Goal: Communication & Community: Answer question/provide support

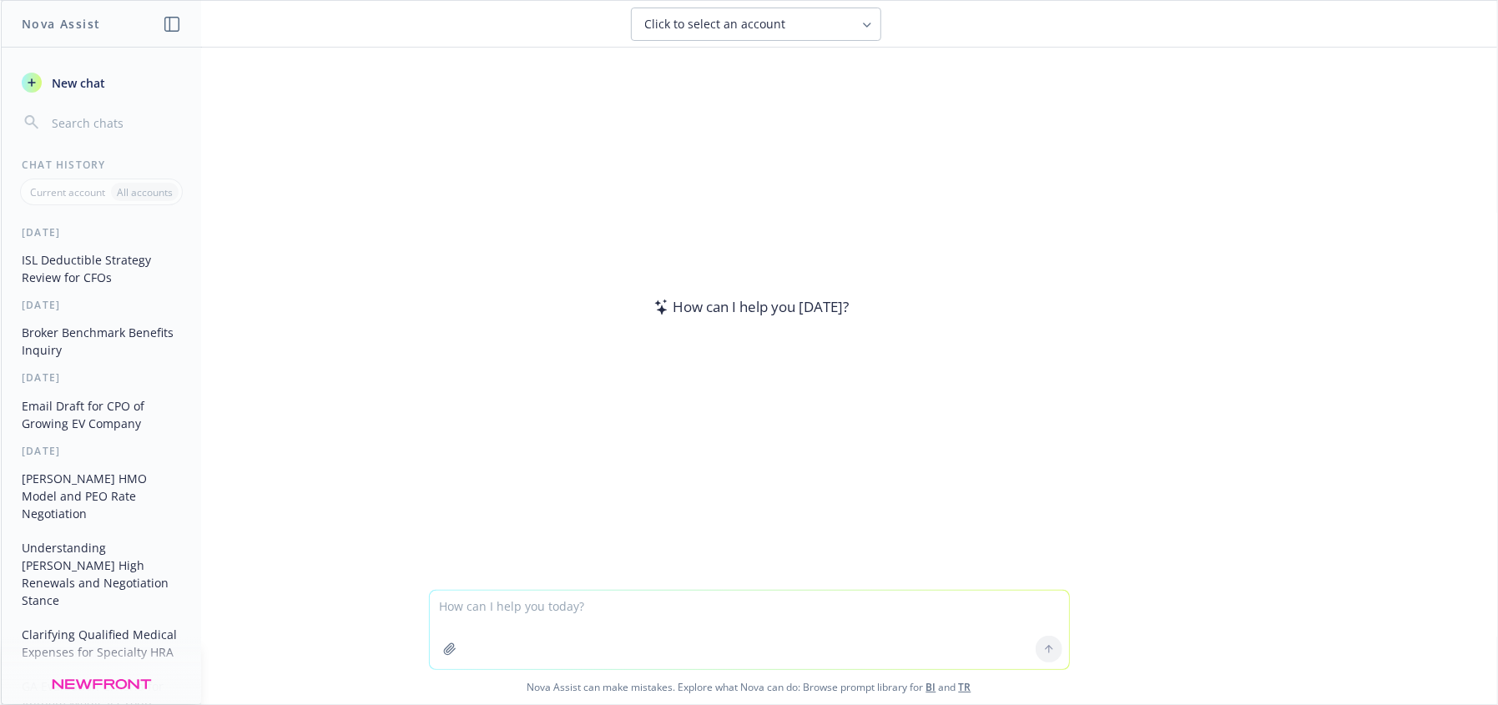
click at [496, 601] on textarea at bounding box center [749, 630] width 639 height 78
click at [443, 646] on icon "button" at bounding box center [449, 649] width 13 height 13
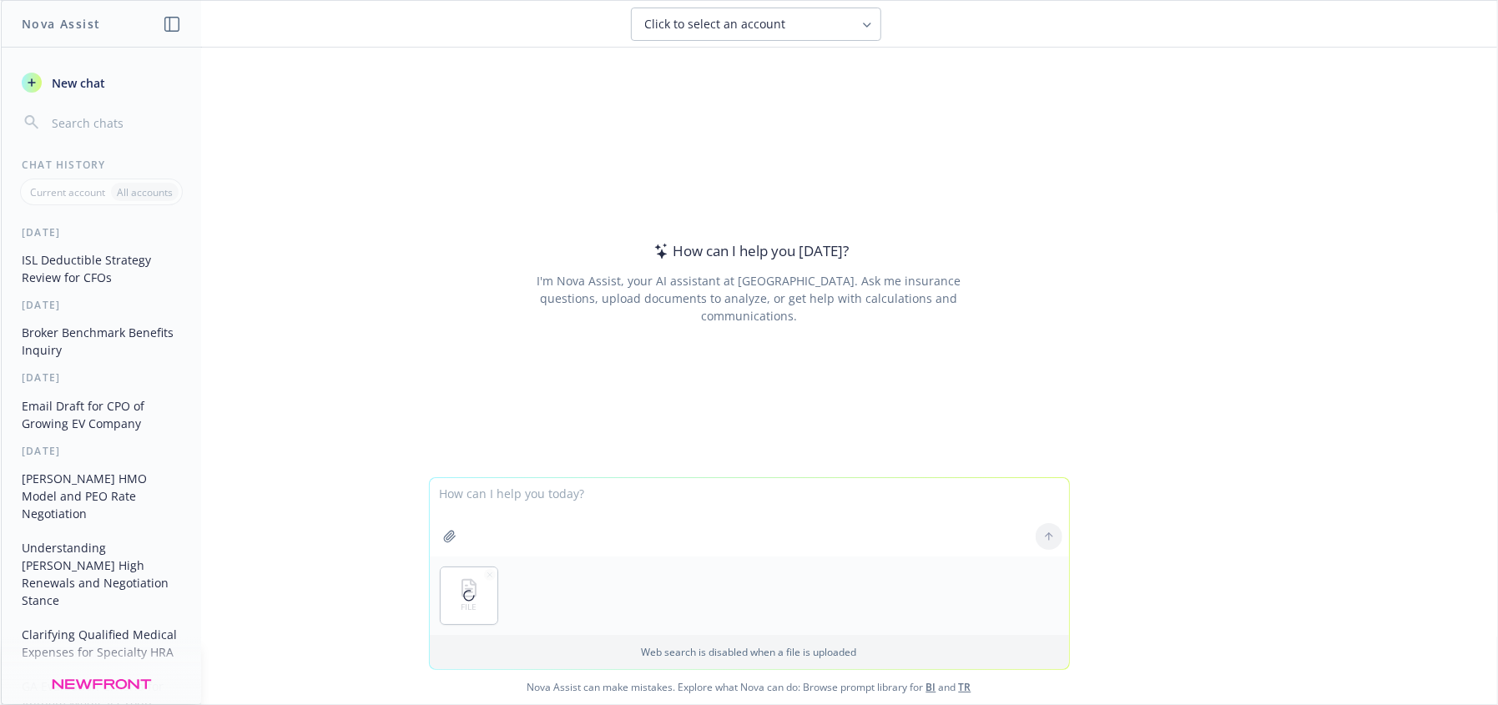
click at [559, 491] on textarea at bounding box center [749, 517] width 639 height 78
type textarea "w"
type textarea "I"
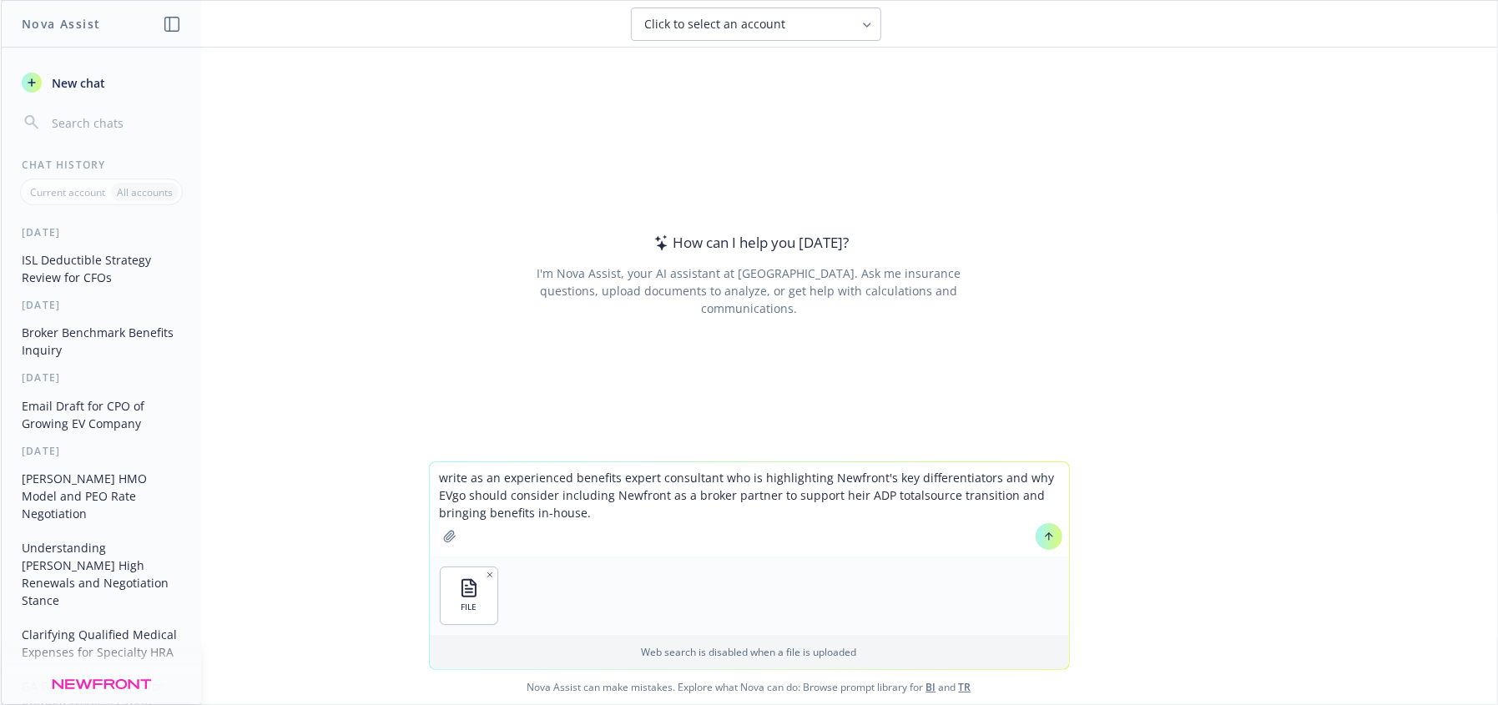
click at [653, 517] on textarea "write as an experienced benefits expert consultant who is highlighting Newfront…" at bounding box center [749, 509] width 639 height 94
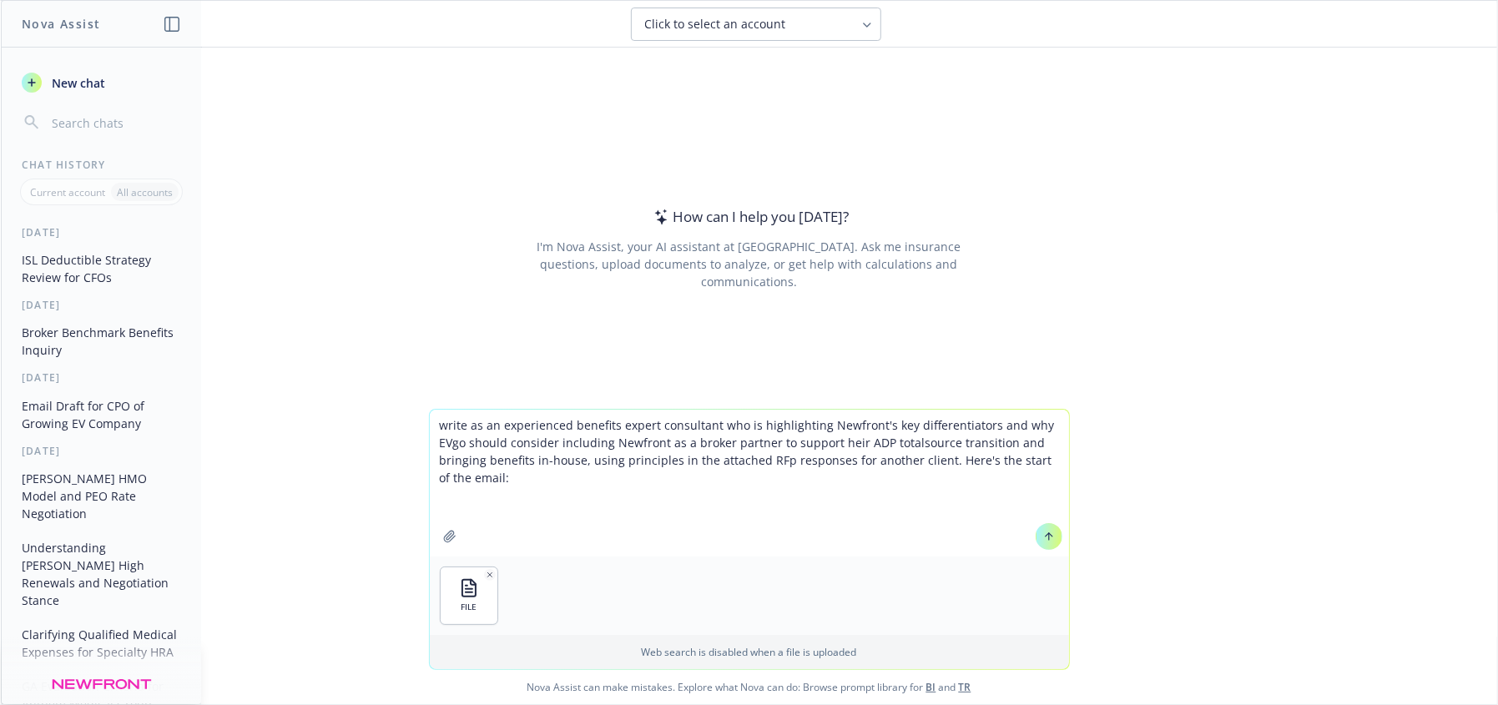
paste textarea "Hi [PERSON_NAME], As your team is evaluating broker partners to support your AD…"
type textarea "write as an experienced benefits expert consultant who is highlighting Newfront…"
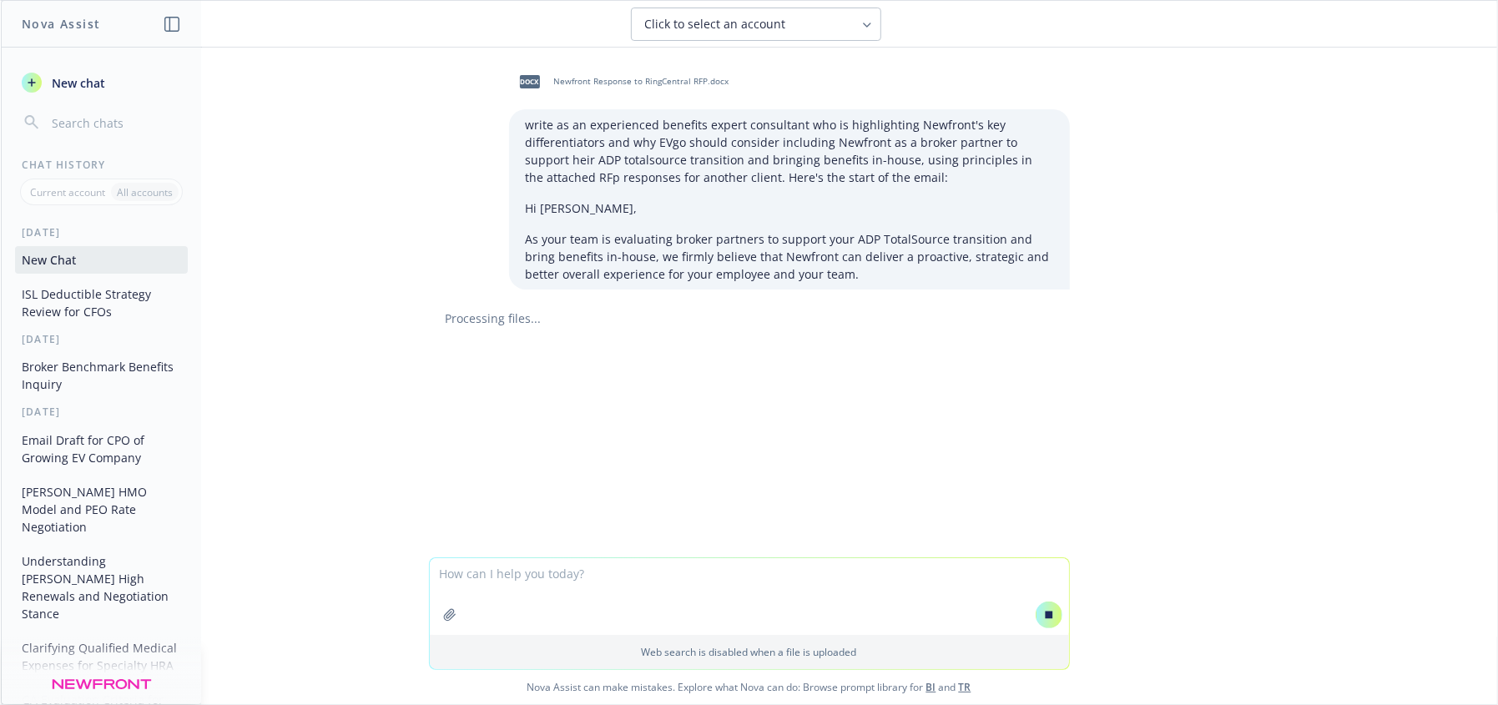
click at [696, 580] on textarea at bounding box center [749, 596] width 639 height 77
paste textarea "[PERSON_NAME] Chief People Officer [PERSON_NAME] is the Chief People Officer of…"
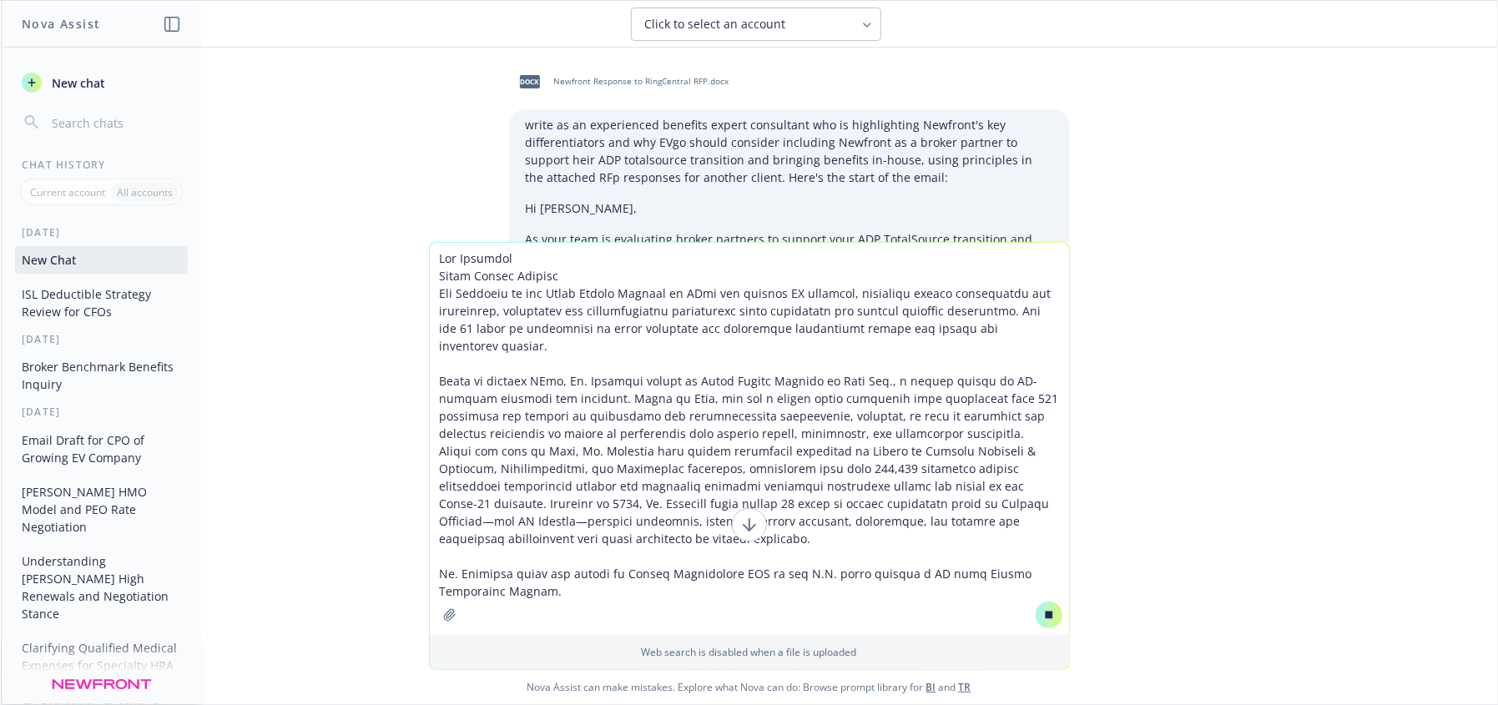
click at [441, 257] on textarea at bounding box center [749, 439] width 639 height 392
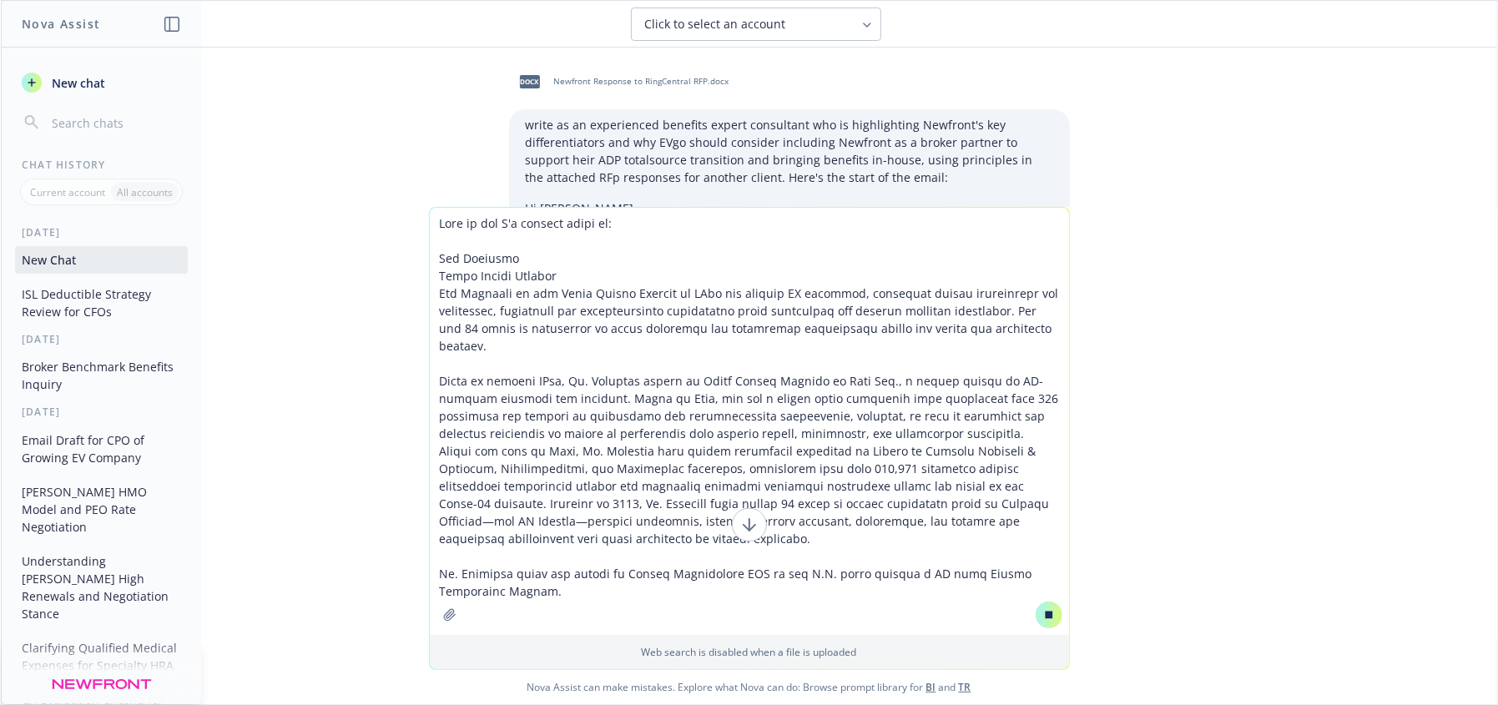
click at [668, 219] on textarea at bounding box center [749, 421] width 639 height 427
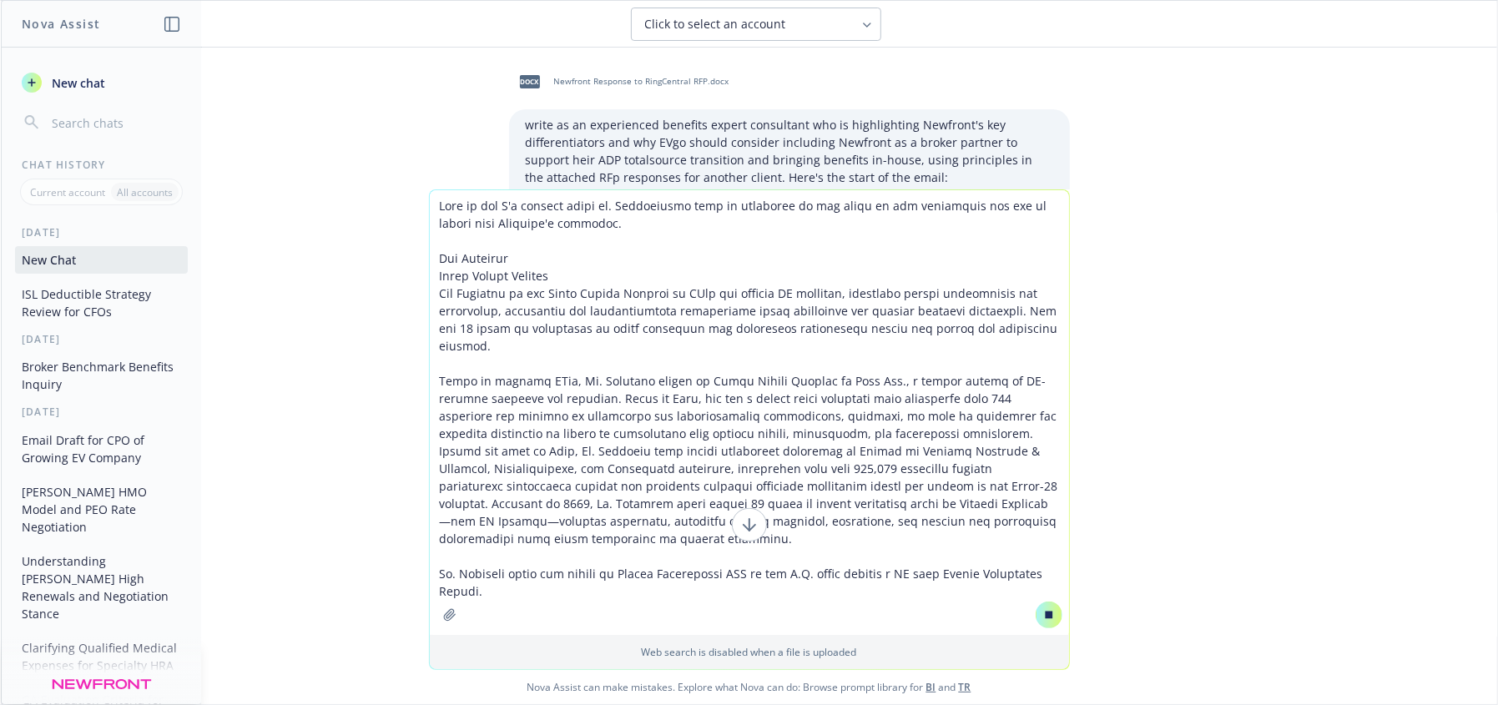
click at [626, 604] on textarea at bounding box center [749, 412] width 639 height 445
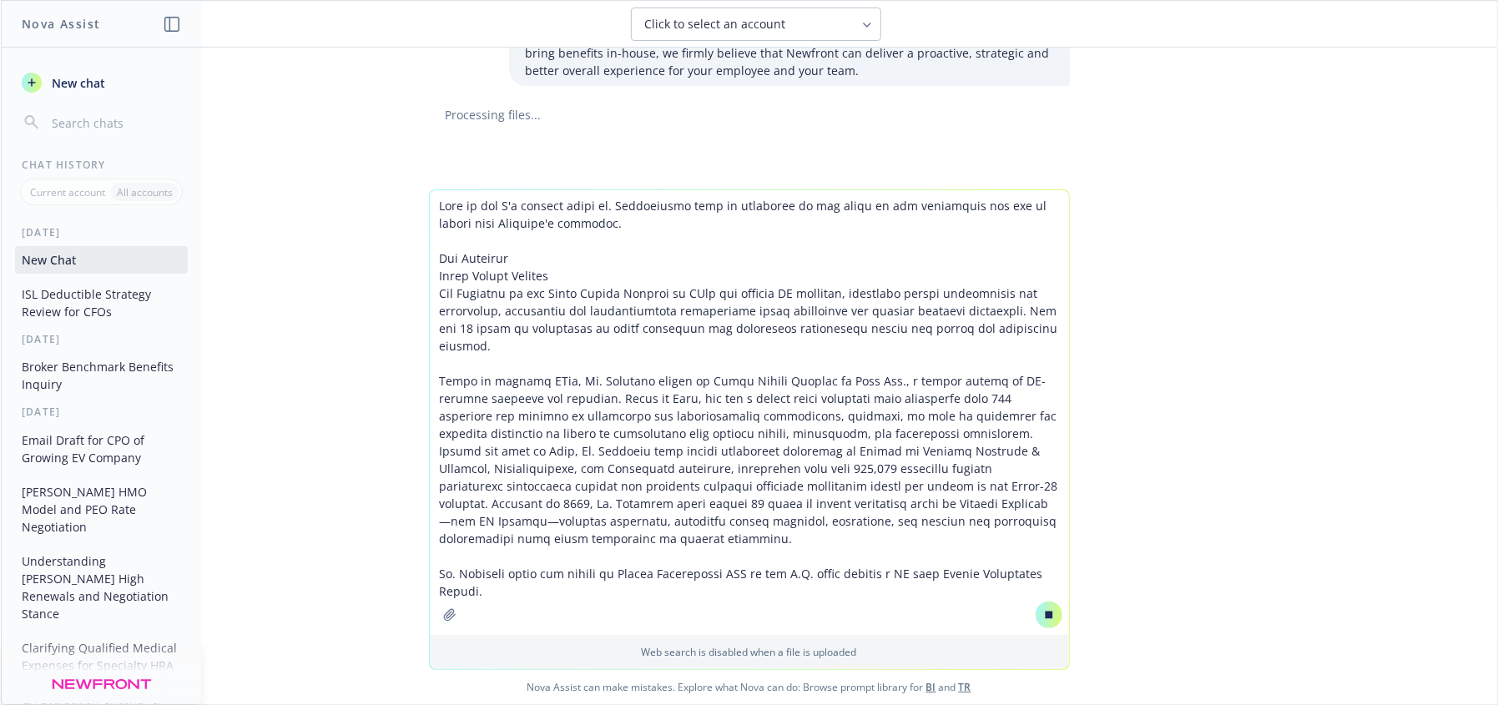
click at [687, 608] on textarea at bounding box center [749, 412] width 639 height 445
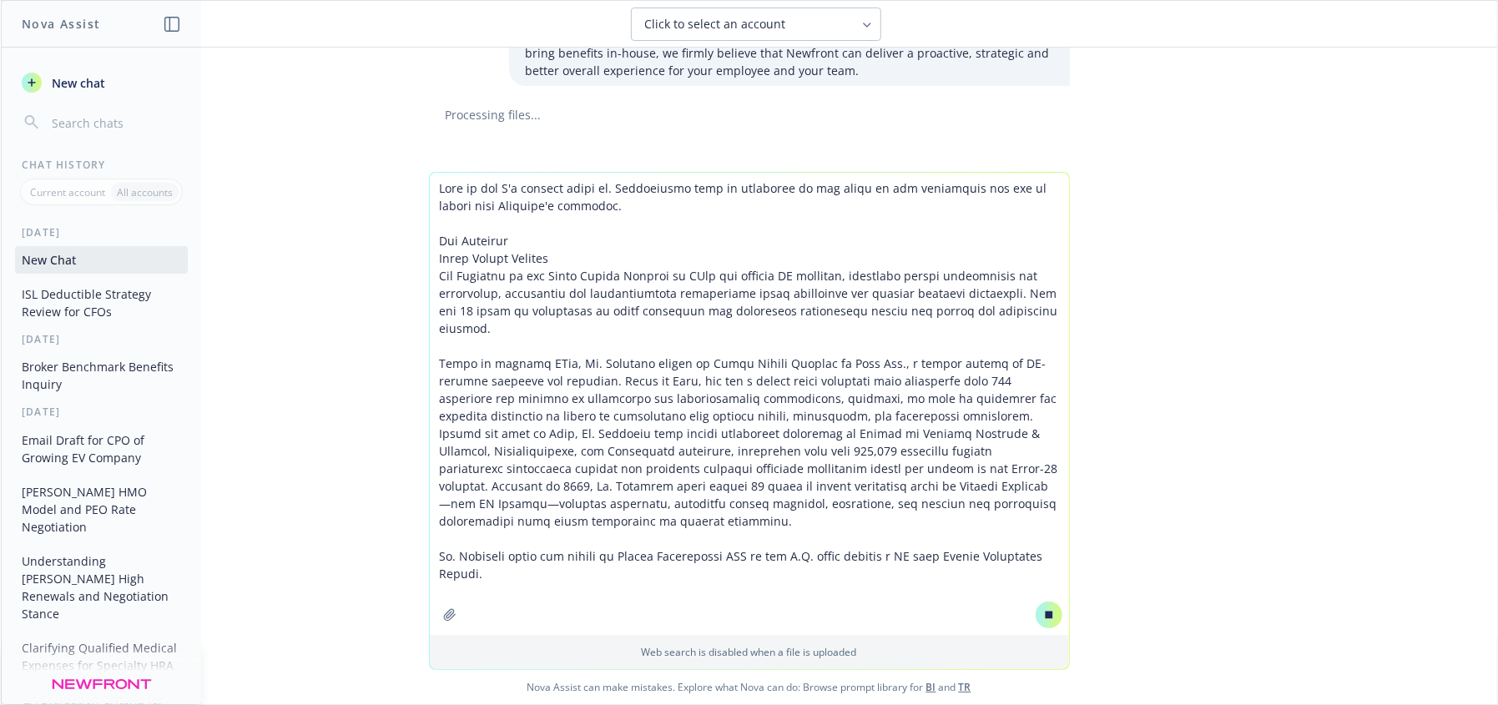
scroll to position [0, 0]
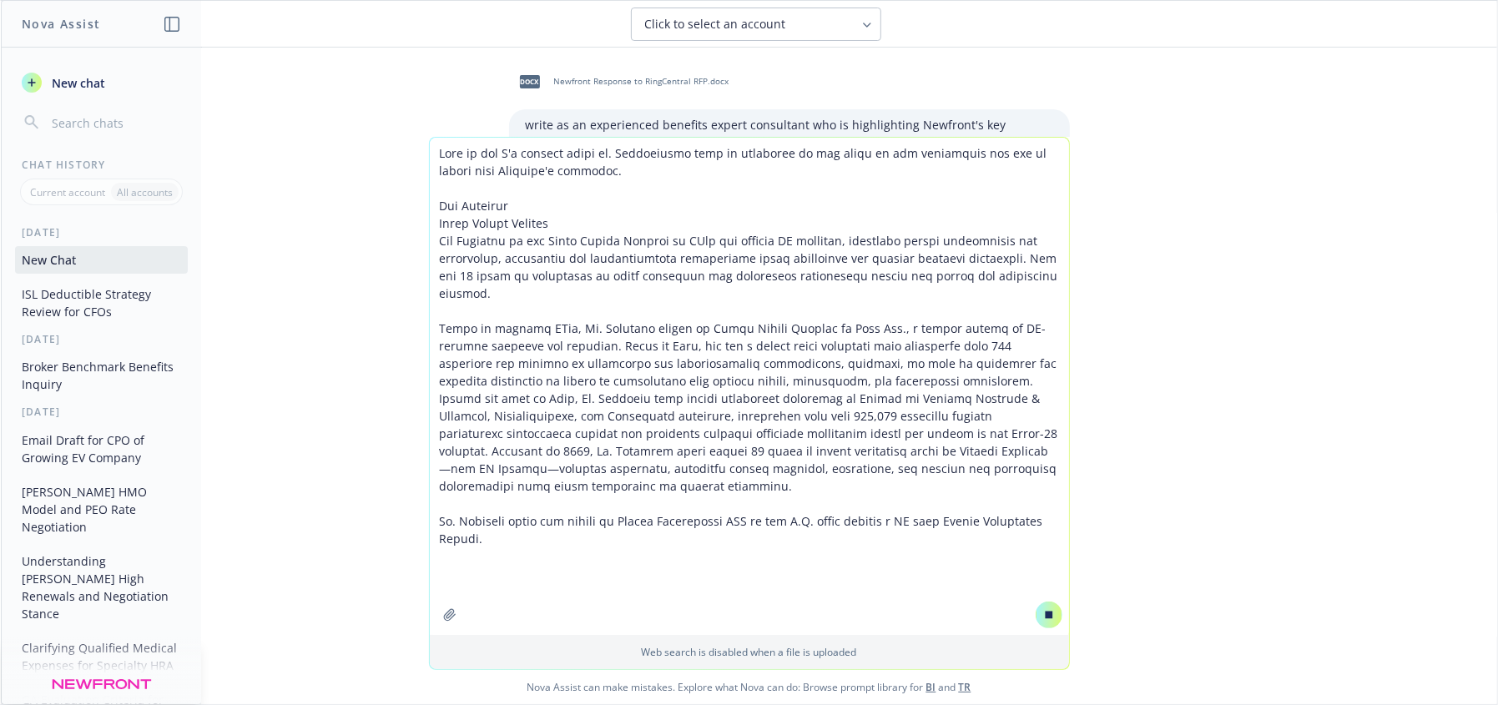
paste textarea "EVgo has been named one of America’s Greatest Companies 2025 by Newsweek and Pl…"
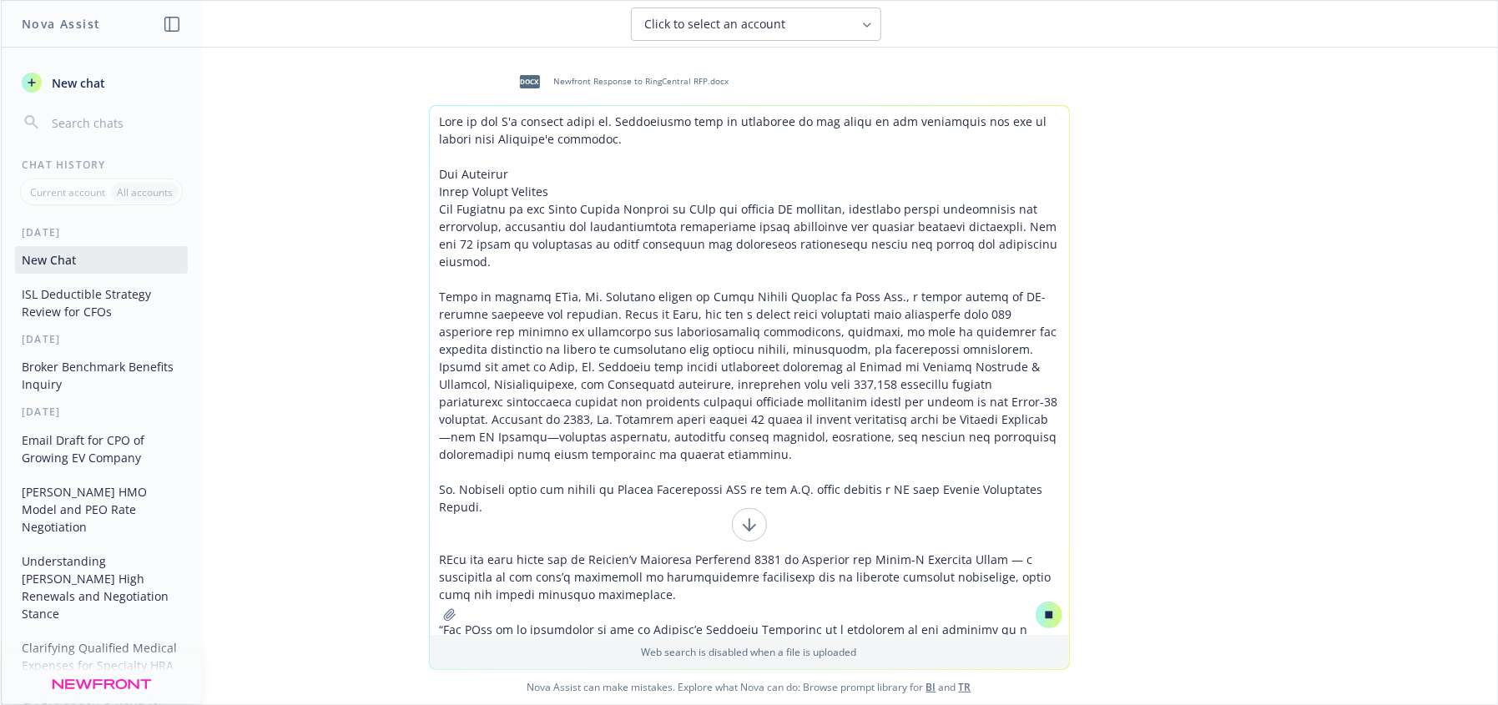
scroll to position [38, 0]
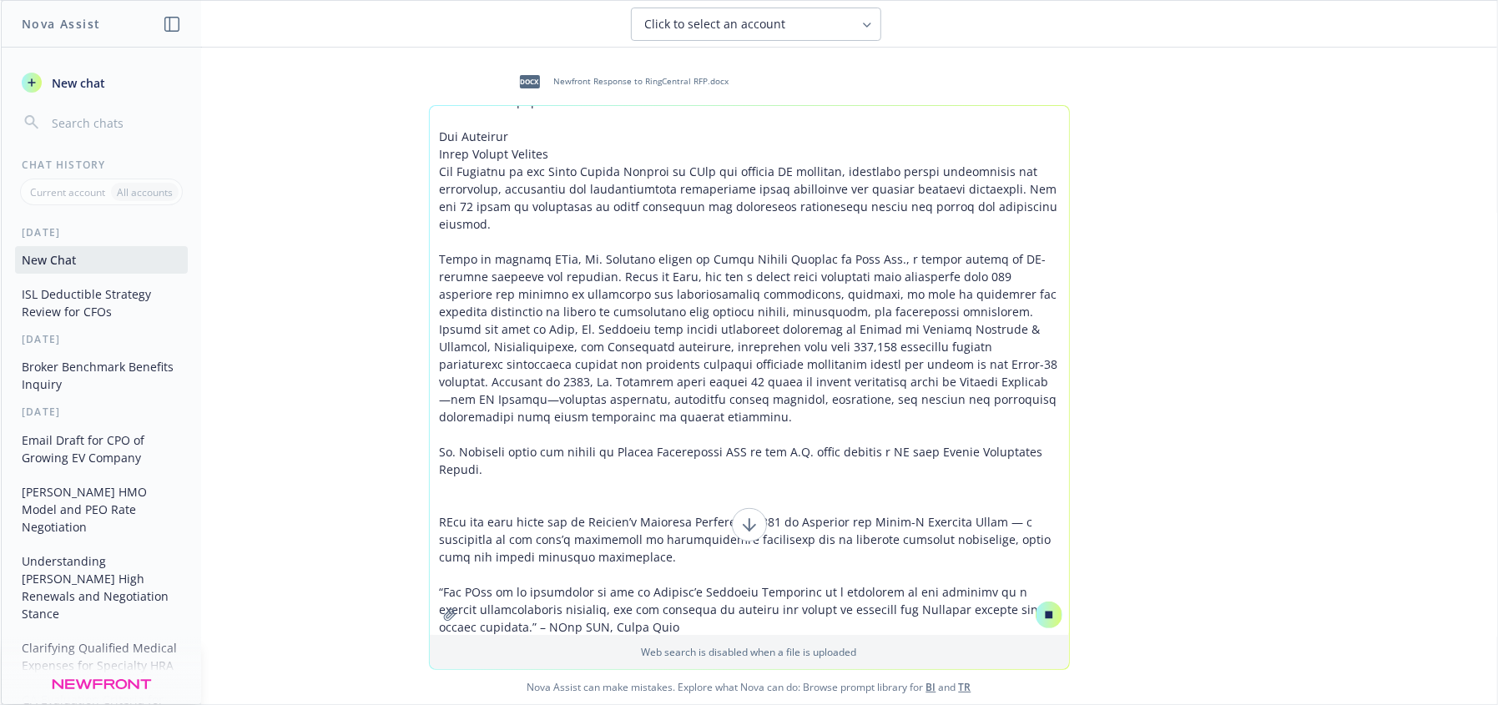
click at [509, 493] on textarea at bounding box center [749, 370] width 639 height 529
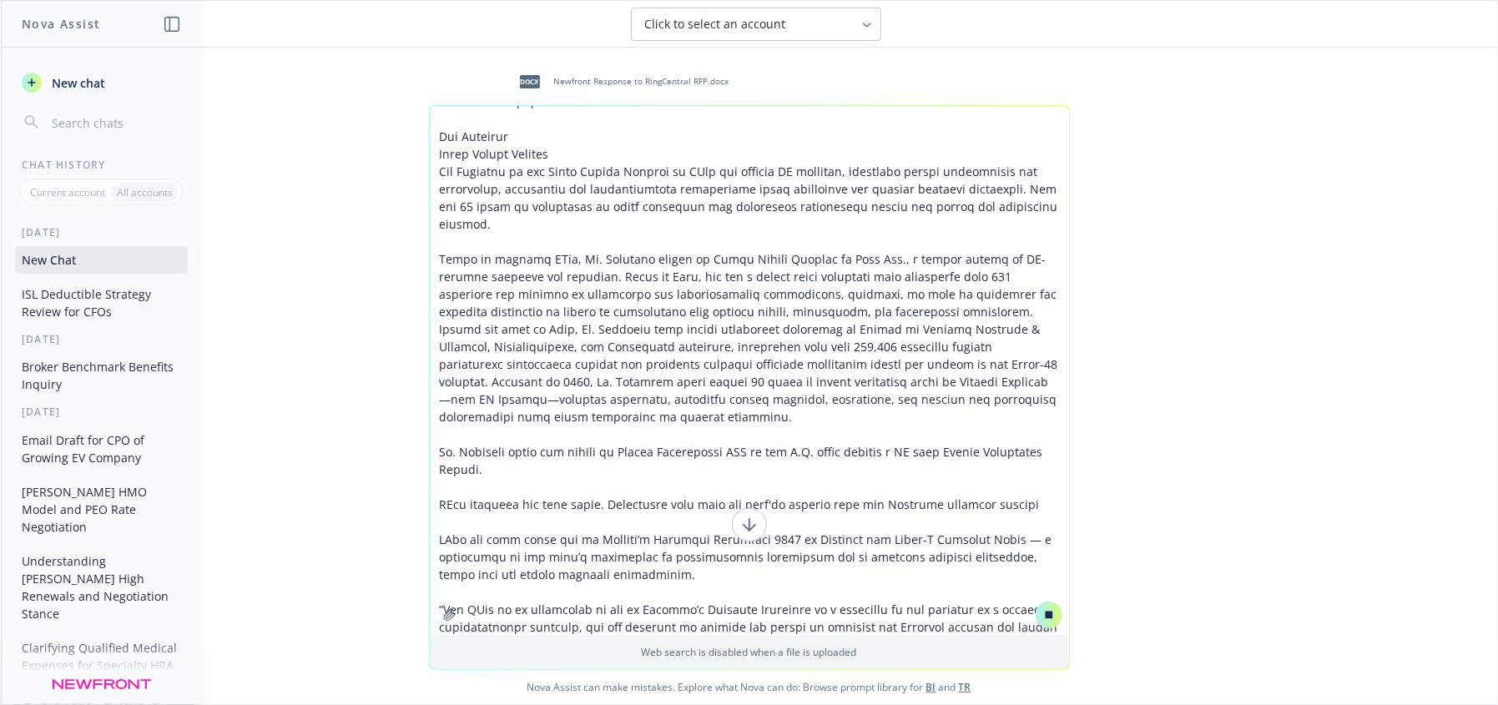
type textarea "This is who I'm sending email to. Incorporate what is important to her nased on…"
drag, startPoint x: 835, startPoint y: 315, endPoint x: 781, endPoint y: 318, distance: 54.3
click at [835, 315] on textarea at bounding box center [749, 370] width 639 height 529
click at [712, 291] on textarea at bounding box center [749, 370] width 639 height 529
drag, startPoint x: 645, startPoint y: 329, endPoint x: 653, endPoint y: 340, distance: 13.7
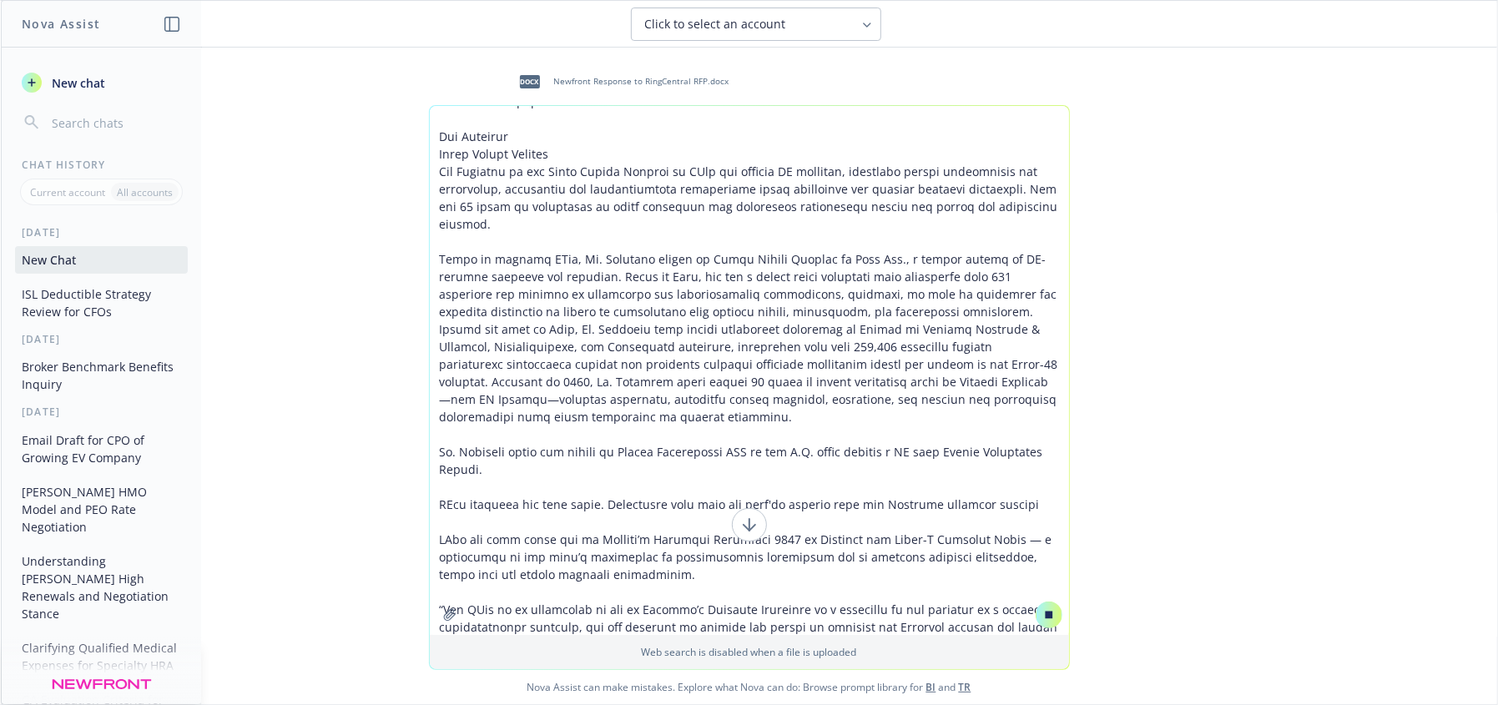
click at [645, 334] on textarea at bounding box center [749, 370] width 639 height 529
click at [880, 305] on textarea at bounding box center [749, 370] width 639 height 529
click at [819, 382] on textarea at bounding box center [749, 370] width 639 height 529
click at [797, 72] on div "docx Newfront Response to RingCentral RFP.docx" at bounding box center [789, 82] width 561 height 42
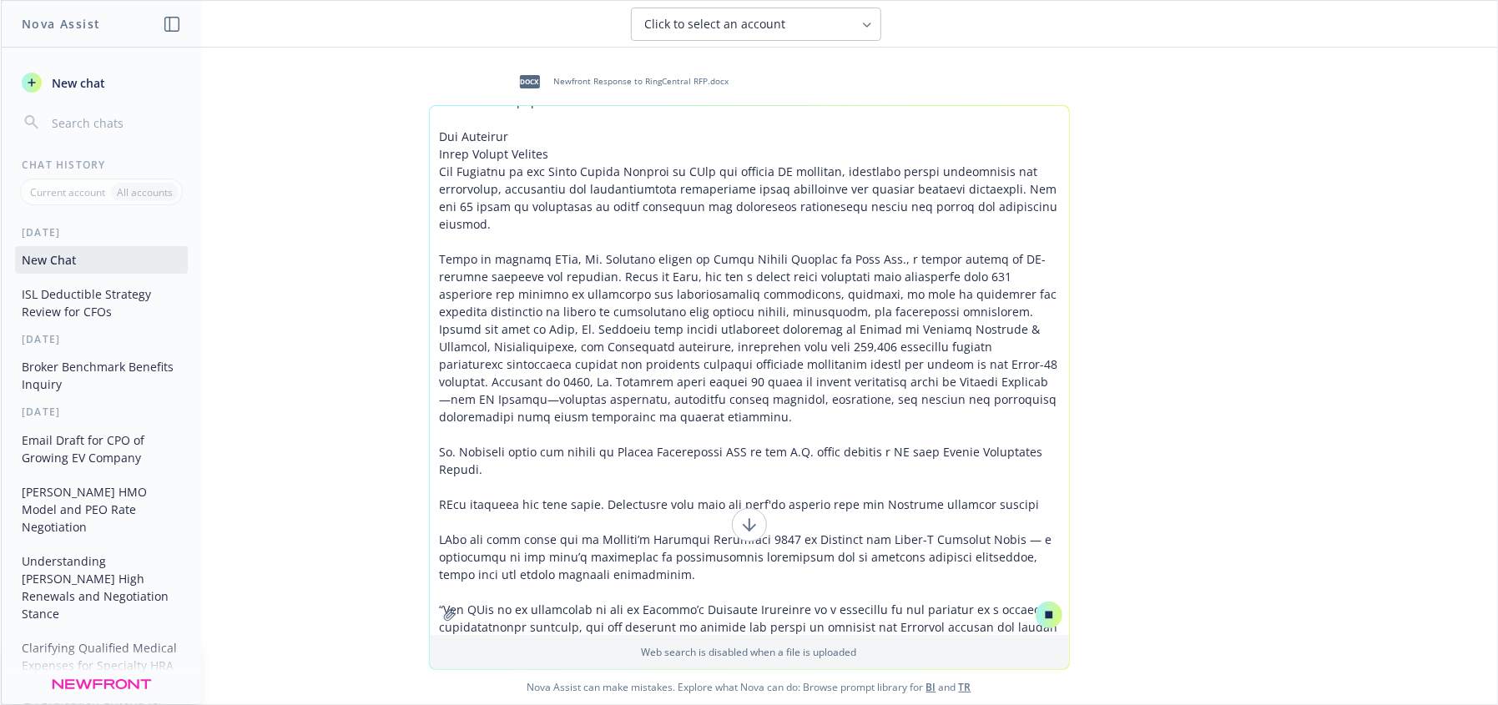
drag, startPoint x: 679, startPoint y: 350, endPoint x: 718, endPoint y: 240, distance: 116.7
click at [696, 304] on textarea at bounding box center [749, 370] width 639 height 529
click at [754, 75] on div "docx Newfront Response to RingCentral RFP.docx" at bounding box center [789, 82] width 561 height 42
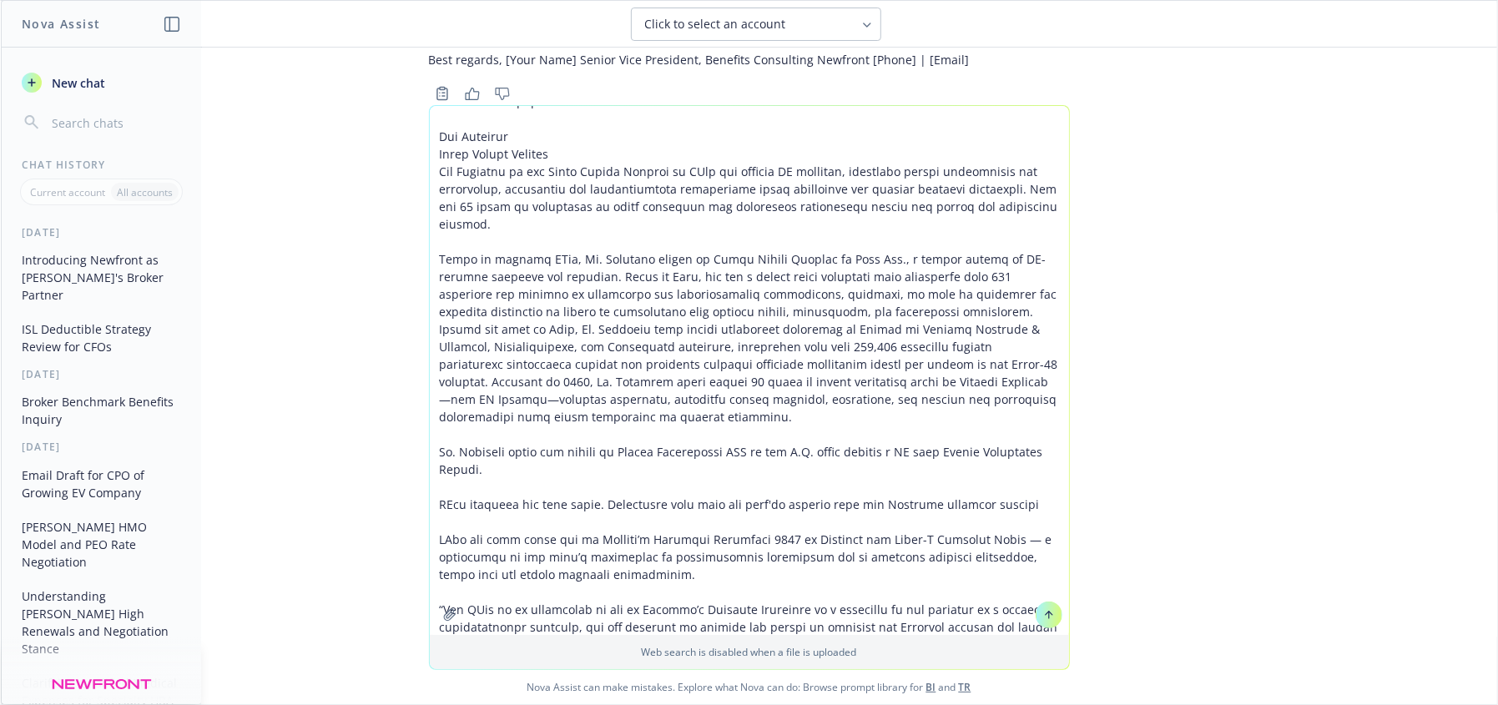
scroll to position [1729, 0]
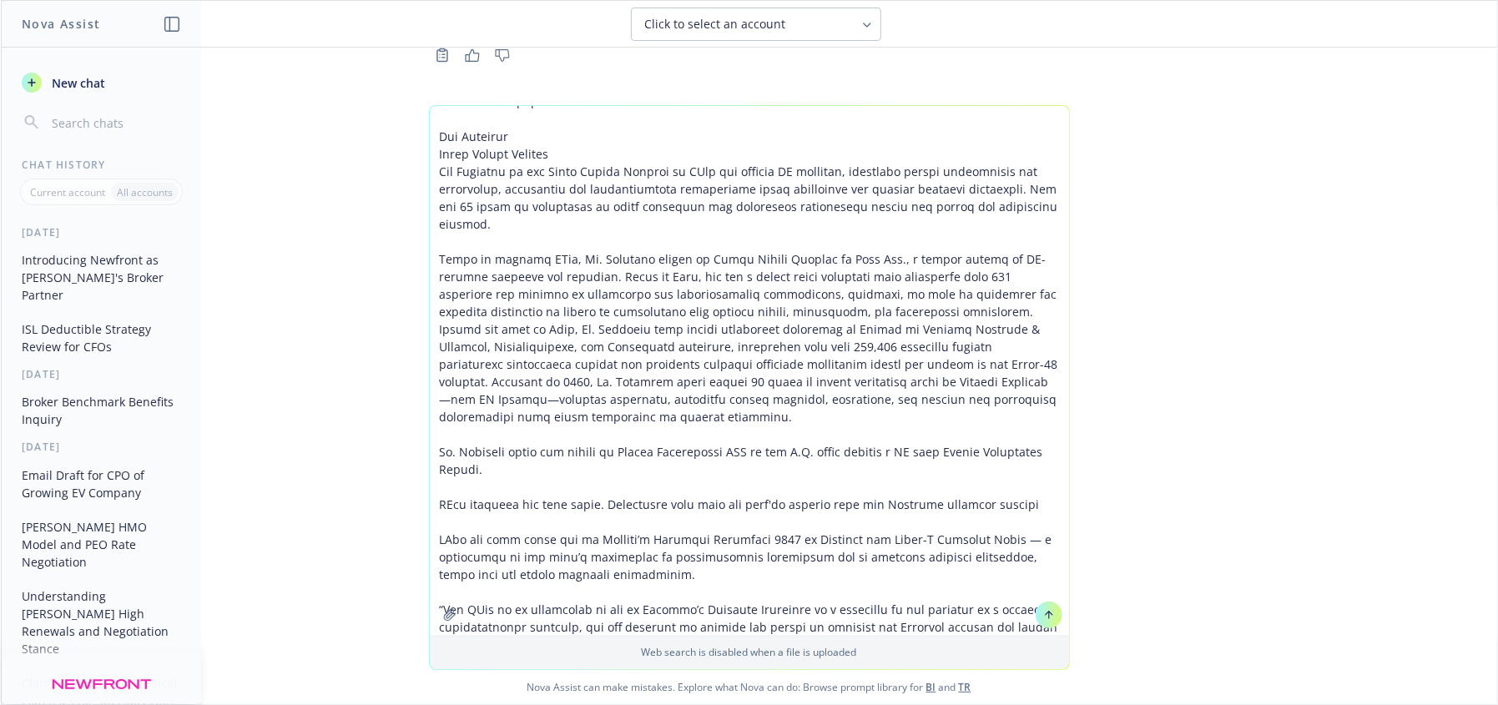
click at [1041, 607] on button at bounding box center [1049, 615] width 27 height 27
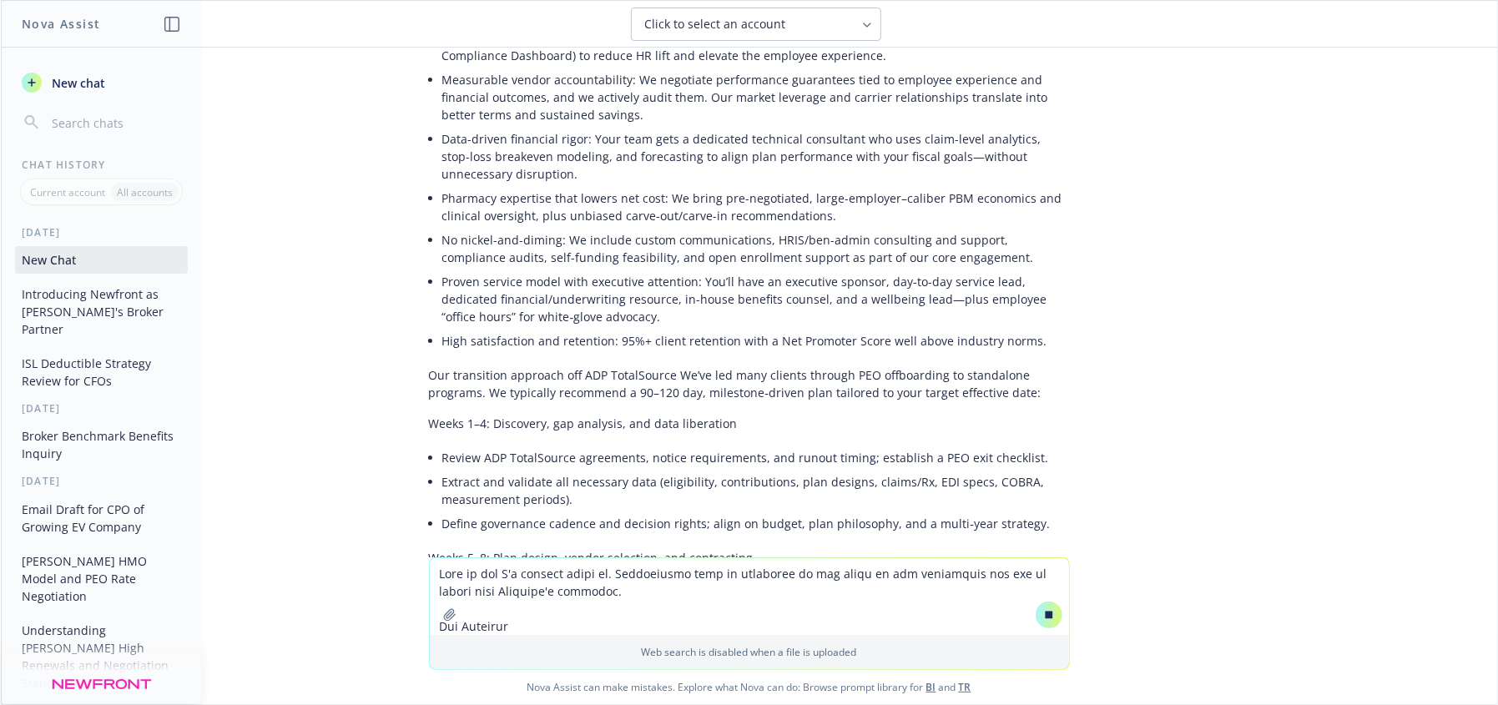
scroll to position [164, 0]
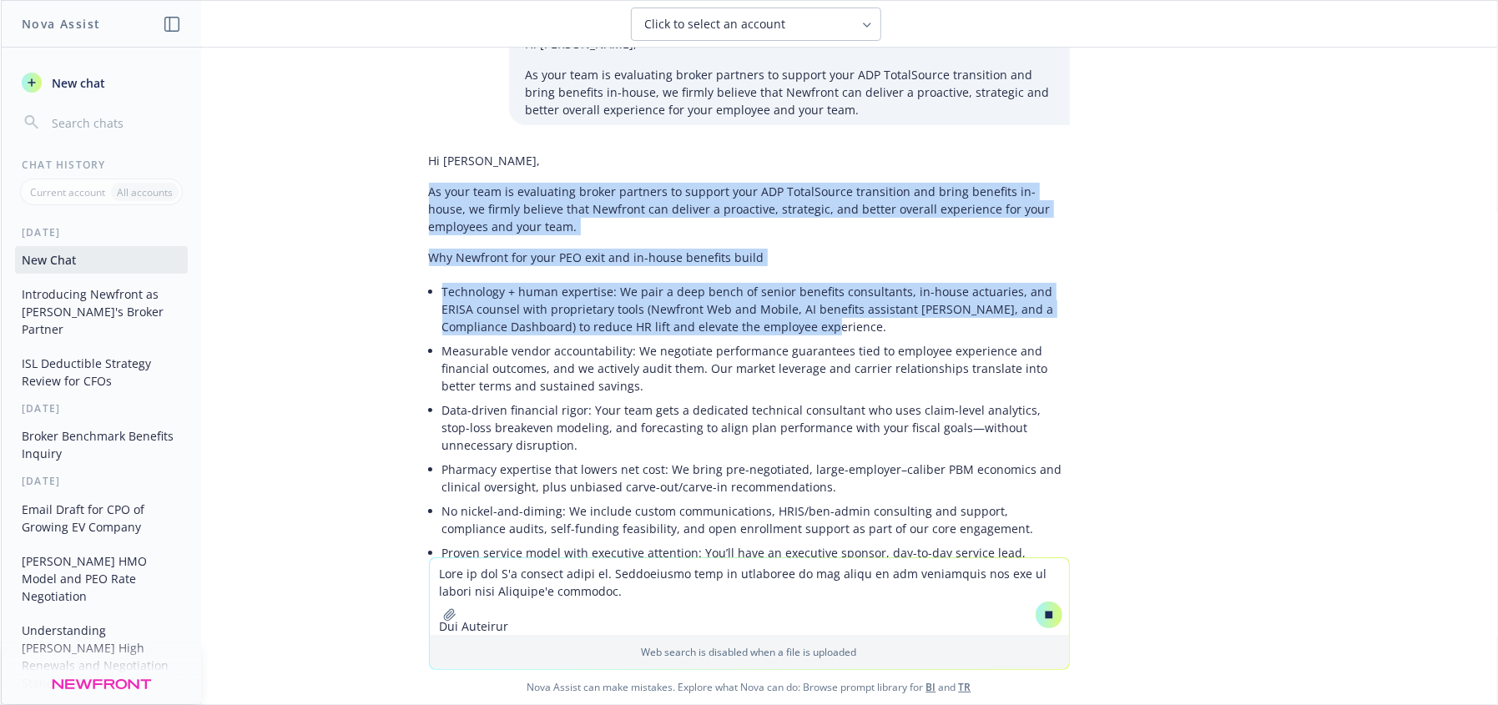
drag, startPoint x: 412, startPoint y: 187, endPoint x: 1050, endPoint y: 320, distance: 651.4
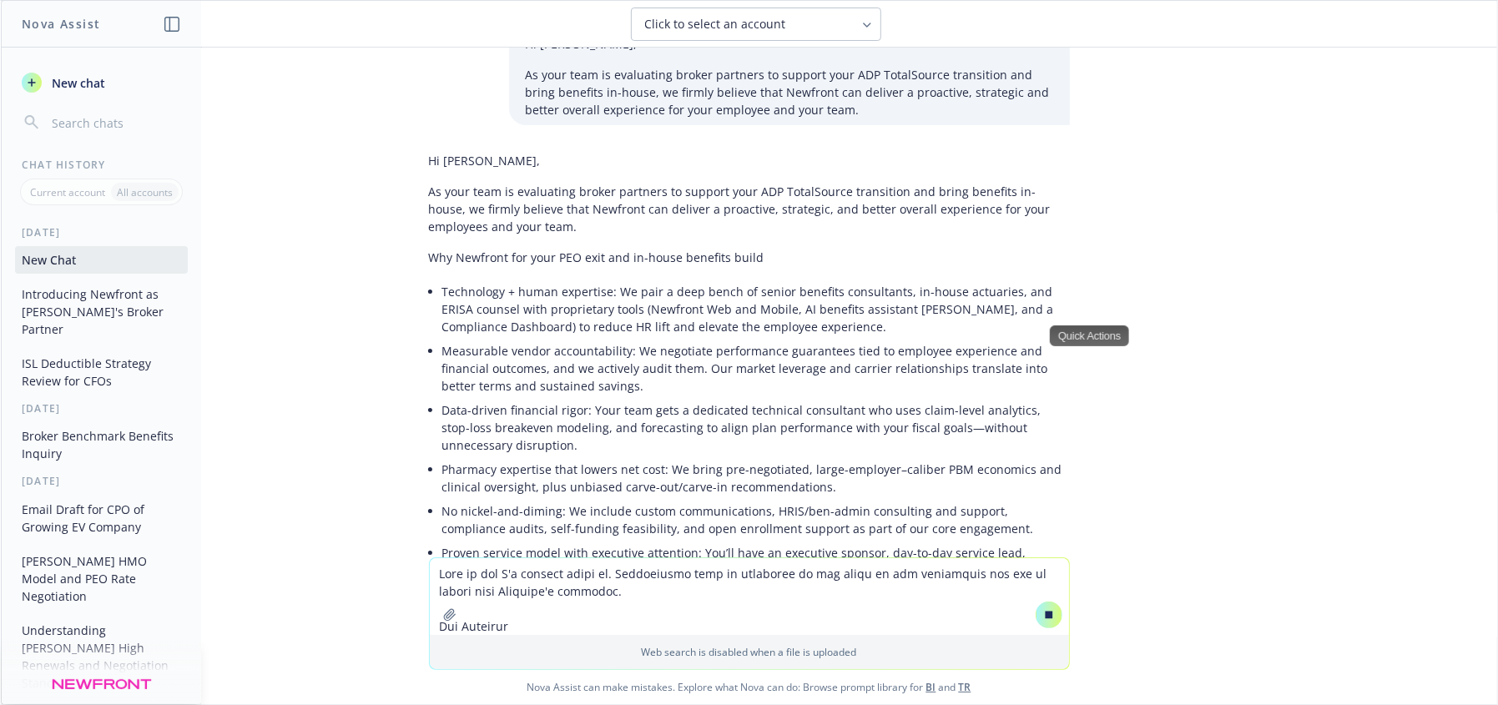
click at [739, 386] on li "Measurable vendor accountability: We negotiate performance guarantees tied to e…" at bounding box center [756, 368] width 628 height 59
click at [915, 437] on li "Data-driven financial rigor: Your team gets a dedicated technical consultant wh…" at bounding box center [756, 427] width 628 height 59
click at [758, 349] on li "Measurable vendor accountability: We negotiate performance guarantees tied to e…" at bounding box center [756, 368] width 628 height 59
click at [667, 359] on li "Measurable vendor accountability: We negotiate performance guarantees tied to e…" at bounding box center [756, 368] width 628 height 59
click at [692, 399] on li "Data-driven financial rigor: Your team gets a dedicated technical consultant wh…" at bounding box center [756, 427] width 628 height 59
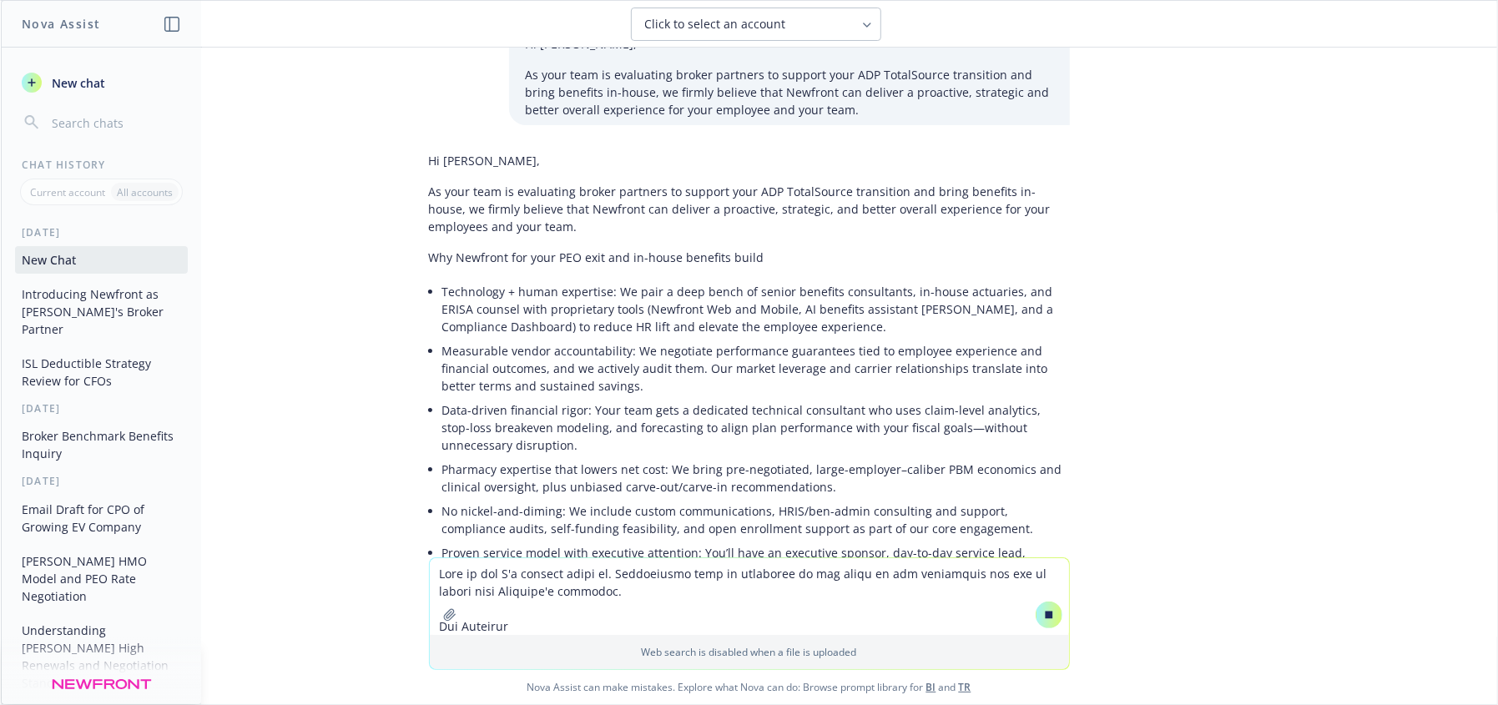
click at [805, 375] on li "Measurable vendor accountability: We negotiate performance guarantees tied to e…" at bounding box center [756, 368] width 628 height 59
click at [716, 441] on li "Data-driven financial rigor: Your team gets a dedicated technical consultant wh…" at bounding box center [756, 427] width 628 height 59
click at [715, 443] on li "Data-driven financial rigor: Your team gets a dedicated technical consultant wh…" at bounding box center [756, 427] width 628 height 59
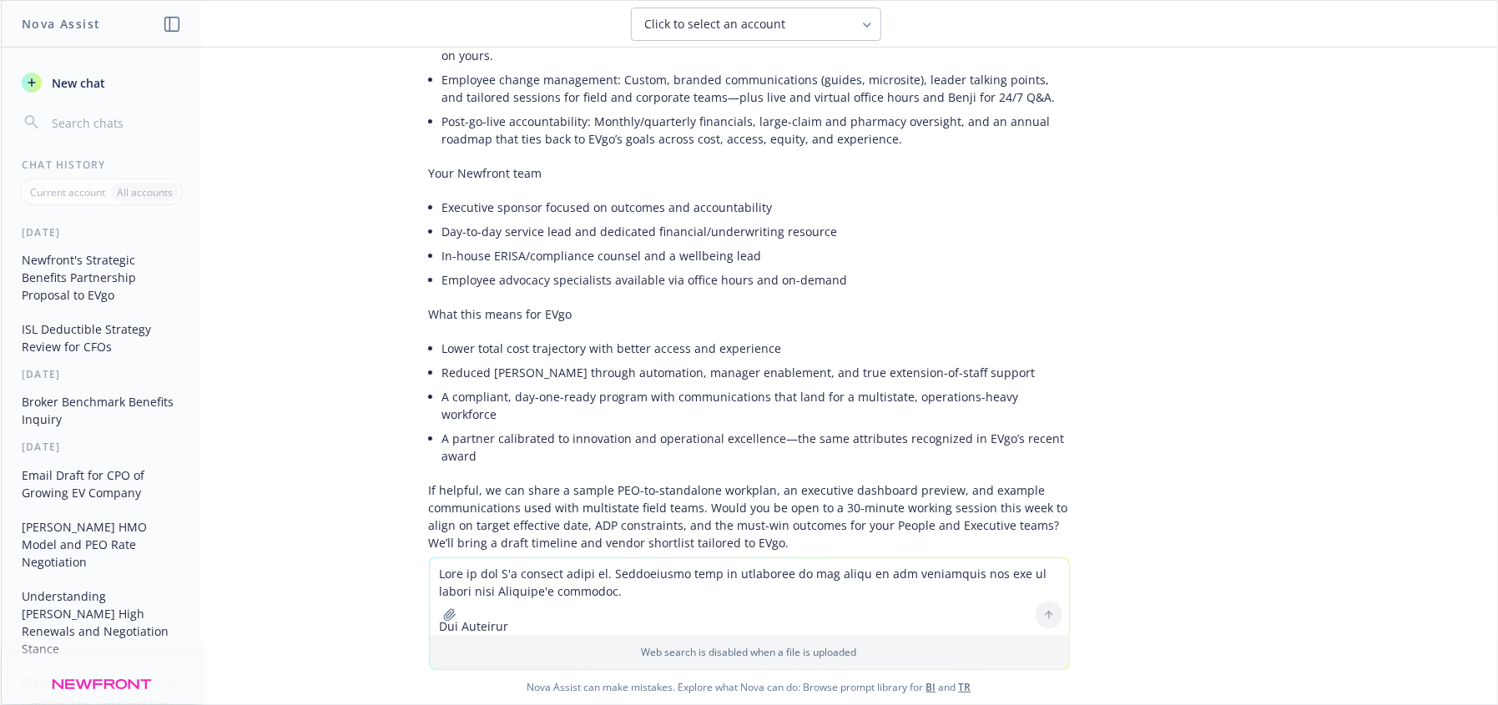
scroll to position [3212, 0]
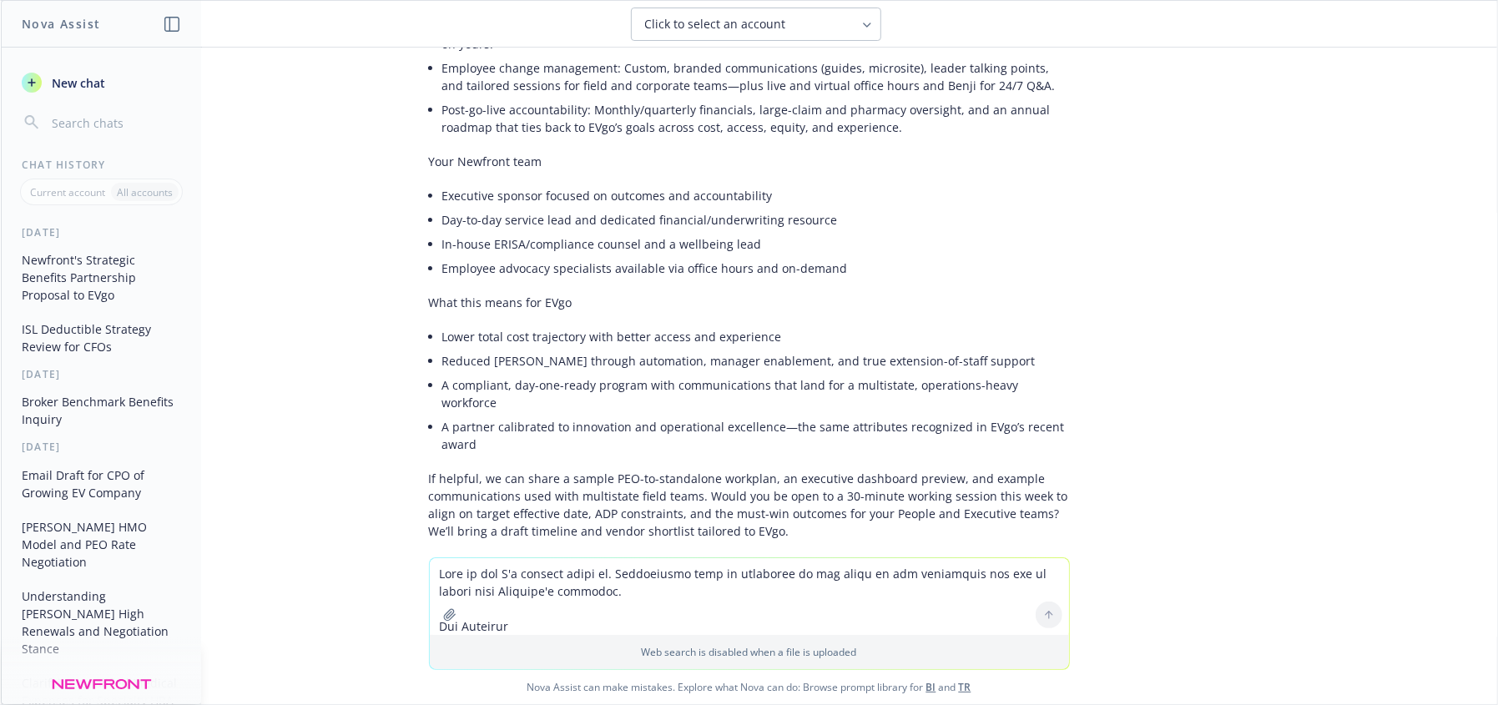
click at [691, 600] on textarea at bounding box center [749, 596] width 639 height 77
click at [692, 600] on textarea at bounding box center [749, 596] width 639 height 77
drag, startPoint x: 658, startPoint y: 408, endPoint x: 784, endPoint y: 416, distance: 127.1
click at [784, 470] on p "If helpful, we can share a sample PEO-to-standalone workplan, an executive dash…" at bounding box center [749, 505] width 641 height 70
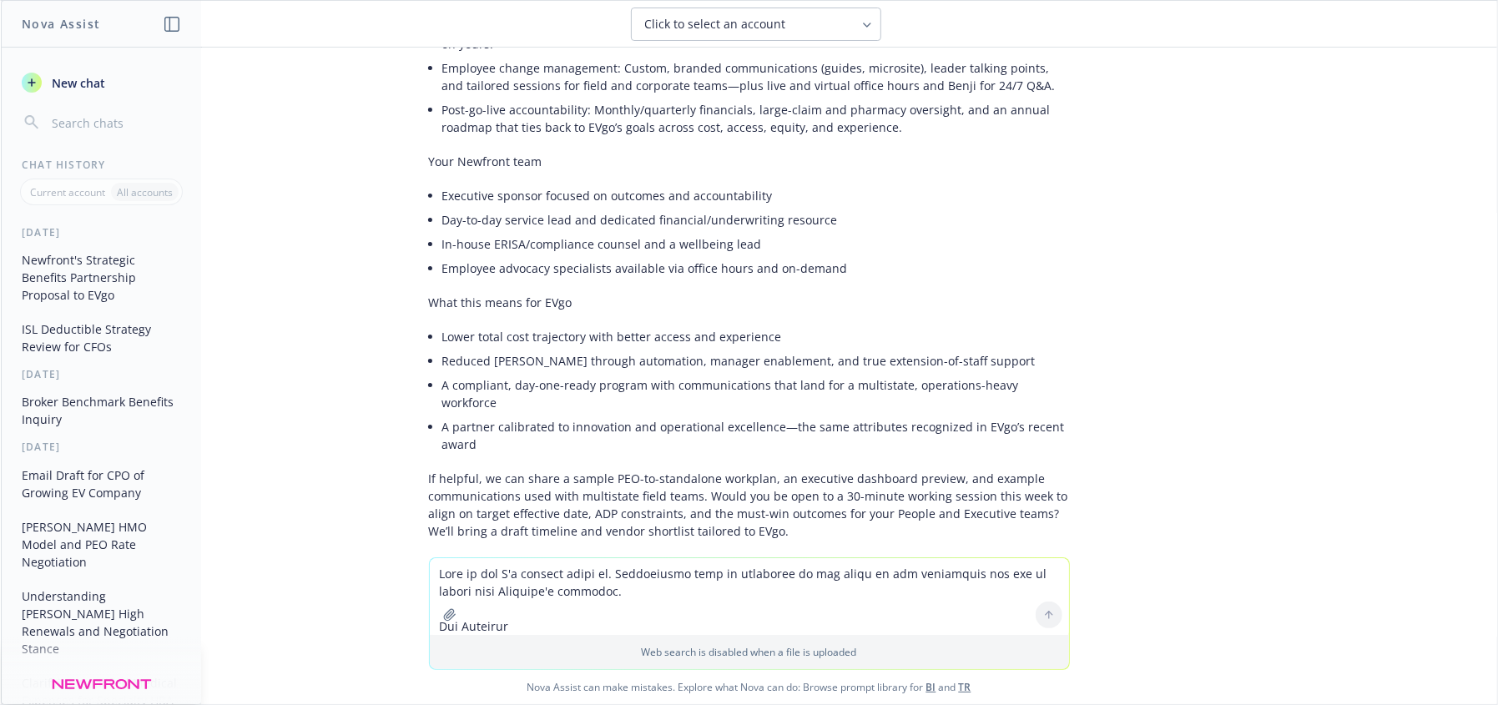
click at [677, 655] on p "Web search is disabled when a file is uploaded" at bounding box center [749, 652] width 619 height 14
click at [684, 598] on textarea at bounding box center [749, 596] width 639 height 77
click at [684, 597] on textarea at bounding box center [749, 596] width 639 height 77
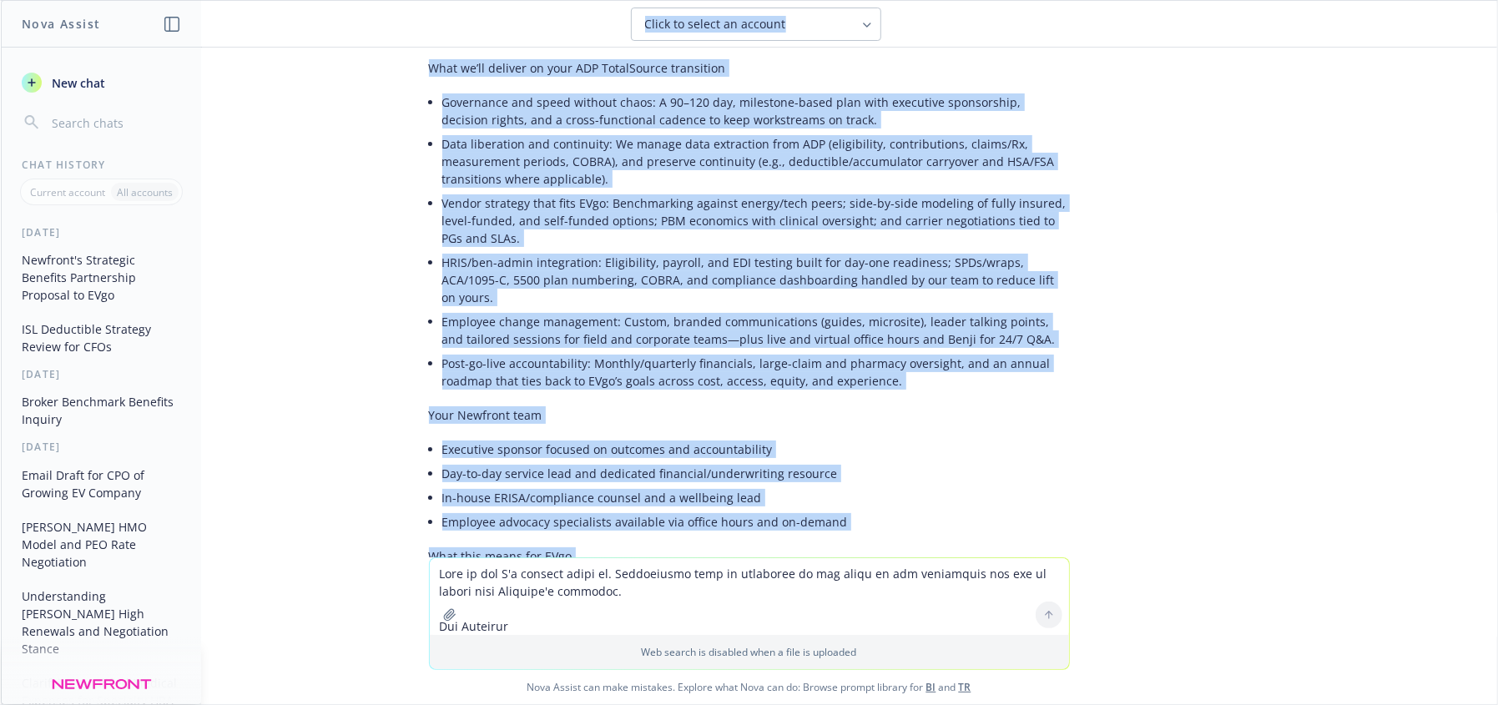
scroll to position [2744, 0]
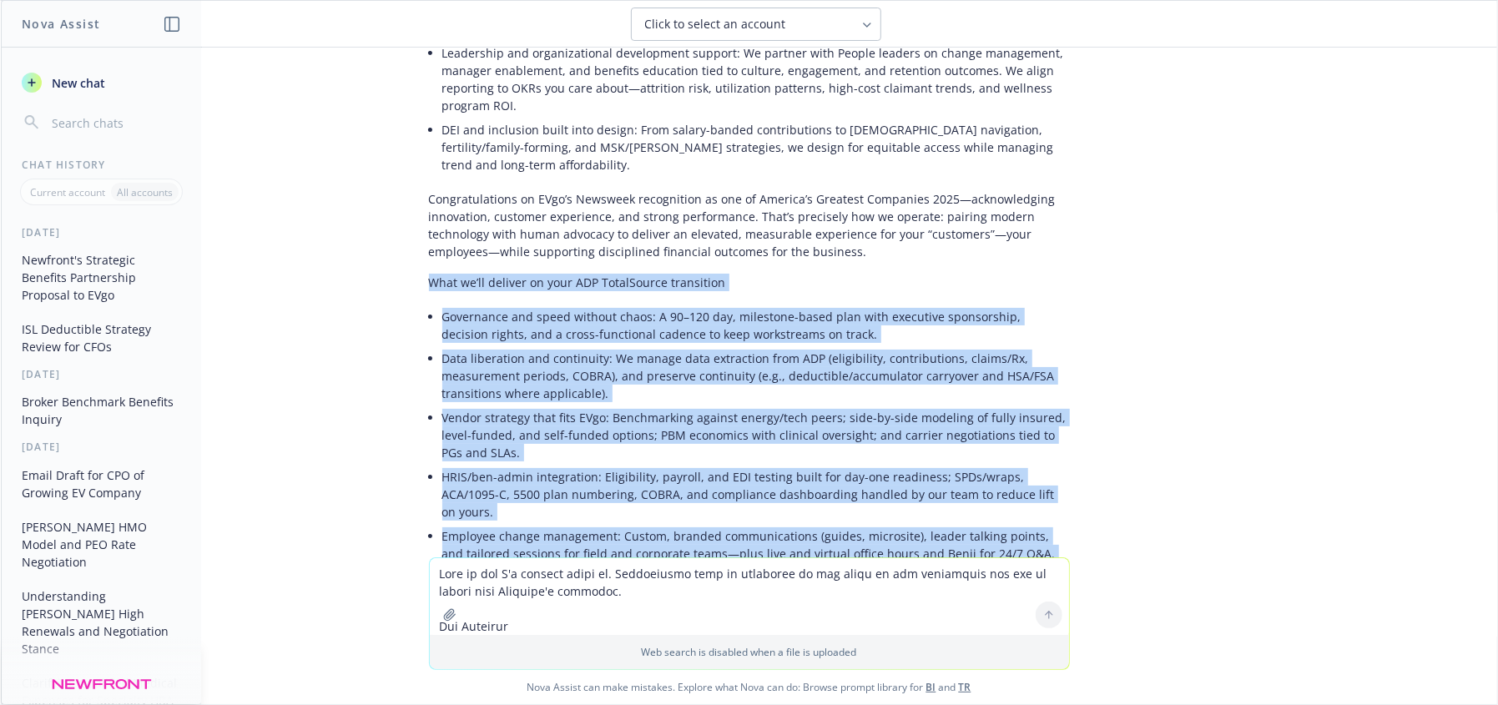
drag, startPoint x: 799, startPoint y: 441, endPoint x: 705, endPoint y: 276, distance: 189.8
click at [445, 240] on div "Hi [PERSON_NAME], As your team is evaluating broker partners to support your AD…" at bounding box center [749, 370] width 641 height 1352
click at [1239, 366] on div "docx Newfront Response to RingCentral RFP.docx write as an experienced benefits…" at bounding box center [749, 303] width 1496 height 510
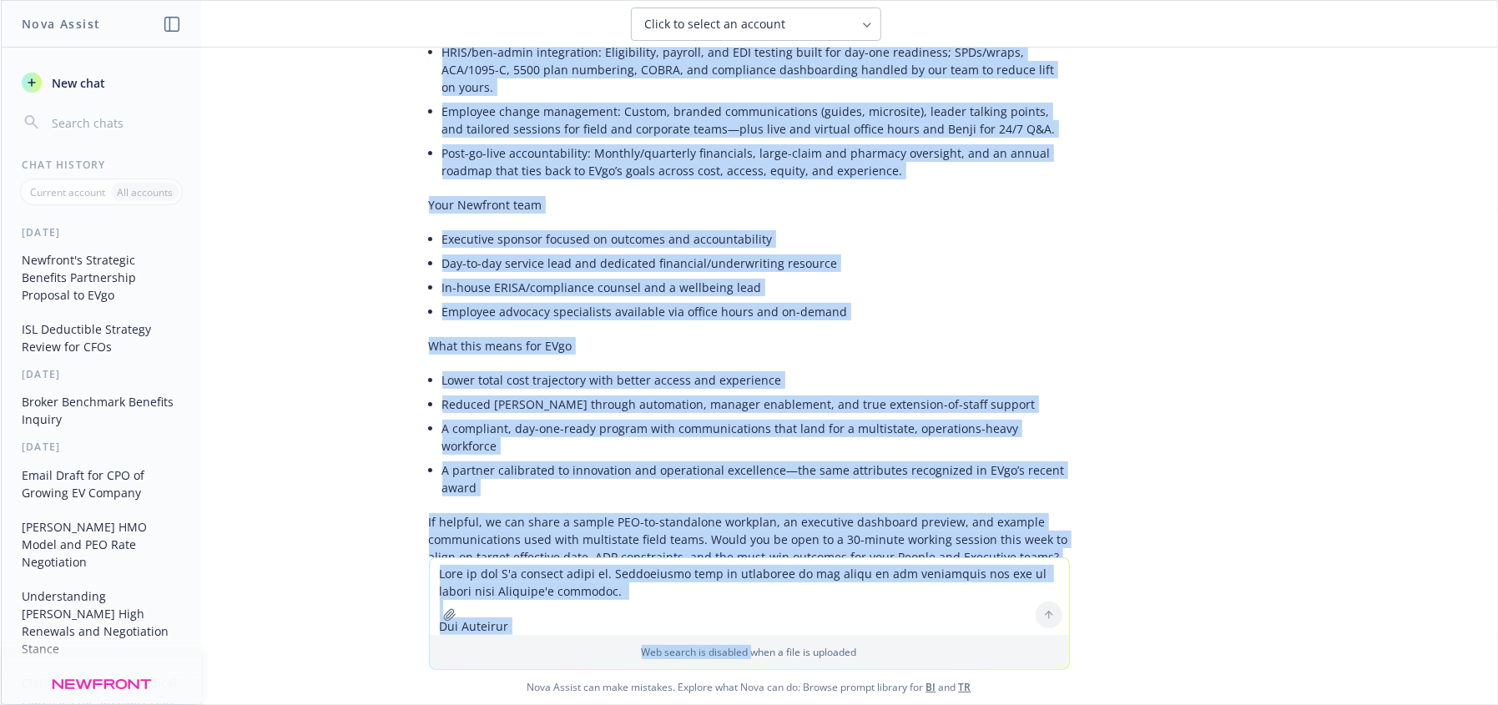
scroll to position [3212, 0]
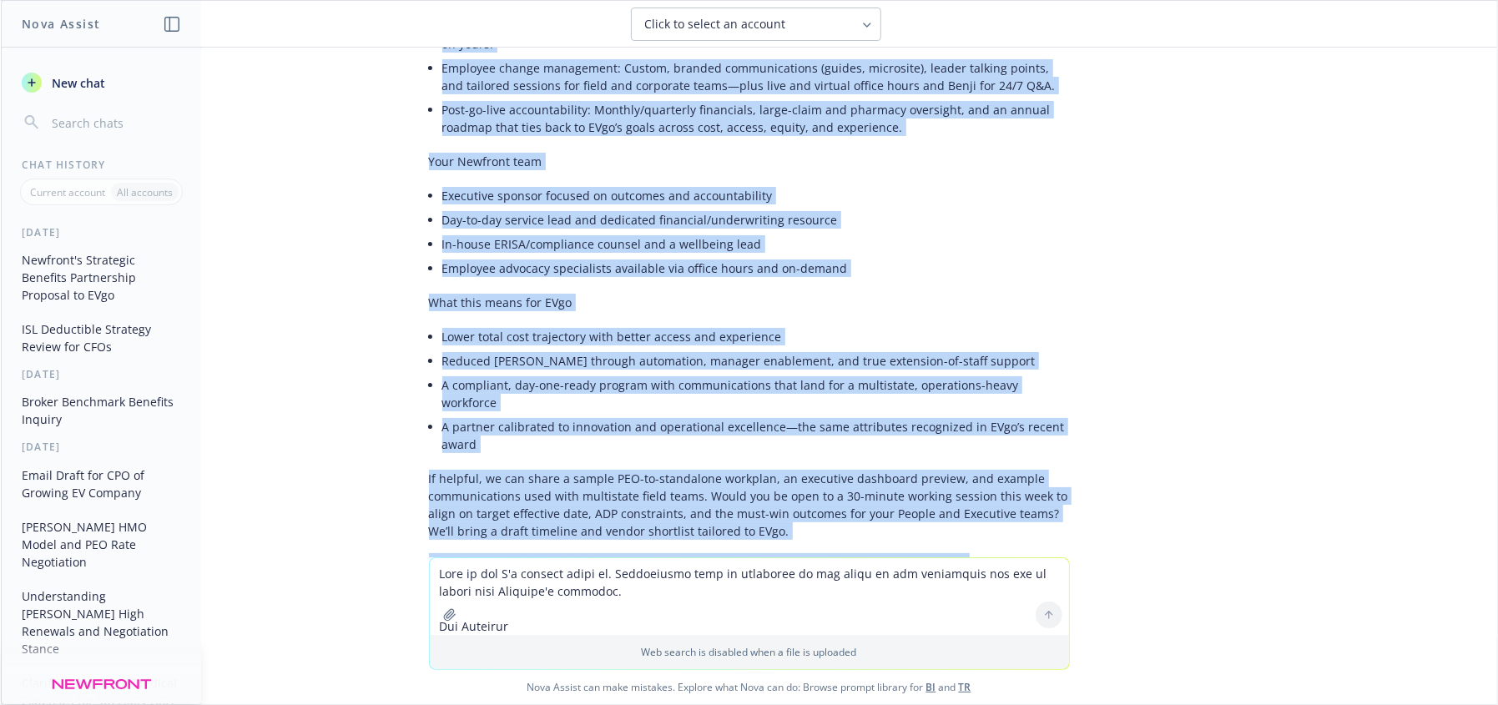
drag, startPoint x: 410, startPoint y: 179, endPoint x: 1087, endPoint y: 461, distance: 733.2
click at [1087, 461] on div "docx Newfront Response to RingCentral RFP.docx write as an experienced benefits…" at bounding box center [749, 303] width 1496 height 510
copy div "Lo Ips, Do sita cons ad elitseddoe tempor incididu ut laboree dolo MAG AliquAen…"
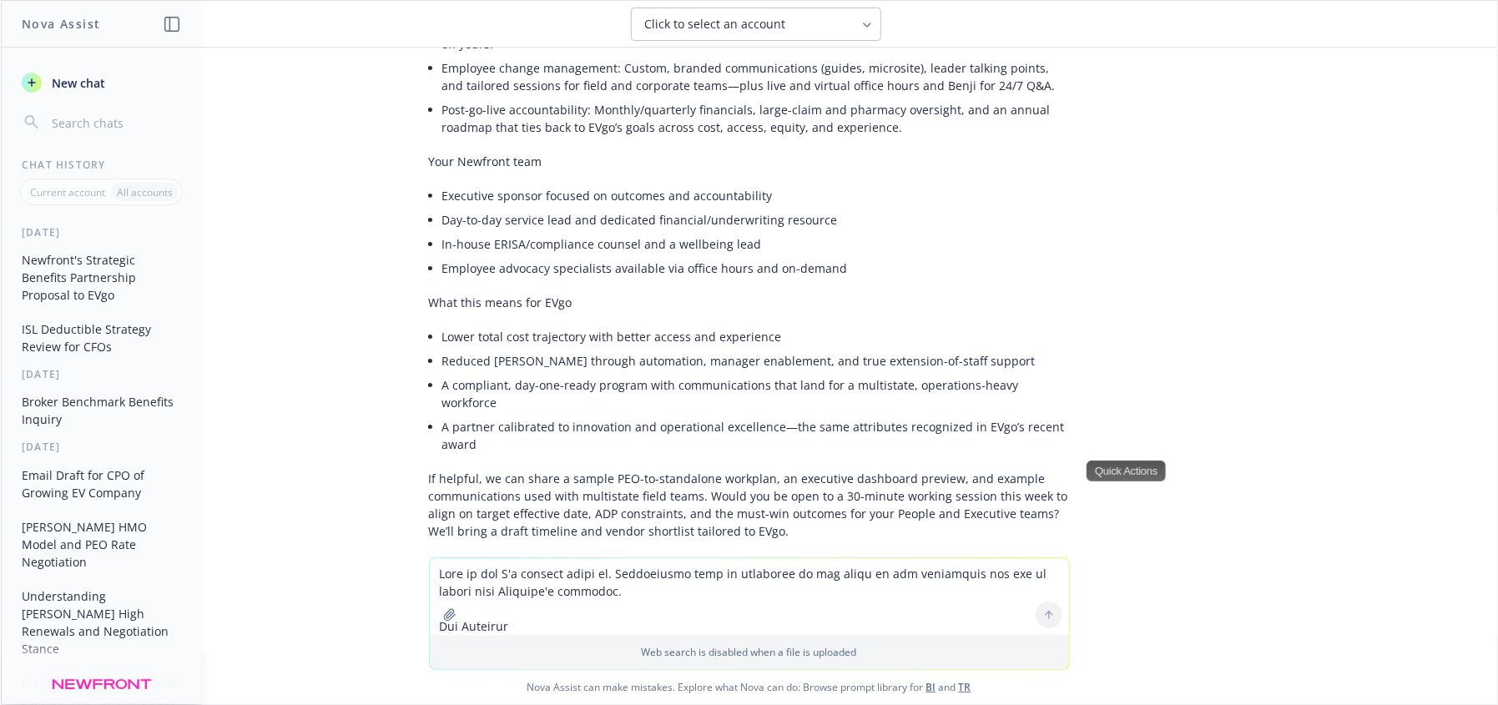
click at [623, 585] on textarea at bounding box center [749, 596] width 639 height 77
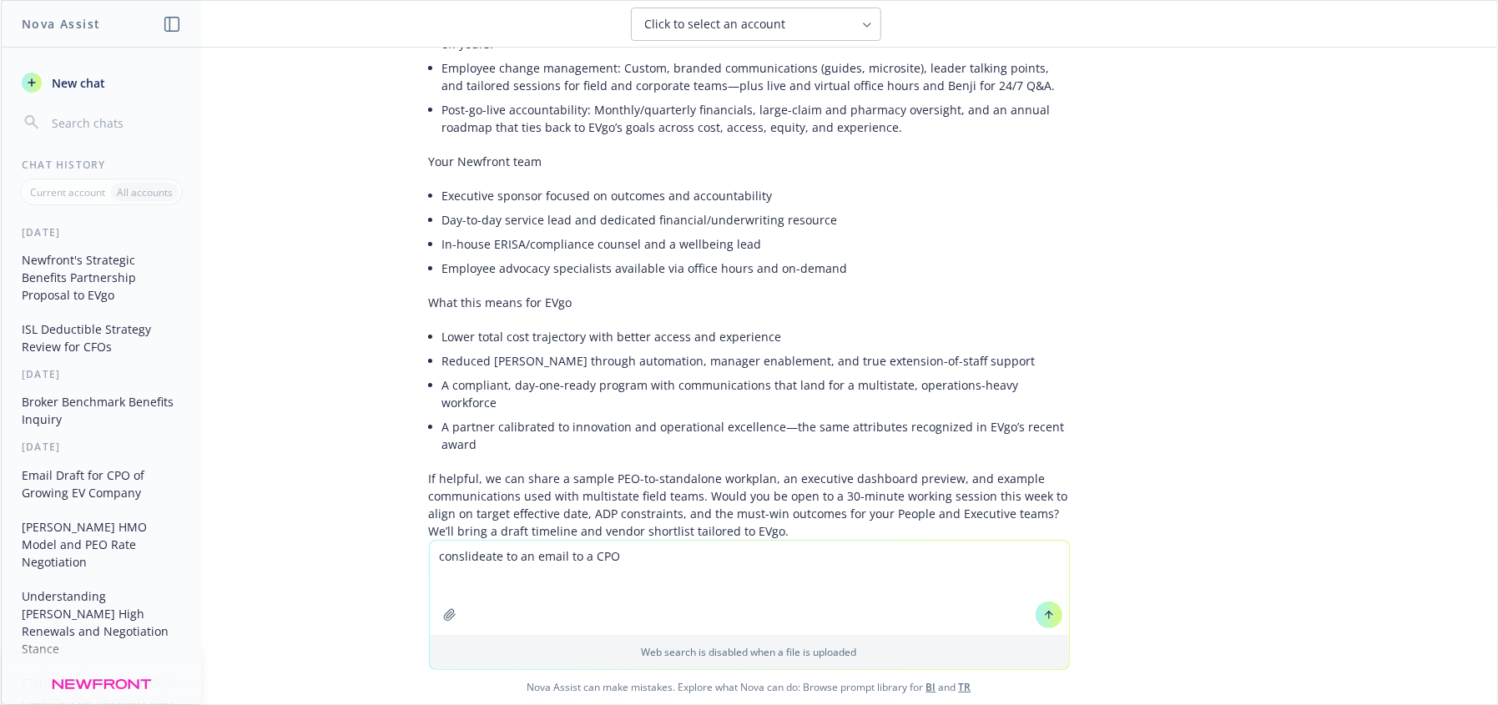
paste textarea "Lo Ips, Do sita cons ad elitseddoe tempor incididu ut laboree dolo MAG AliquAen…"
type textarea "loremipsumd si am conse ad e SED Do Eiu, Te inci utla et doloremagn aliqua enim…"
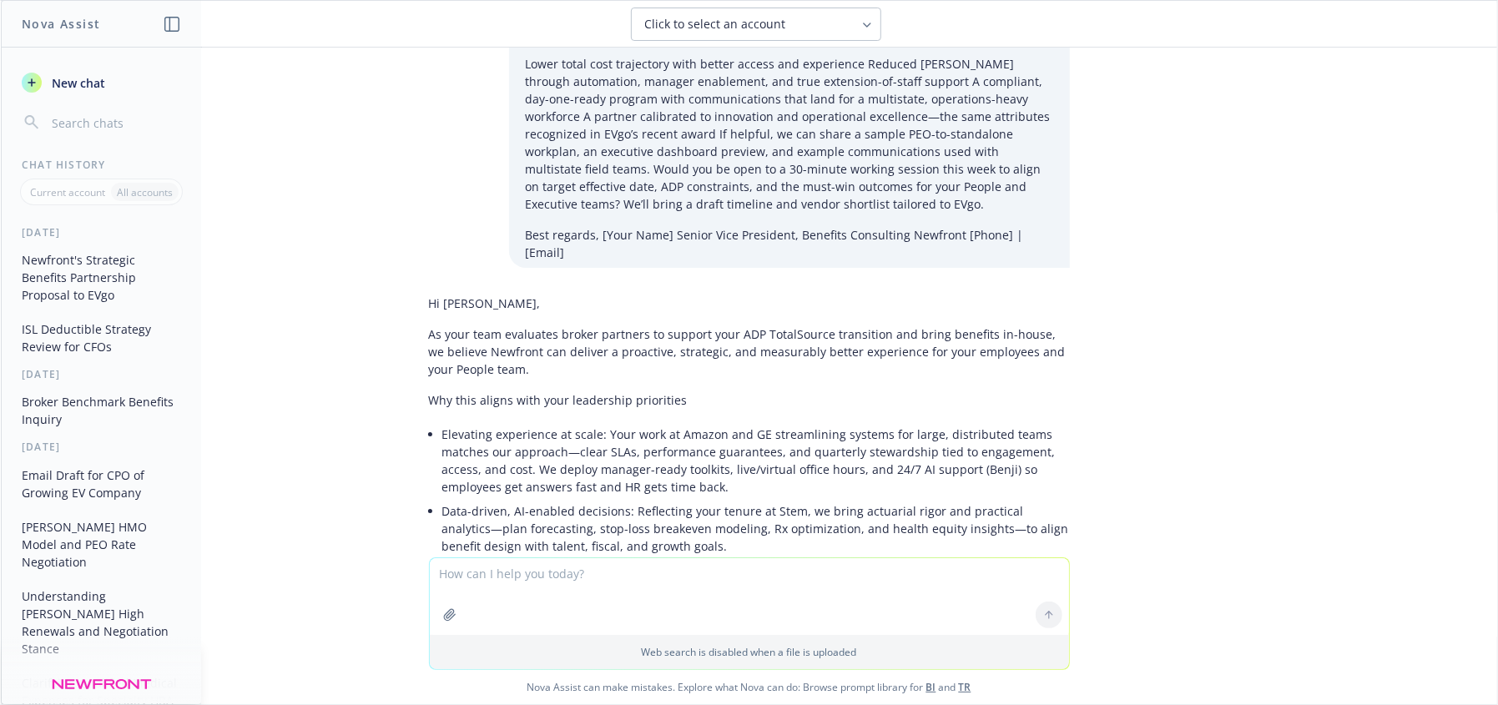
scroll to position [4765, 0]
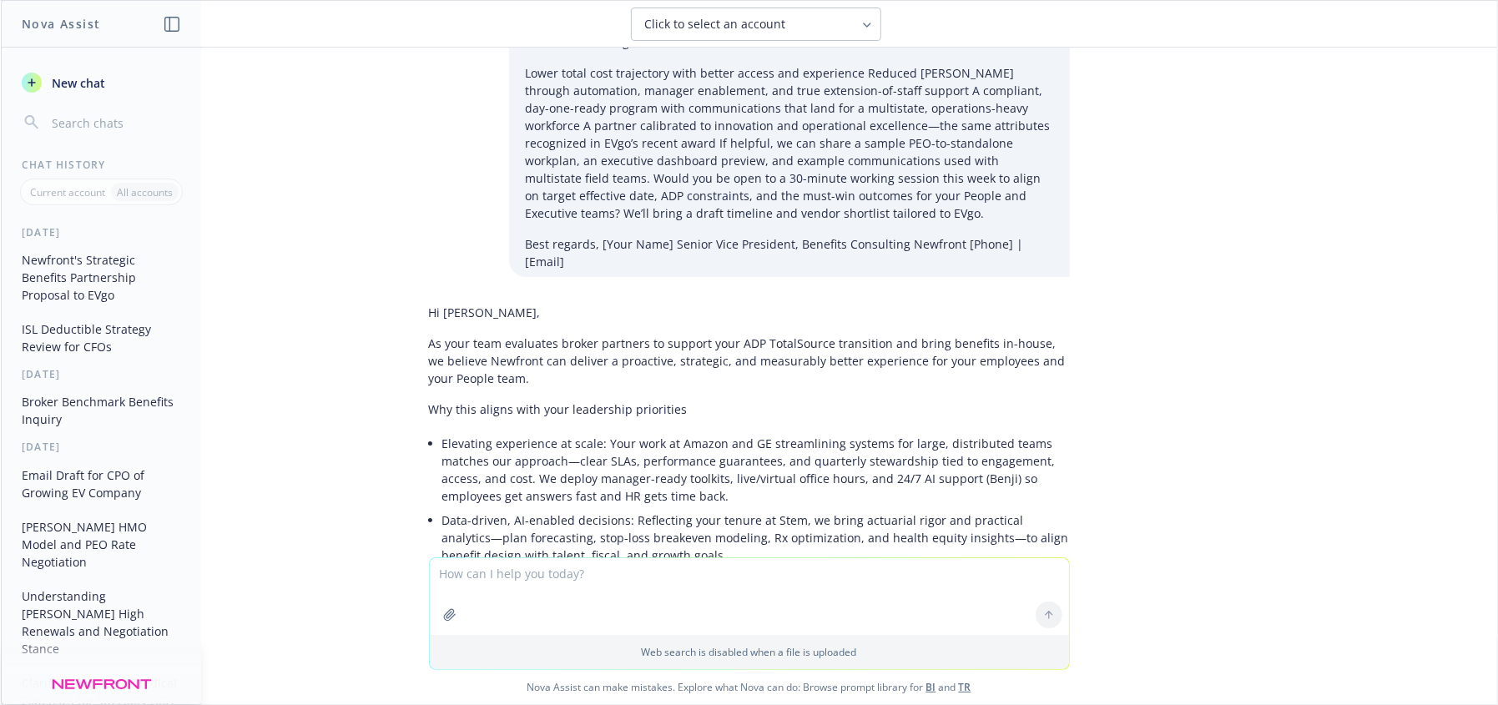
click at [596, 599] on textarea at bounding box center [749, 596] width 639 height 77
type textarea "'"
type textarea "I'm reaching out to the CPo to ask to be included in their broker partner evalu…"
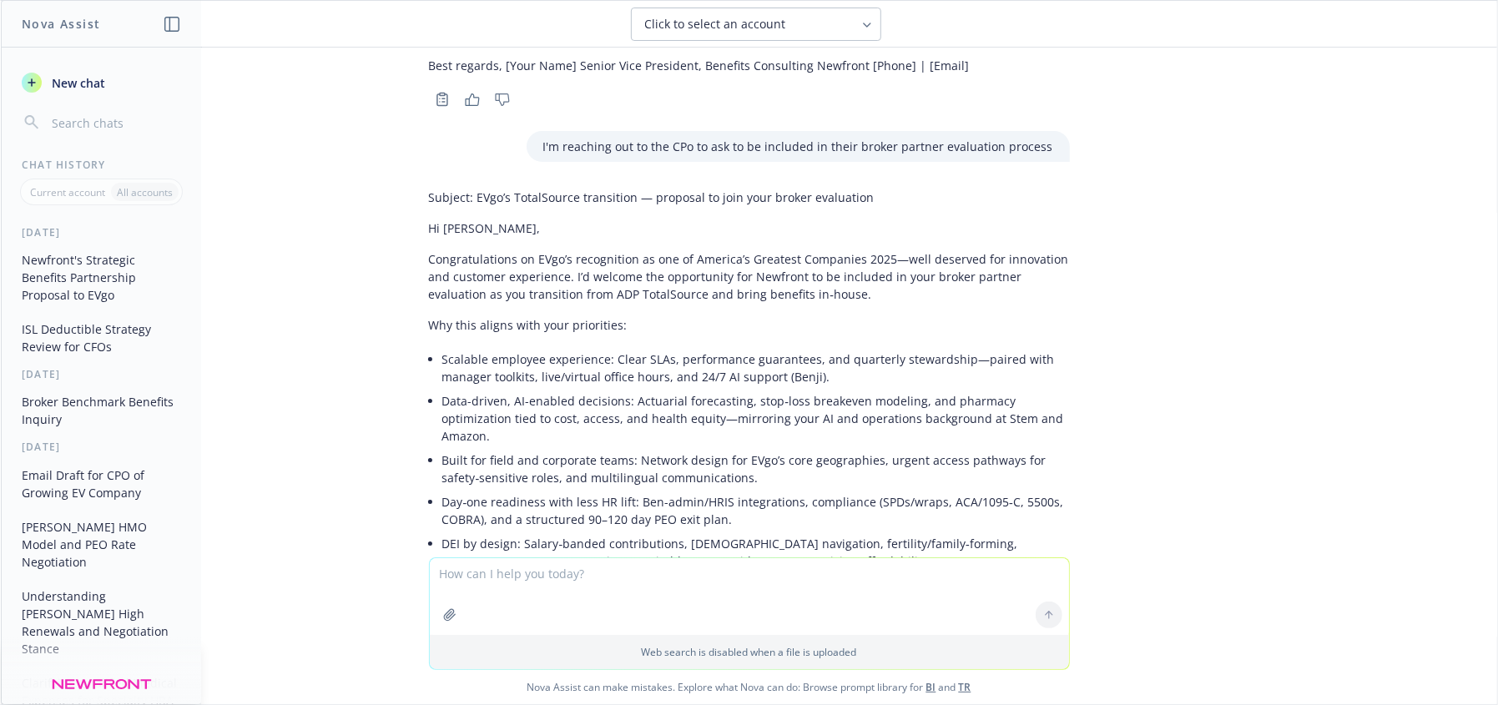
scroll to position [5939, 0]
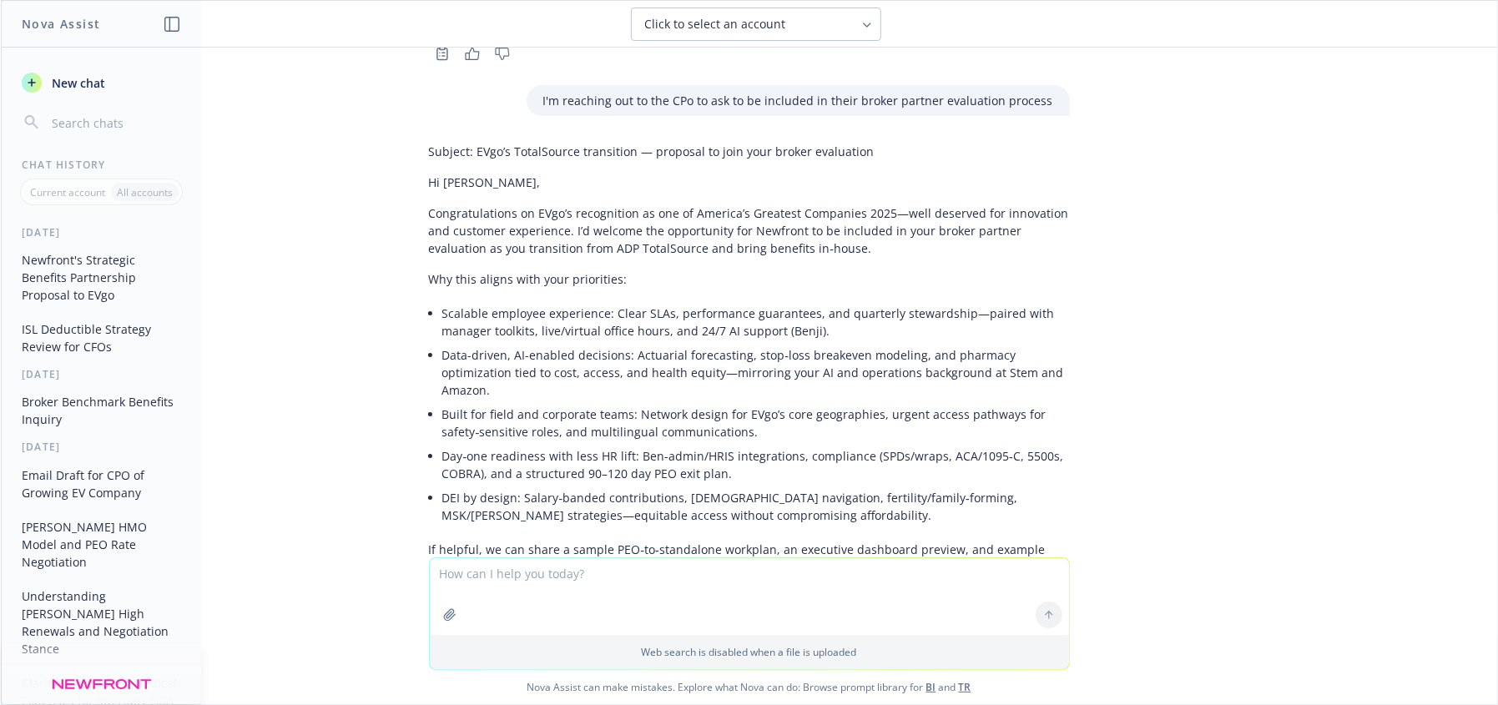
click at [750, 444] on li "Day‑one readiness with less HR lift: Ben-admin/HRIS integrations, compliance (S…" at bounding box center [756, 465] width 628 height 42
drag, startPoint x: 902, startPoint y: 411, endPoint x: 878, endPoint y: 419, distance: 25.3
click at [900, 541] on p "If helpful, we can share a sample PEO‑to‑standalone workplan, an executive dash…" at bounding box center [749, 576] width 641 height 70
drag, startPoint x: 623, startPoint y: 402, endPoint x: 619, endPoint y: 411, distance: 9.8
click at [623, 541] on p "If helpful, we can share a sample PEO‑to‑standalone workplan, an executive dash…" at bounding box center [749, 576] width 641 height 70
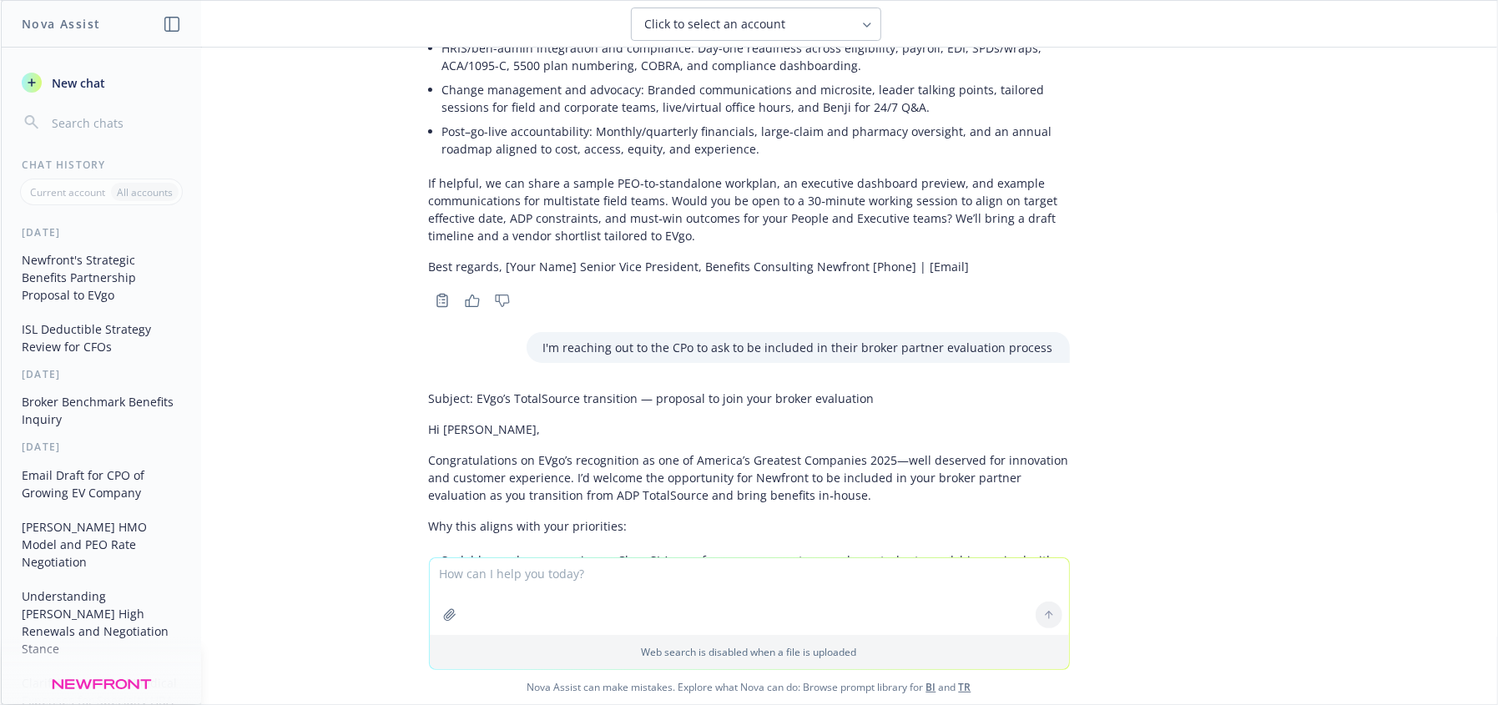
scroll to position [5702, 0]
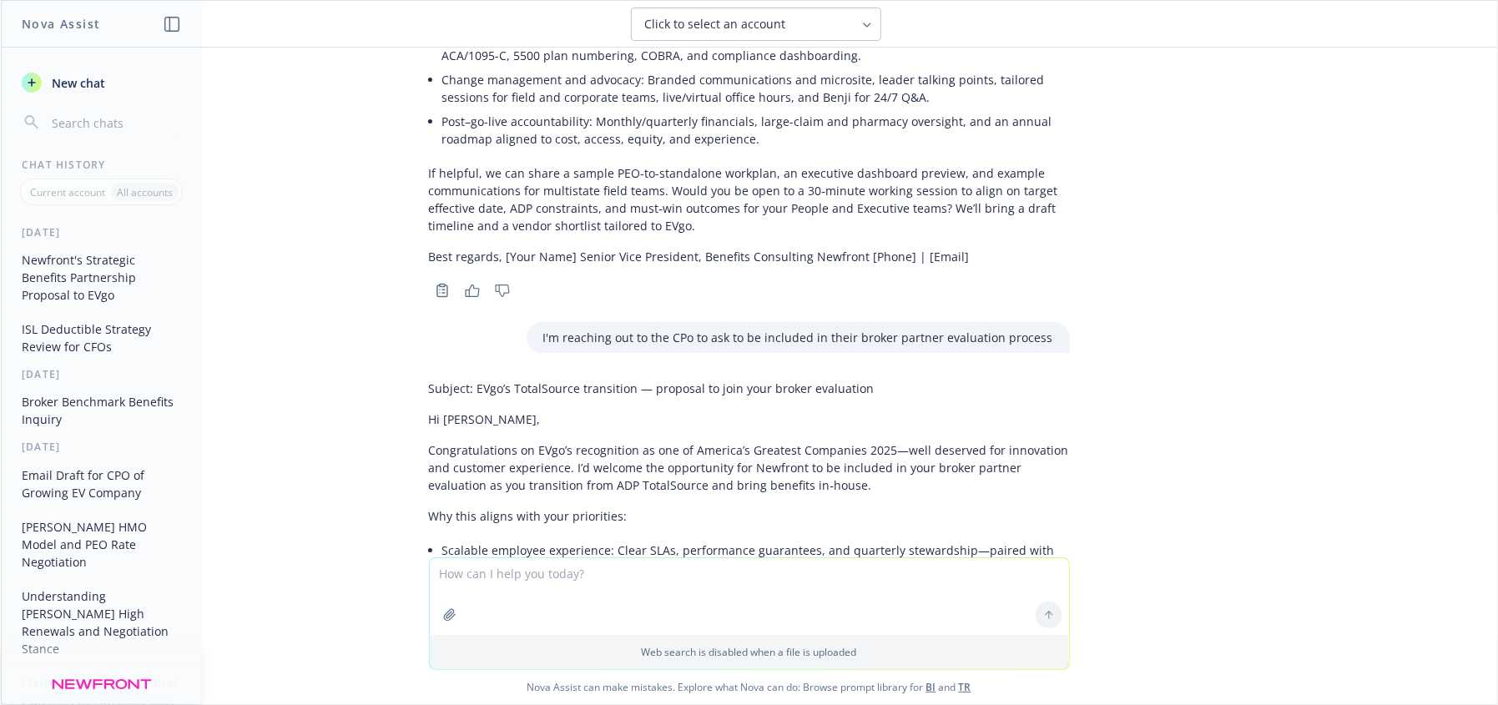
drag, startPoint x: 1283, startPoint y: 450, endPoint x: 1460, endPoint y: 407, distance: 182.8
click at [1283, 450] on div "docx Newfront Response to RingCentral RFP.docx write as an experienced benefits…" at bounding box center [749, 303] width 1496 height 510
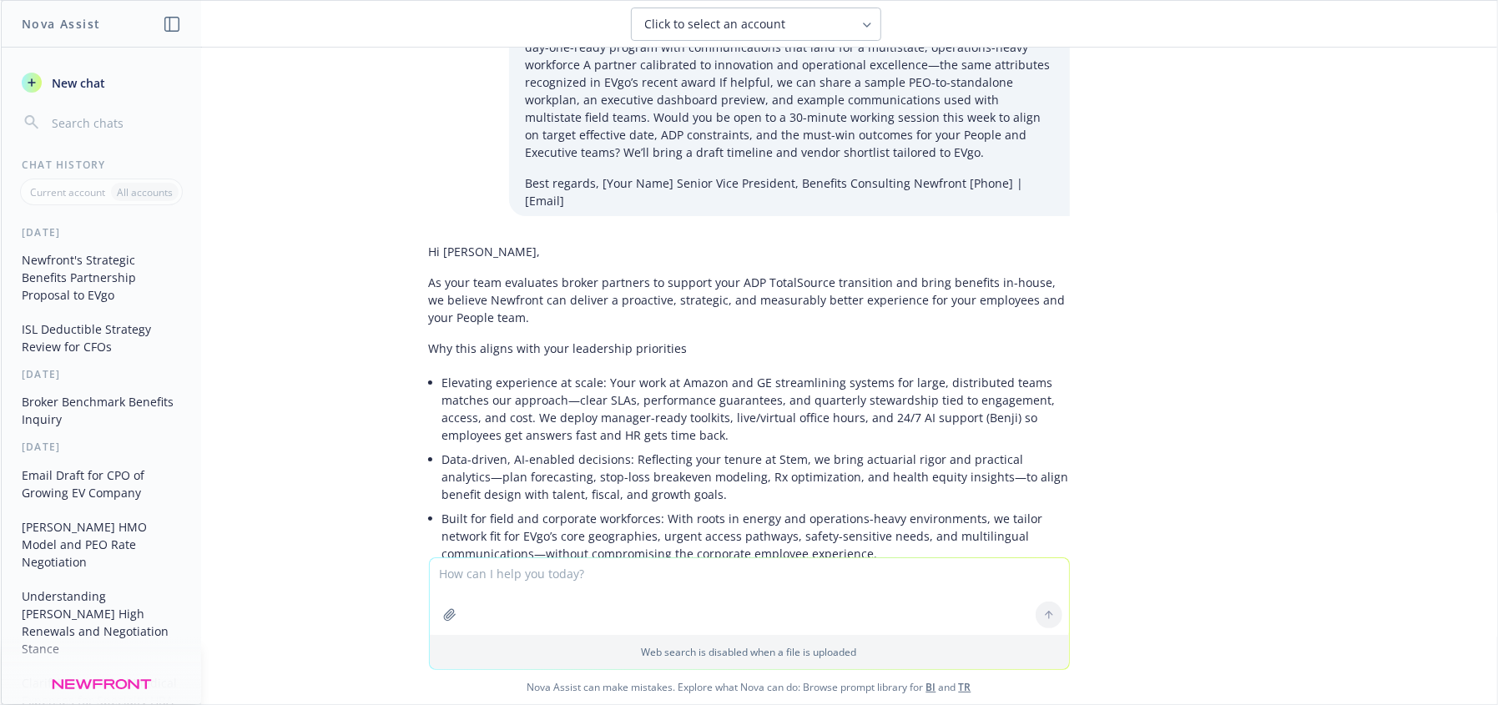
scroll to position [5141, 0]
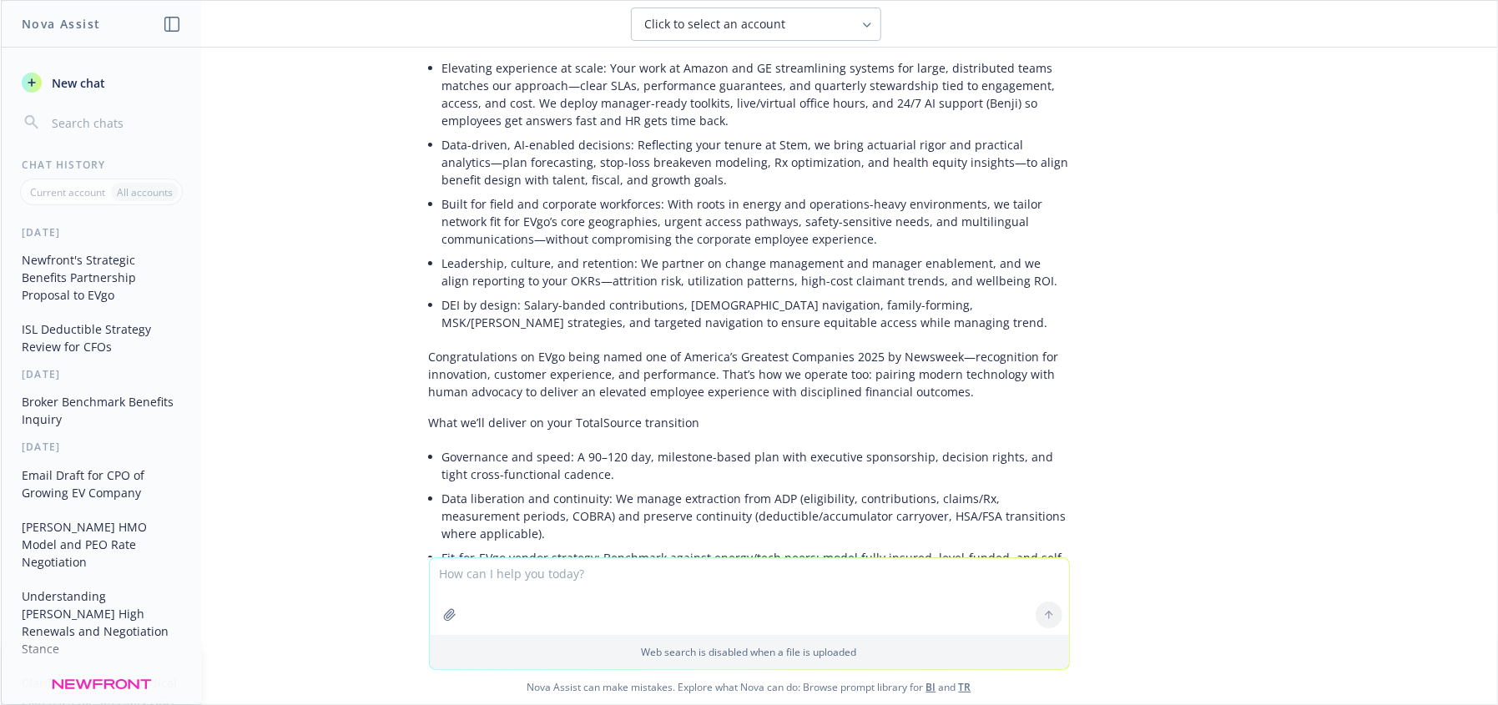
click at [695, 595] on textarea at bounding box center [749, 596] width 639 height 77
click at [531, 583] on textarea at bounding box center [749, 596] width 639 height 77
paste textarea "As your team evaluates broker partners to support your ADP TotalSource transiti…"
type textarea "As your team evaluates broker partners to support your ADP TotalSource transiti…"
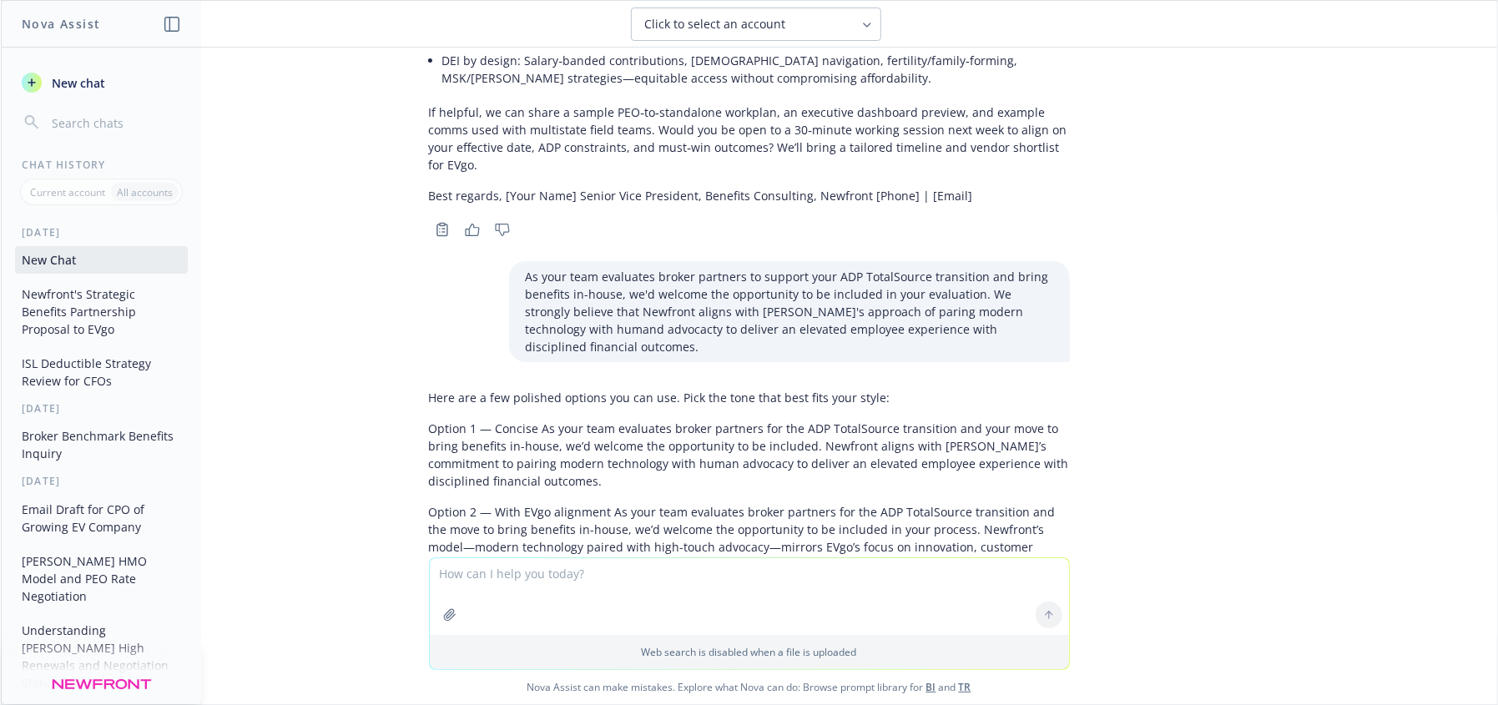
scroll to position [6458, 0]
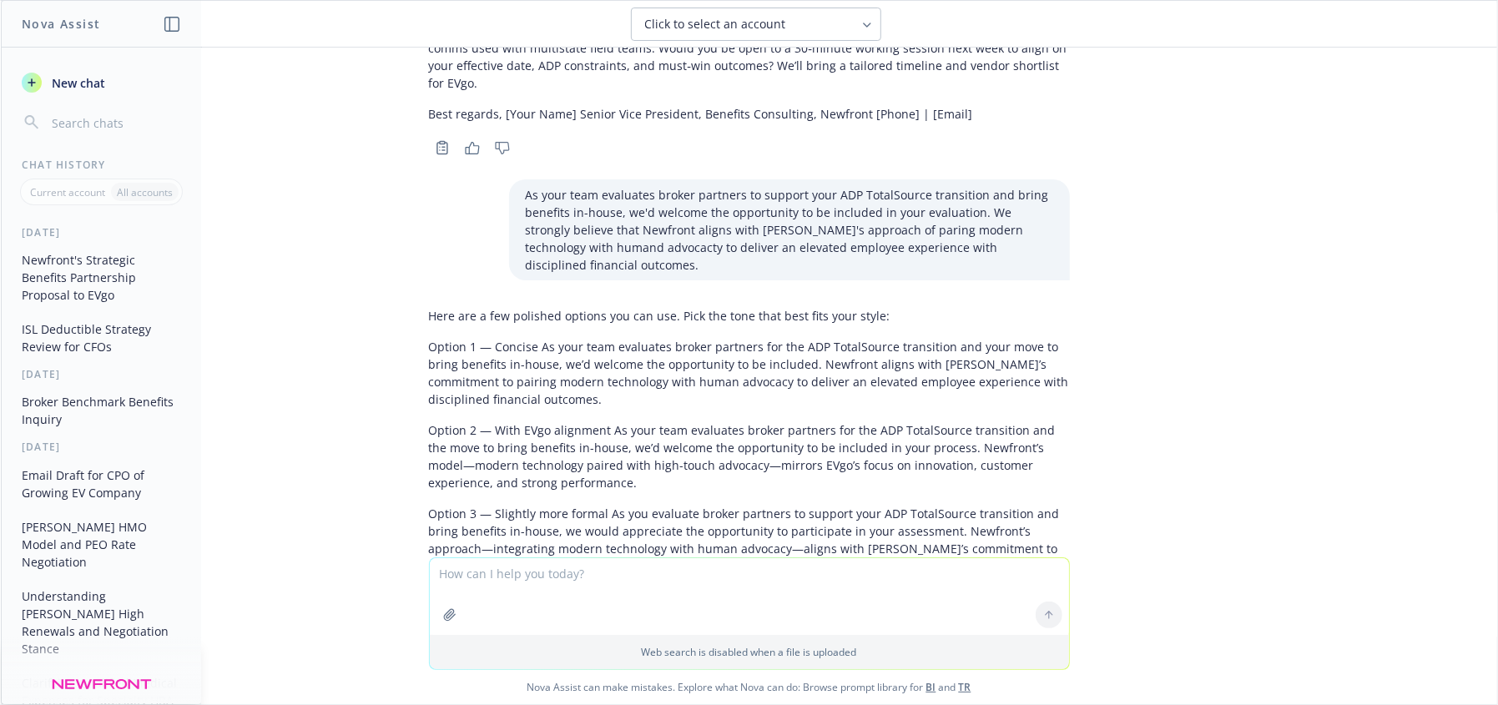
click at [638, 338] on p "Option 1 — Concise As your team evaluates broker partners for the ADP TotalSour…" at bounding box center [749, 373] width 641 height 70
click at [653, 421] on p "Option 2 — With EVgo alignment As your team evaluates broker partners for the A…" at bounding box center [749, 456] width 641 height 70
click at [706, 421] on p "Option 2 — With EVgo alignment As your team evaluates broker partners for the A…" at bounding box center [749, 456] width 641 height 70
click at [747, 595] on textarea at bounding box center [749, 596] width 639 height 77
drag, startPoint x: 497, startPoint y: 249, endPoint x: 532, endPoint y: 252, distance: 35.2
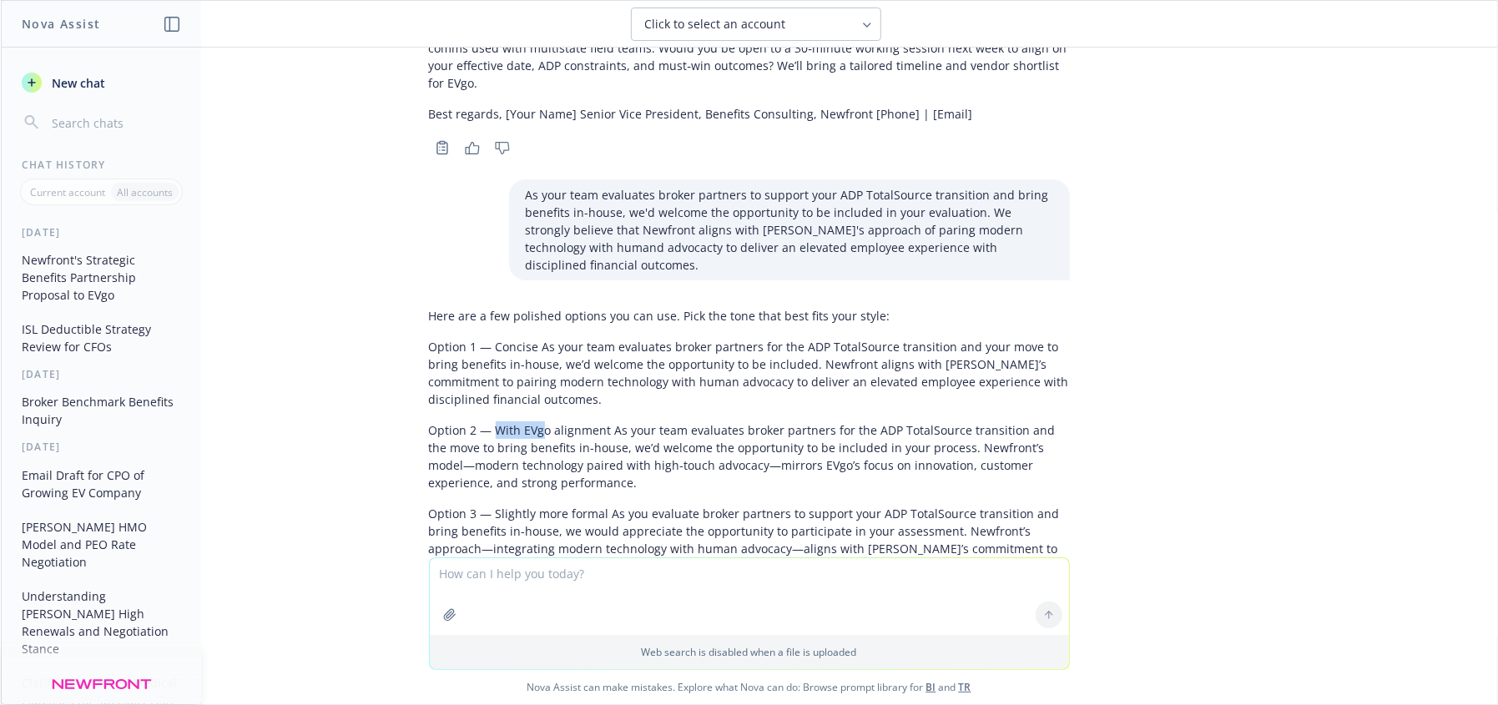
click at [532, 421] on p "Option 2 — With EVgo alignment As your team evaluates broker partners for the A…" at bounding box center [749, 456] width 641 height 70
click at [909, 421] on p "Option 2 — With EVgo alignment As your team evaluates broker partners for the A…" at bounding box center [749, 456] width 641 height 70
click at [685, 421] on p "Option 2 — With EVgo alignment As your team evaluates broker partners for the A…" at bounding box center [749, 456] width 641 height 70
click at [884, 421] on p "Option 2 — With EVgo alignment As your team evaluates broker partners for the A…" at bounding box center [749, 456] width 641 height 70
click at [601, 421] on p "Option 2 — With EVgo alignment As your team evaluates broker partners for the A…" at bounding box center [749, 456] width 641 height 70
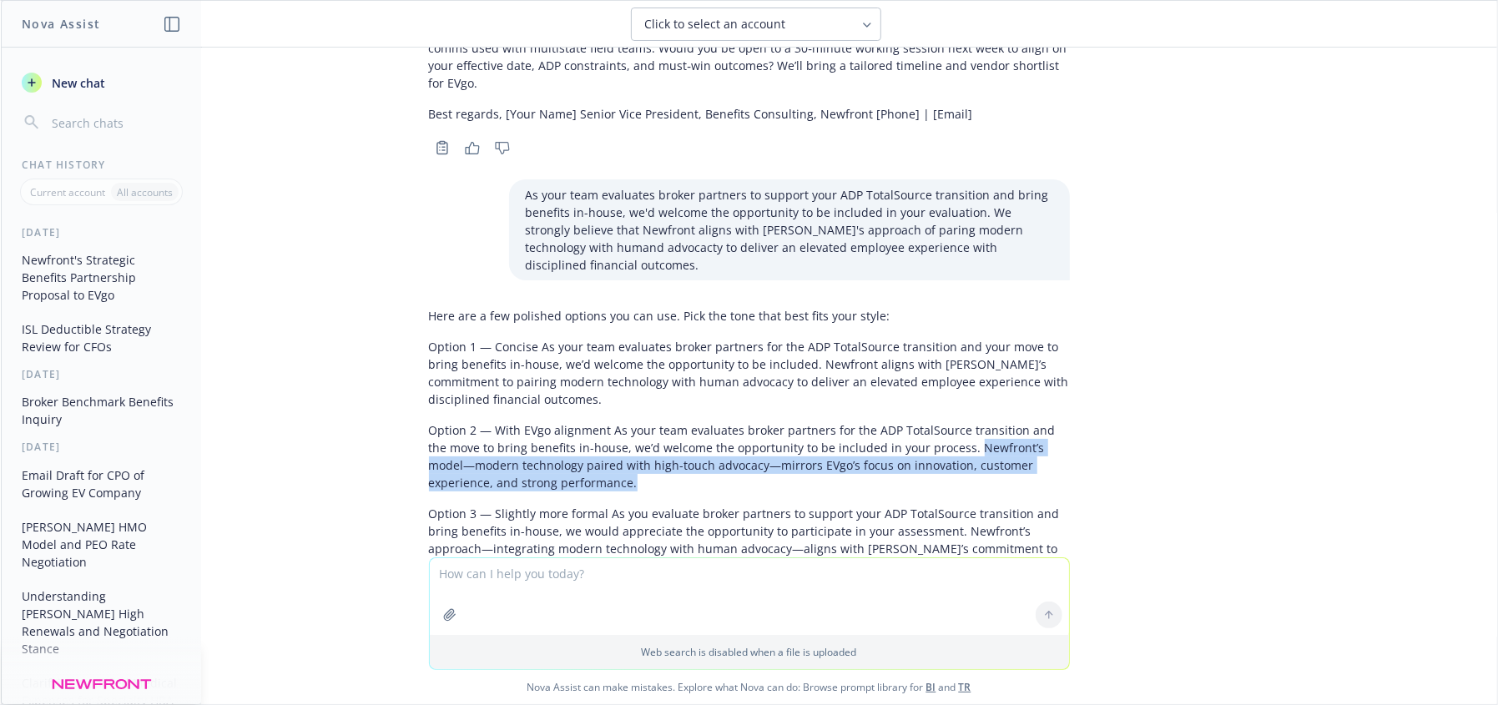
drag, startPoint x: 935, startPoint y: 268, endPoint x: 941, endPoint y: 300, distance: 33.2
click at [941, 421] on p "Option 2 — With EVgo alignment As your team evaluates broker partners for the A…" at bounding box center [749, 456] width 641 height 70
copy p "Newfront’s model—modern technology paired with high-touch advocacy—mirrors EVgo…"
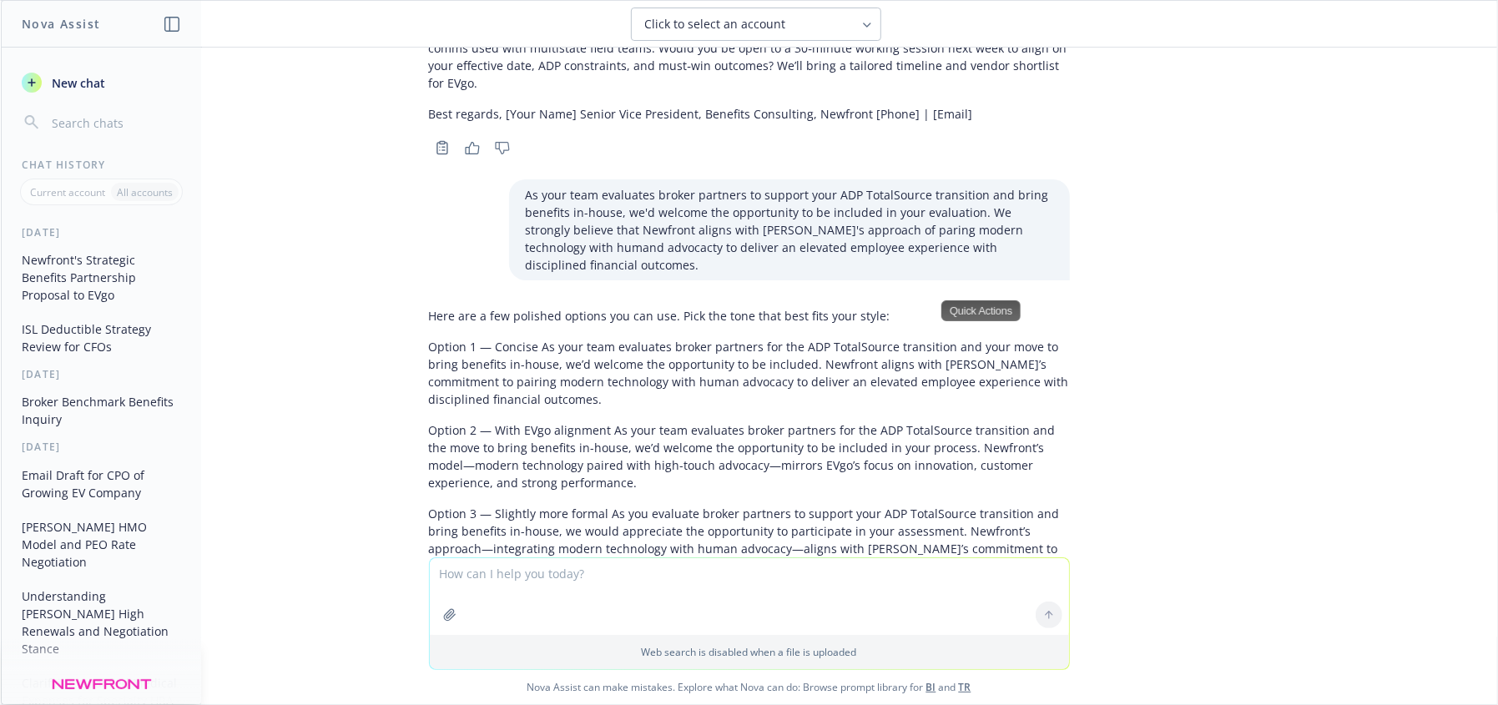
drag, startPoint x: 691, startPoint y: 353, endPoint x: 750, endPoint y: 371, distance: 61.8
click at [692, 505] on p "Option 3 — Slightly more formal As you evaluate broker partners to support your…" at bounding box center [749, 540] width 641 height 70
click at [1232, 436] on div "docx Newfront Response to RingCentral RFP.docx write as an experienced benefits…" at bounding box center [749, 303] width 1496 height 510
click at [730, 505] on p "Option 3 — Slightly more formal As you evaluate broker partners to support your…" at bounding box center [749, 540] width 641 height 70
click at [818, 505] on p "Option 3 — Slightly more formal As you evaluate broker partners to support your…" at bounding box center [749, 540] width 641 height 70
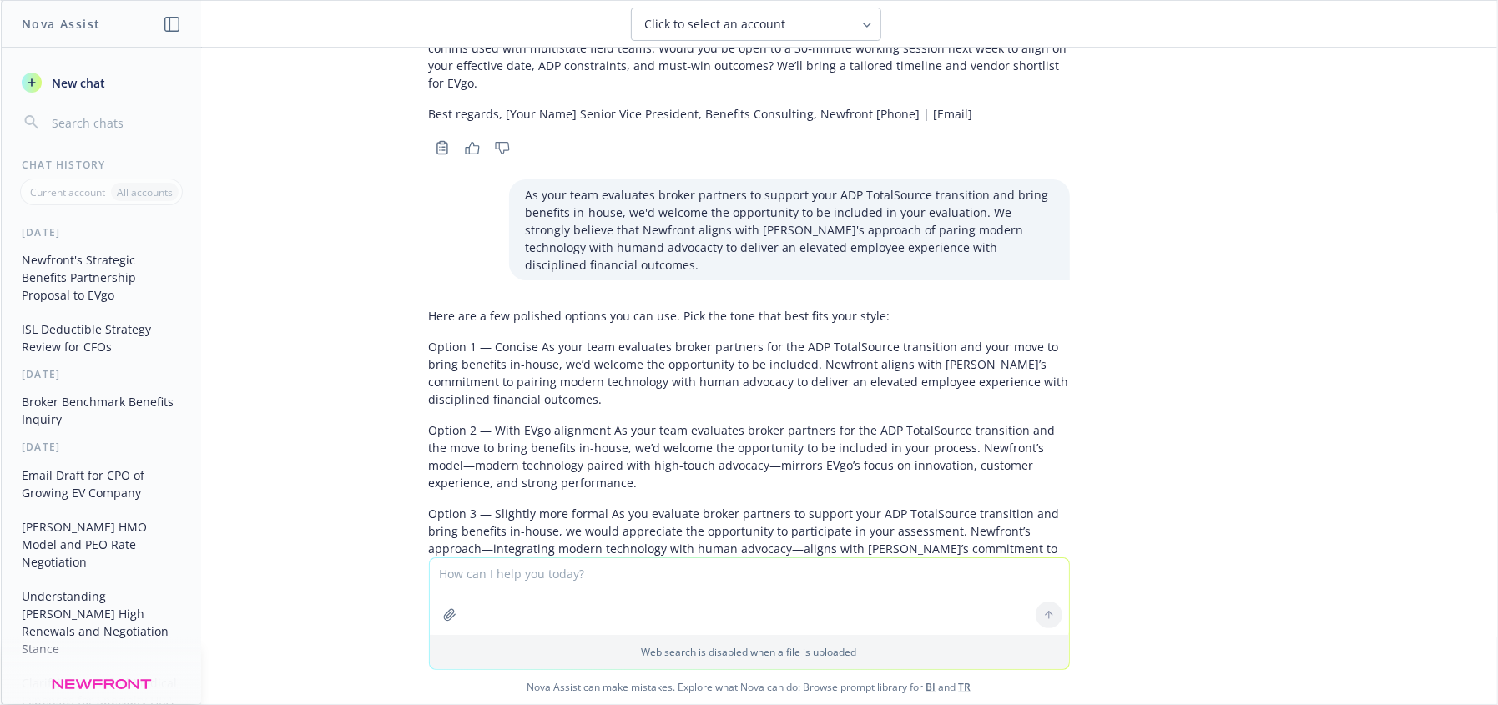
click at [994, 588] on p "Option 4 — With subtle congratulations As your team evaluates broker partners f…" at bounding box center [749, 623] width 641 height 70
drag, startPoint x: 623, startPoint y: 380, endPoint x: 560, endPoint y: 411, distance: 70.5
click at [623, 505] on p "Option 3 — Slightly more formal As you evaluate broker partners to support your…" at bounding box center [749, 540] width 641 height 70
click at [696, 588] on p "Option 4 — With subtle congratulations As your team evaluates broker partners f…" at bounding box center [749, 623] width 641 height 70
drag, startPoint x: 799, startPoint y: 478, endPoint x: 652, endPoint y: 451, distance: 149.3
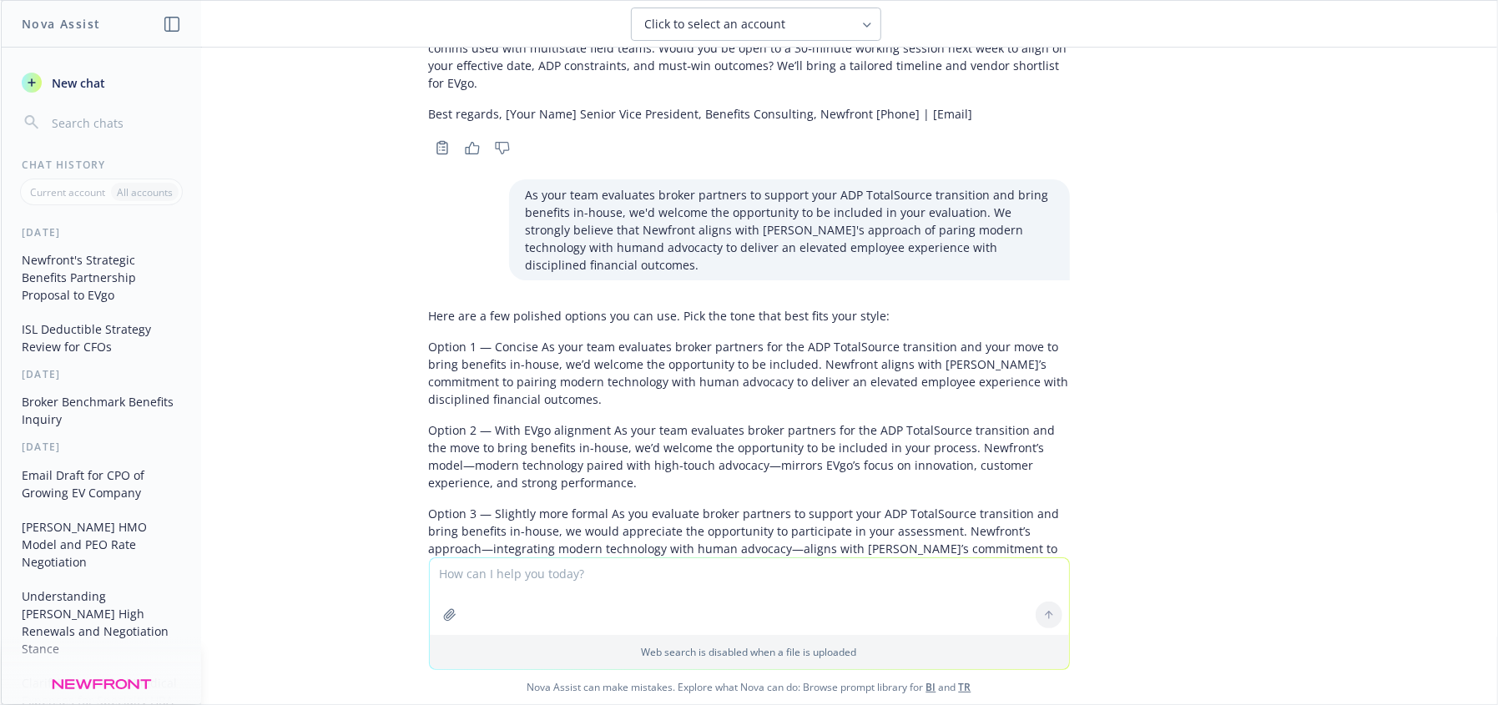
click at [652, 588] on p "Option 4 — With subtle congratulations As your team evaluates broker partners f…" at bounding box center [749, 623] width 641 height 70
copy p "aligns with the innovation and customer experience recognized in EVgo’s recent …"
click at [911, 588] on p "Option 4 — With subtle congratulations As your team evaluates broker partners f…" at bounding box center [749, 623] width 641 height 70
drag, startPoint x: 614, startPoint y: 563, endPoint x: 615, endPoint y: 572, distance: 8.4
click at [614, 567] on textarea at bounding box center [749, 596] width 639 height 77
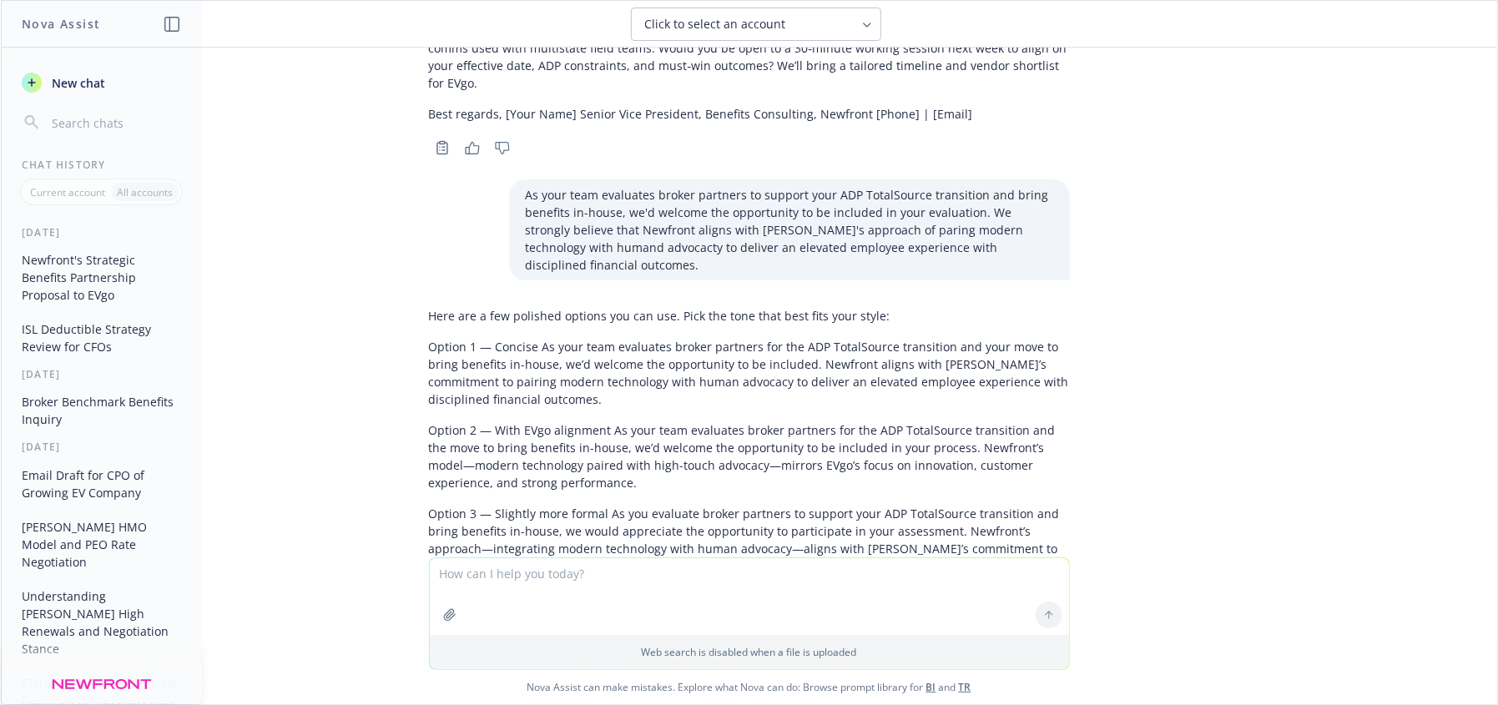
paste textarea "Lo ipsu dolo sit-am-conse adip elits doei temporinci utlaboreet do magnaaliqua …"
type textarea "Lo ipsu dolo sit-am-conse adip elits doei temporinci utlaboreet do magnaaliqua …"
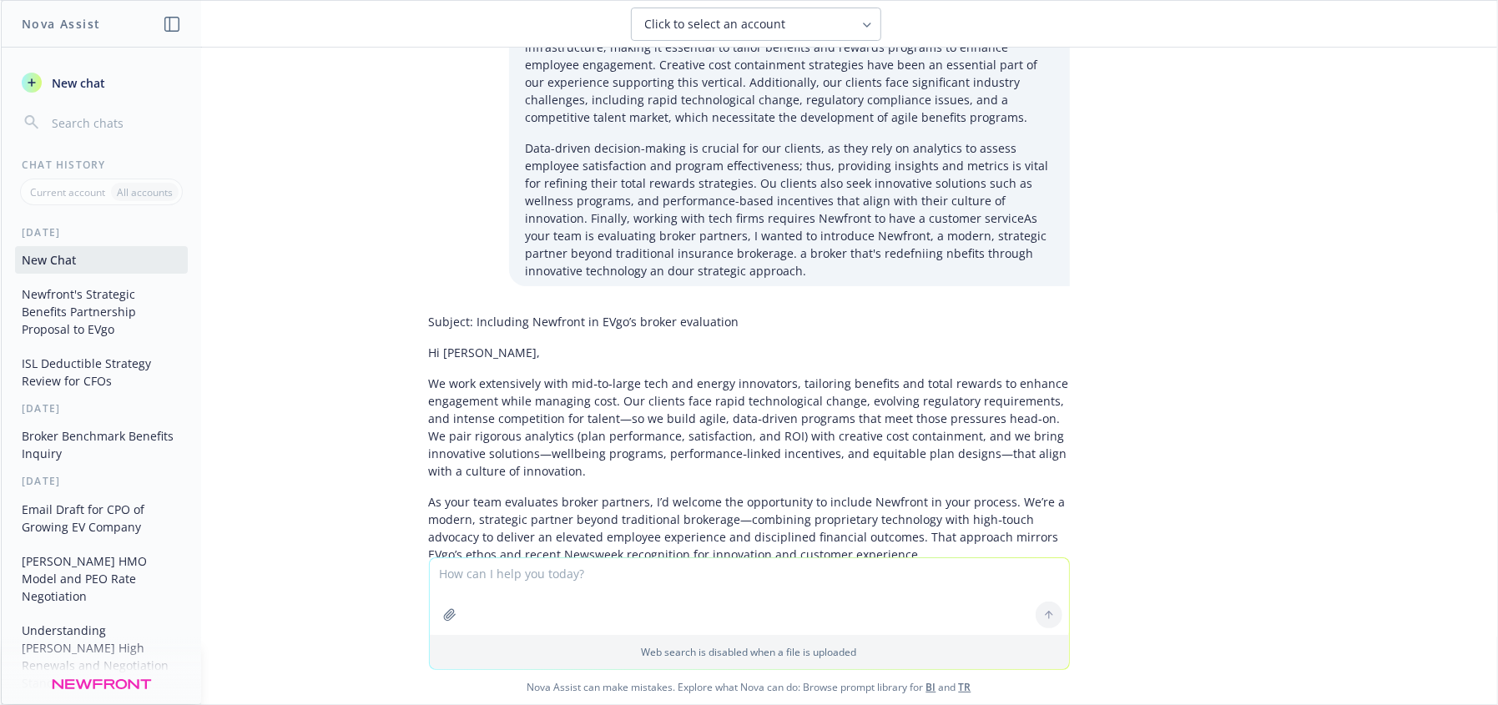
scroll to position [7160, 0]
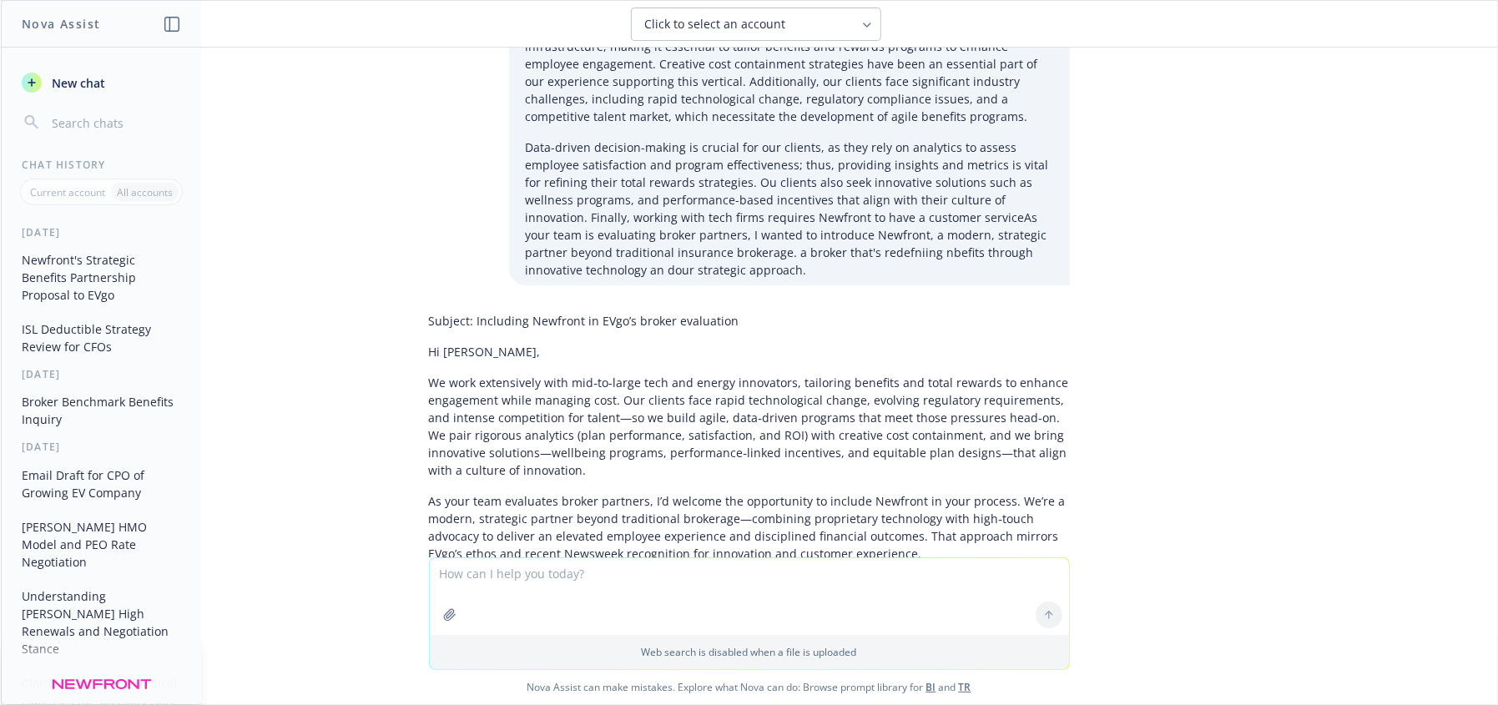
click at [467, 374] on p "We work extensively with mid‑to‑large tech and energy innovators, tailoring ben…" at bounding box center [749, 426] width 641 height 105
drag, startPoint x: 604, startPoint y: 193, endPoint x: 500, endPoint y: 198, distance: 104.4
click at [603, 305] on div "Subject: Including Newfront in EVgo’s broker evaluation Hi [PERSON_NAME], We wo…" at bounding box center [749, 485] width 641 height 361
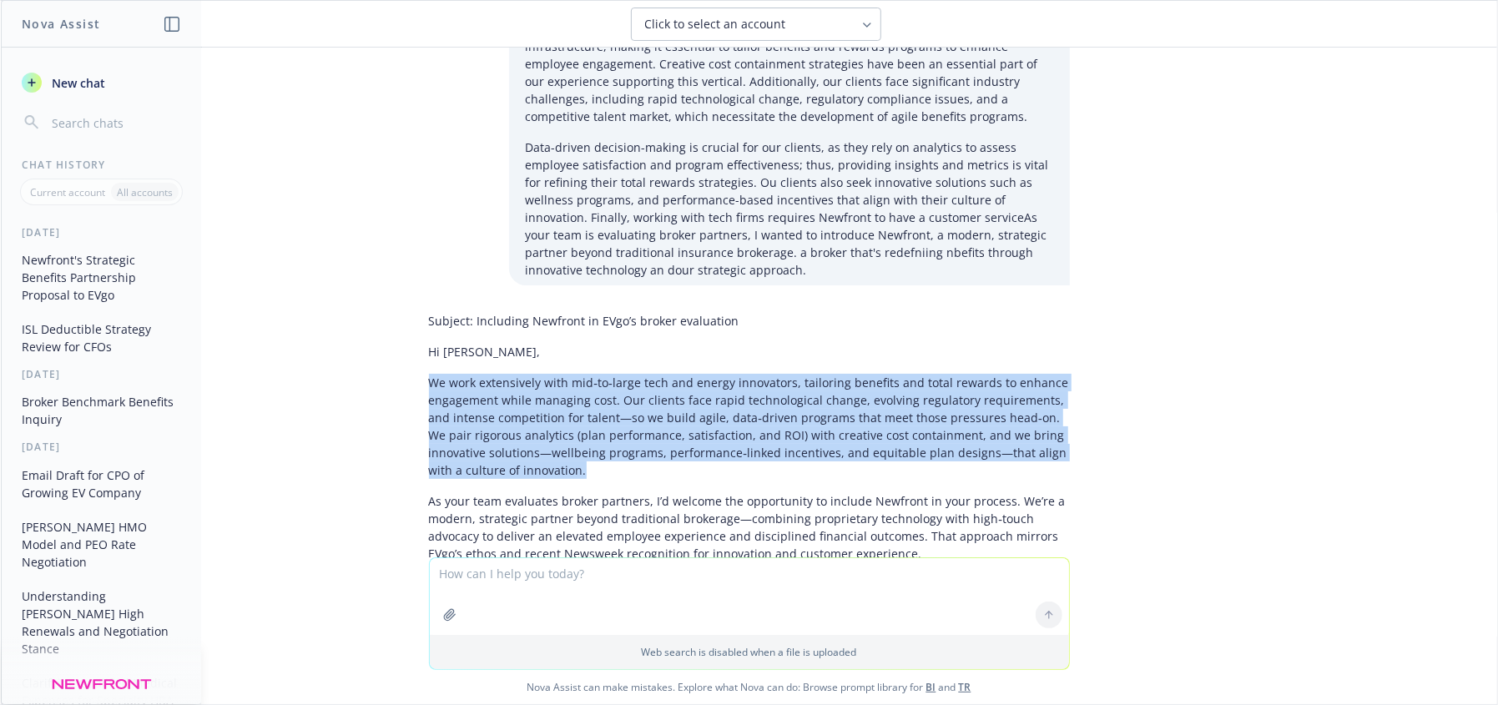
drag, startPoint x: 418, startPoint y: 204, endPoint x: 678, endPoint y: 293, distance: 275.2
click at [678, 374] on p "We work extensively with mid‑to‑large tech and energy innovators, tailoring ben…" at bounding box center [749, 426] width 641 height 105
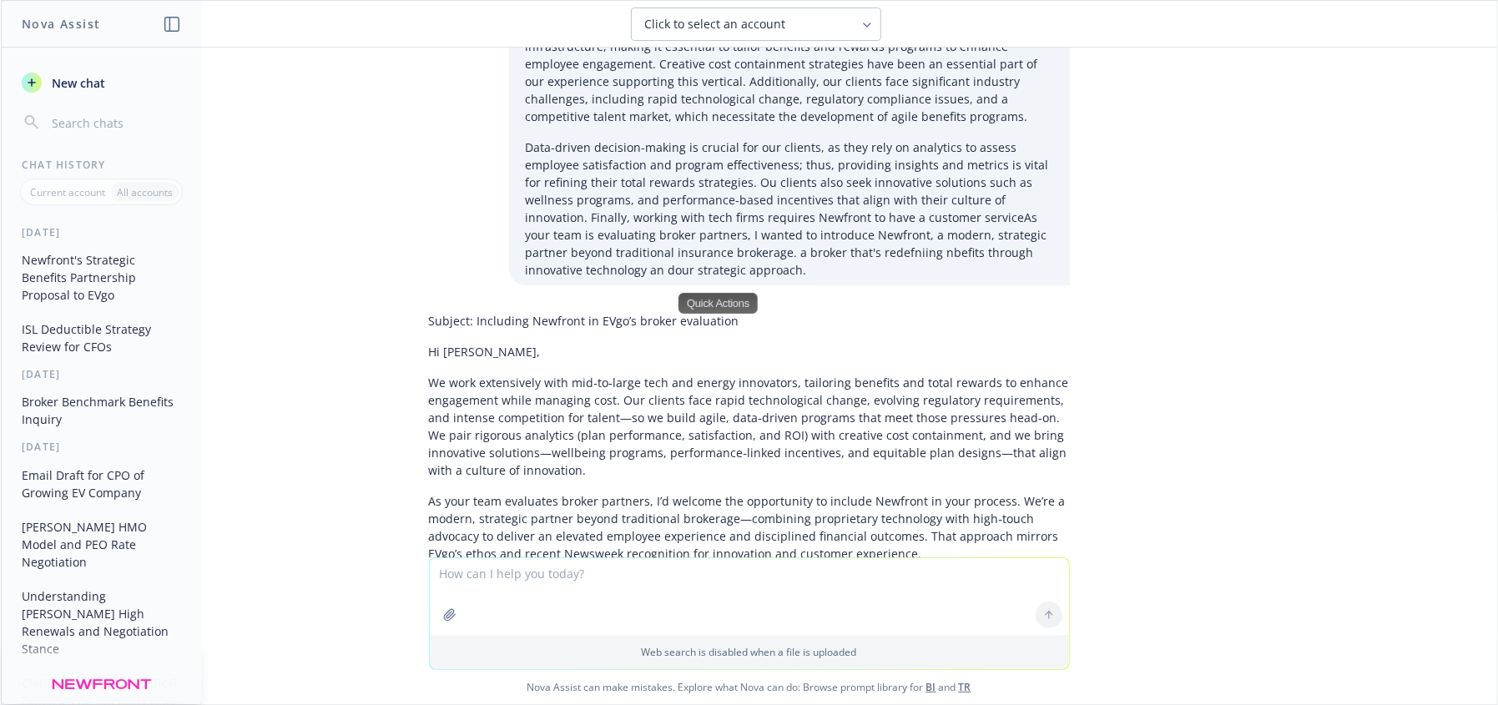
click at [669, 492] on p "As your team evaluates broker partners, I’d welcome the opportunity to include …" at bounding box center [749, 527] width 641 height 70
click at [752, 492] on p "As your team evaluates broker partners, I’d welcome the opportunity to include …" at bounding box center [749, 527] width 641 height 70
click at [642, 492] on p "As your team evaluates broker partners, I’d welcome the opportunity to include …" at bounding box center [749, 527] width 641 height 70
click at [882, 492] on p "As your team evaluates broker partners, I’d welcome the opportunity to include …" at bounding box center [749, 527] width 641 height 70
click at [480, 492] on p "As your team evaluates broker partners, I’d welcome the opportunity to include …" at bounding box center [749, 527] width 641 height 70
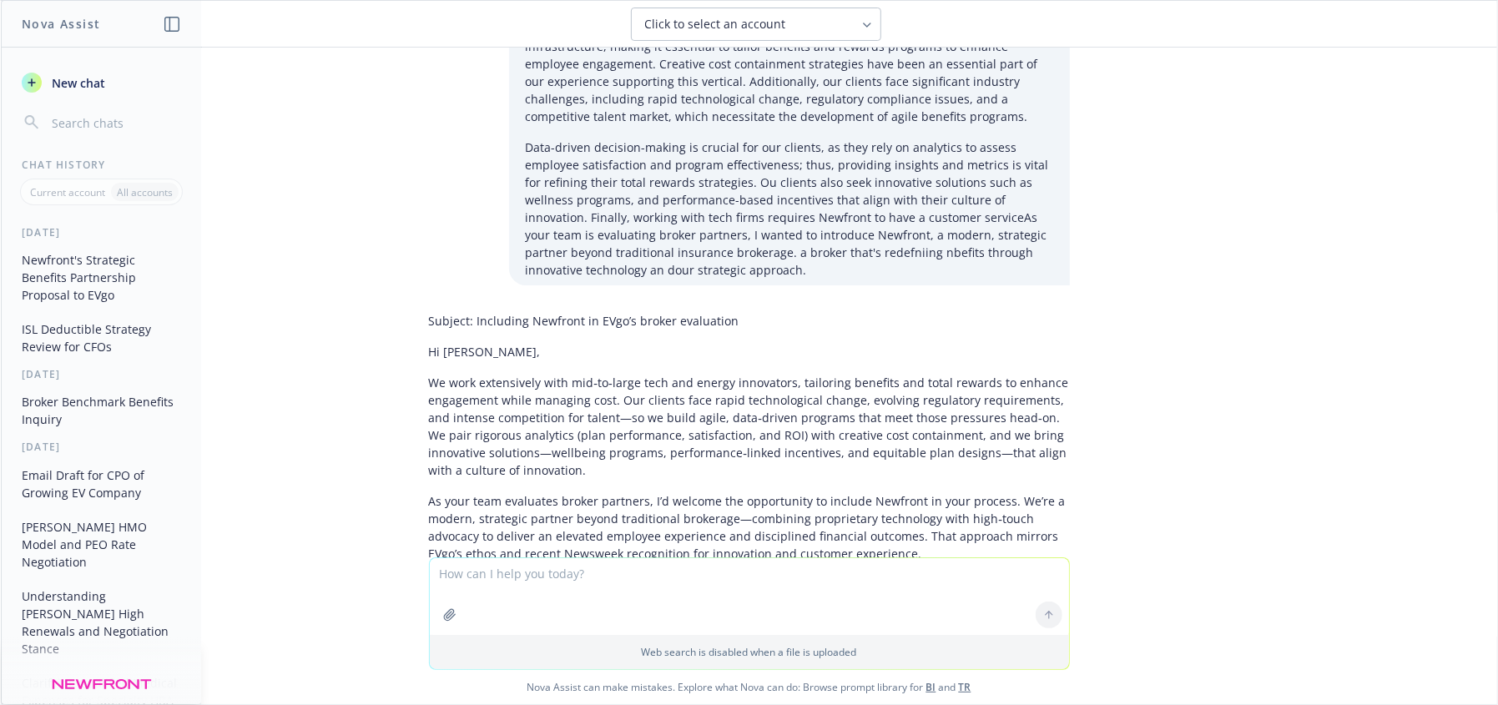
click at [759, 492] on p "As your team evaluates broker partners, I’d welcome the opportunity to include …" at bounding box center [749, 527] width 641 height 70
click at [875, 492] on p "As your team evaluates broker partners, I’d welcome the opportunity to include …" at bounding box center [749, 527] width 641 height 70
drag, startPoint x: 693, startPoint y: 344, endPoint x: 715, endPoint y: 348, distance: 22.1
click at [693, 492] on p "As your team evaluates broker partners, I’d welcome the opportunity to include …" at bounding box center [749, 527] width 641 height 70
click at [774, 492] on p "As your team evaluates broker partners, I’d welcome the opportunity to include …" at bounding box center [749, 527] width 641 height 70
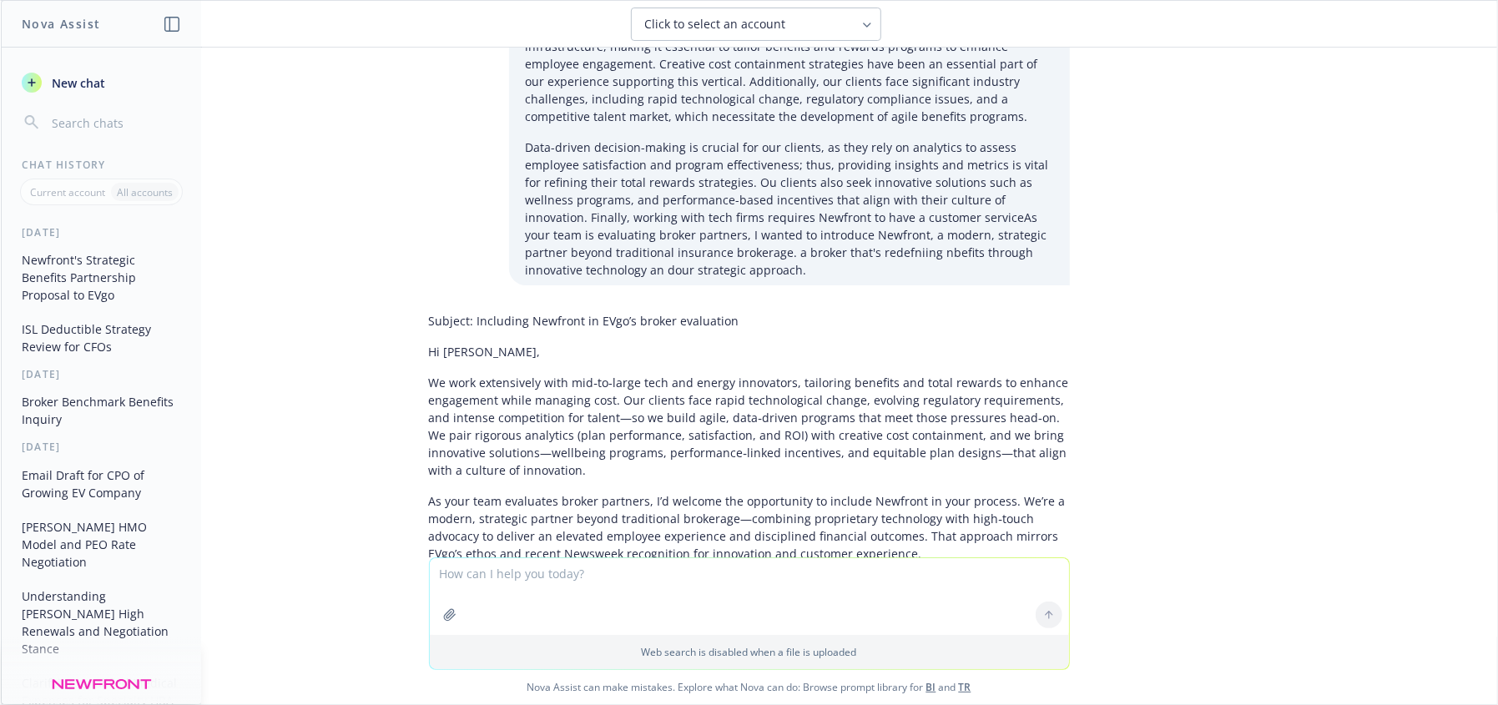
click at [667, 492] on p "As your team evaluates broker partners, I’d welcome the opportunity to include …" at bounding box center [749, 527] width 641 height 70
click at [605, 492] on p "As your team evaluates broker partners, I’d welcome the opportunity to include …" at bounding box center [749, 527] width 641 height 70
click at [432, 492] on p "As your team evaluates broker partners, I’d welcome the opportunity to include …" at bounding box center [749, 527] width 641 height 70
drag, startPoint x: 418, startPoint y: 323, endPoint x: 591, endPoint y: 320, distance: 172.8
click at [591, 492] on p "As your team evaluates broker partners, I’d welcome the opportunity to include …" at bounding box center [749, 527] width 641 height 70
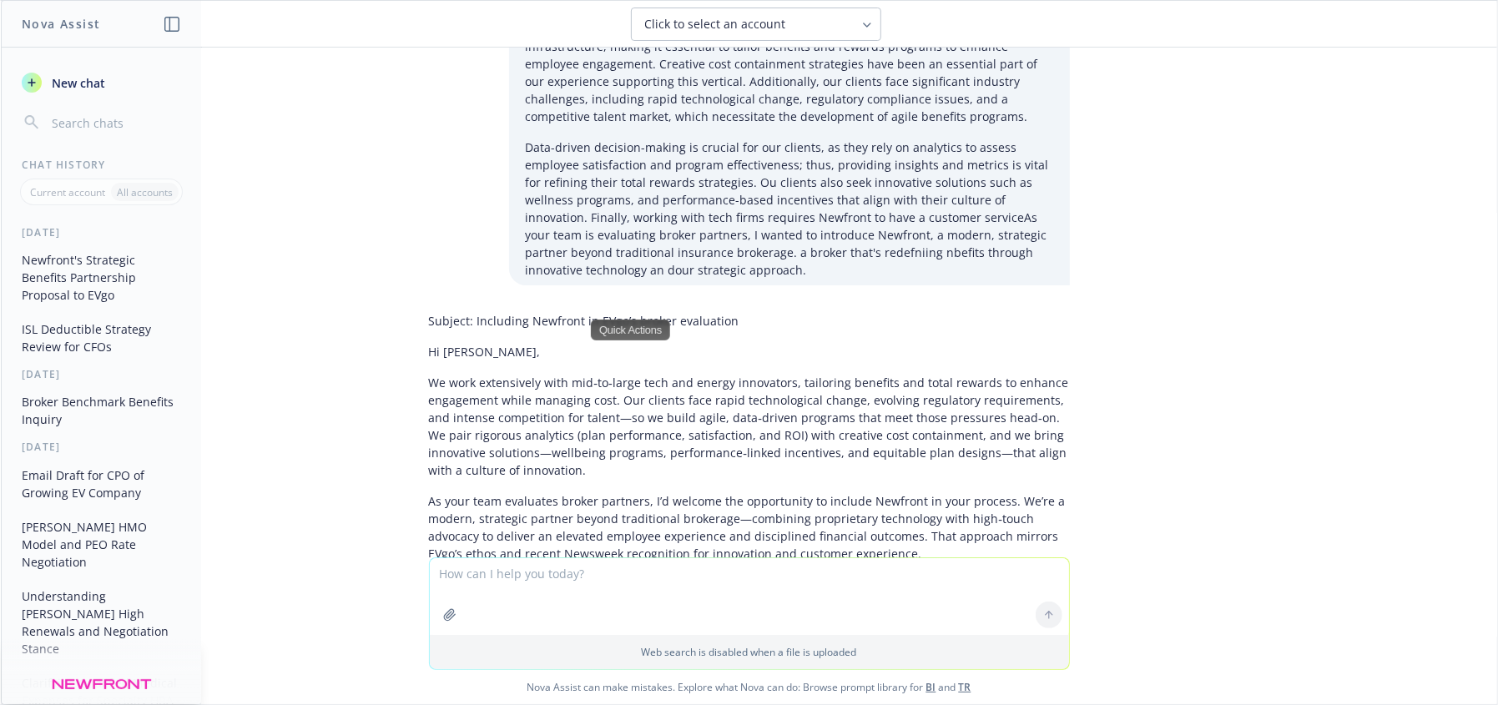
click at [956, 391] on div "Subject: Including Newfront in EVgo’s broker evaluation Hi [PERSON_NAME], We wo…" at bounding box center [749, 485] width 641 height 361
drag, startPoint x: 513, startPoint y: 355, endPoint x: 577, endPoint y: 343, distance: 64.5
click at [513, 492] on p "As your team evaluates broker partners, I’d welcome the opportunity to include …" at bounding box center [749, 527] width 641 height 70
click at [639, 492] on p "As your team evaluates broker partners, I’d welcome the opportunity to include …" at bounding box center [749, 527] width 641 height 70
click at [481, 374] on p "We work extensively with mid‑to‑large tech and energy innovators, tailoring ben…" at bounding box center [749, 426] width 641 height 105
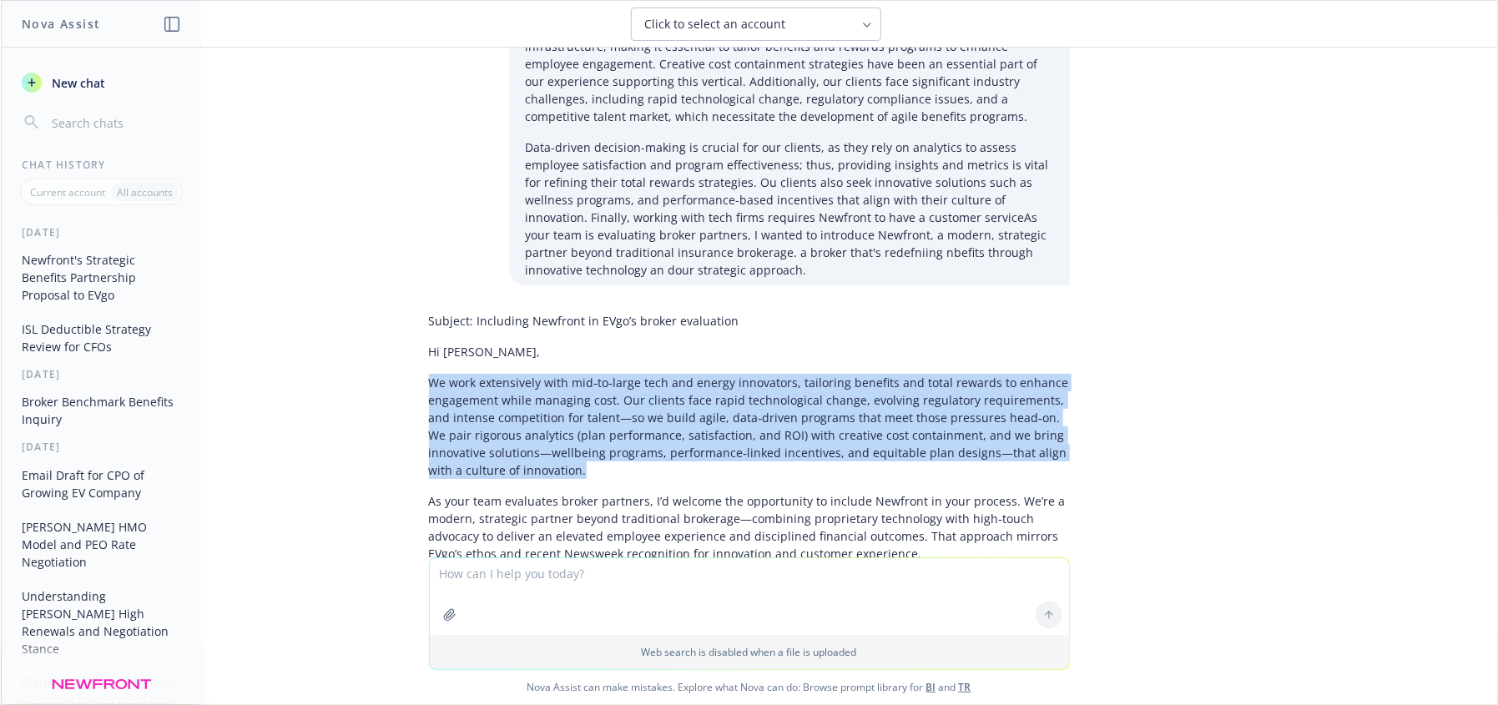
drag, startPoint x: 418, startPoint y: 204, endPoint x: 537, endPoint y: 288, distance: 144.9
click at [537, 374] on p "We work extensively with mid‑to‑large tech and energy innovators, tailoring ben…" at bounding box center [749, 426] width 641 height 105
copy p "We work extensively with mid‑to‑large tech and energy innovators, tailoring ben…"
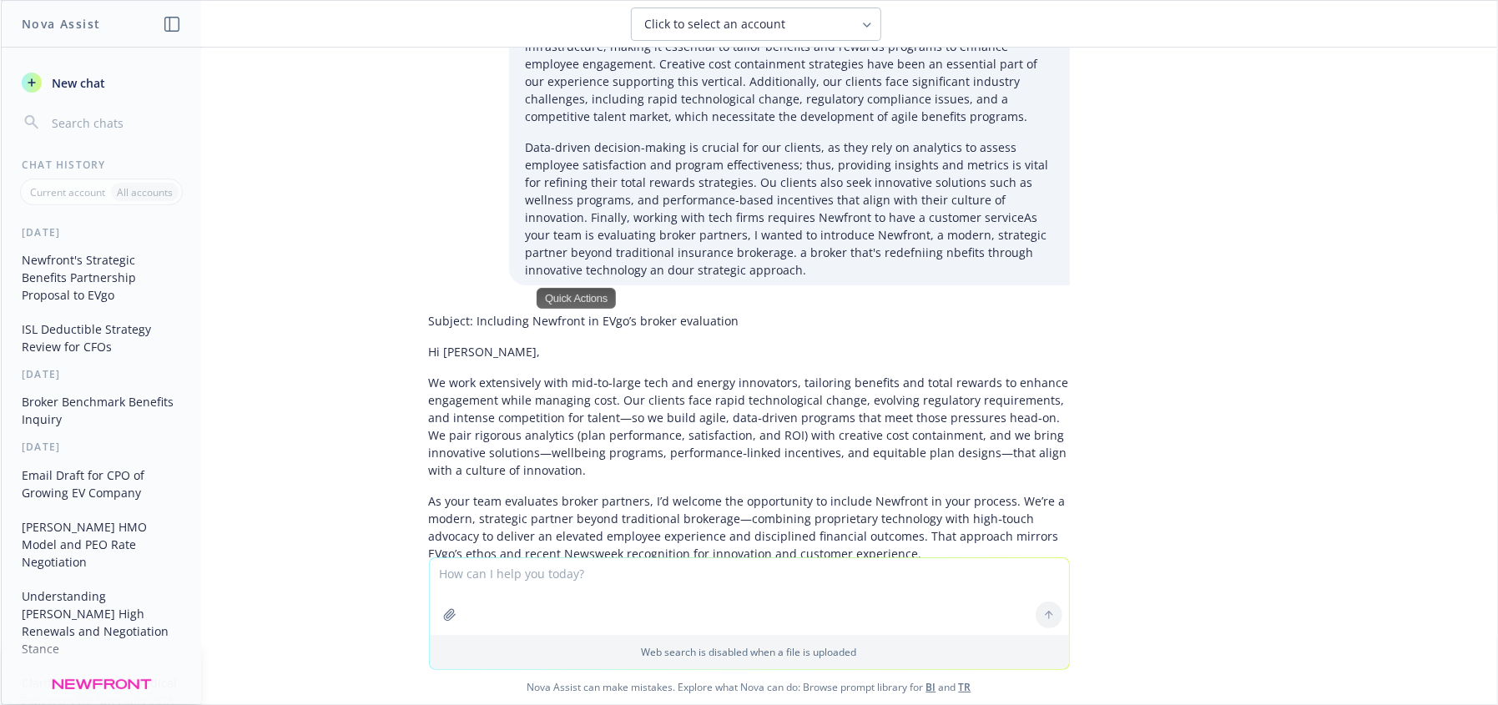
click at [540, 579] on textarea at bounding box center [749, 596] width 639 height 77
click at [539, 598] on textarea at bounding box center [749, 596] width 639 height 77
type textarea "w"
type textarea "I want to say in bullet points what makes Newfront different in genuine and con…"
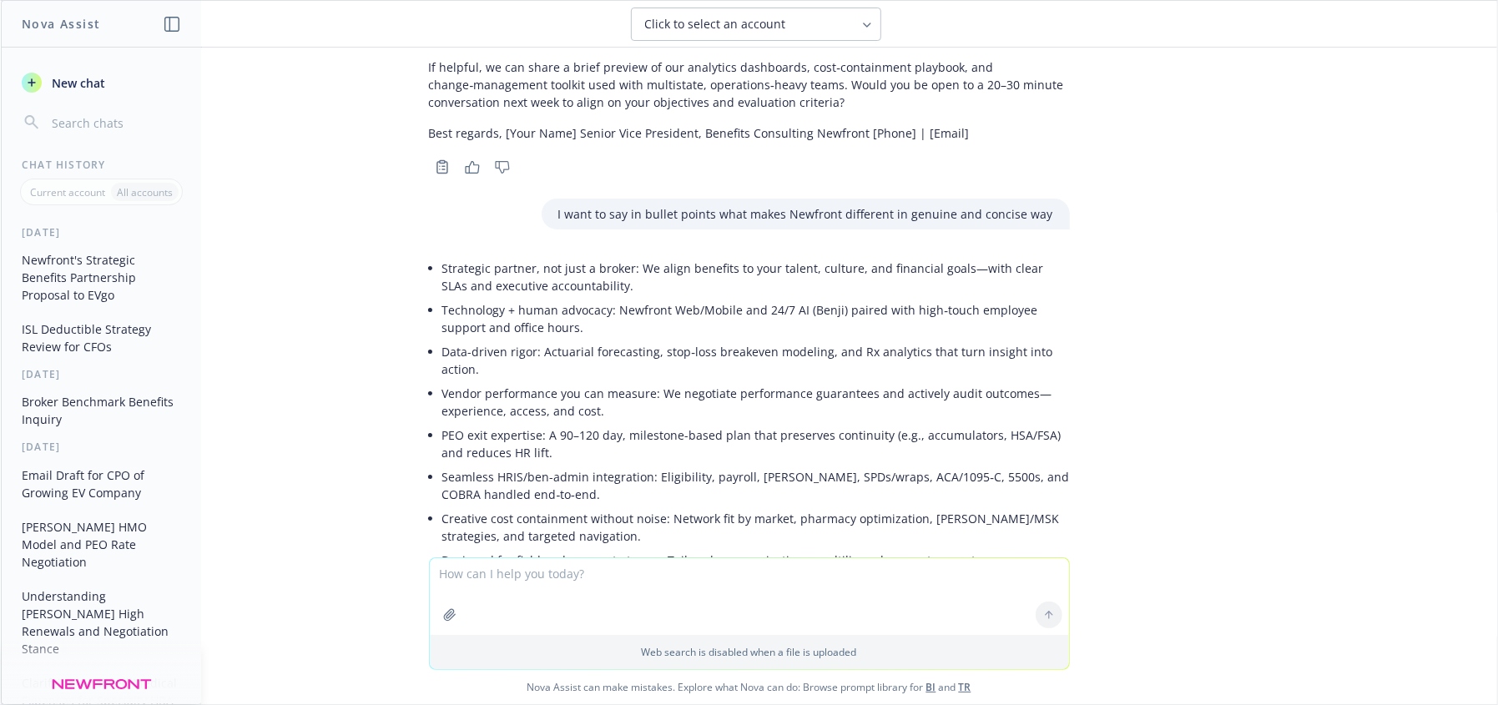
scroll to position [7691, 0]
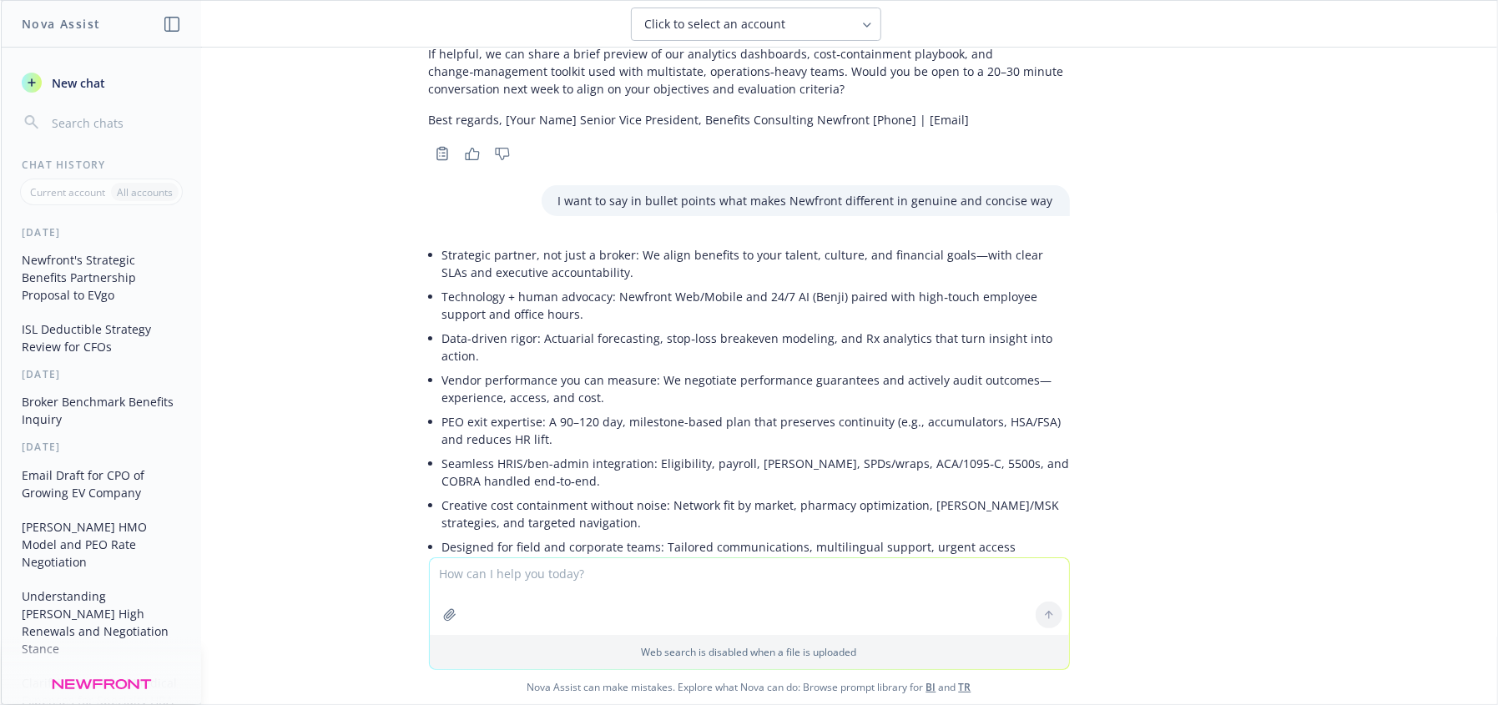
click at [756, 285] on li "Technology + human advocacy: Newfront Web/Mobile and 24/7 AI (Benji) paired wit…" at bounding box center [756, 306] width 628 height 42
click at [537, 285] on li "Technology + human advocacy: Newfront Web/Mobile and 24/7 AI (Benji) paired wit…" at bounding box center [756, 306] width 628 height 42
click at [614, 326] on li "Data-driven rigor: Actuarial forecasting, stop‑loss breakeven modeling, and Rx …" at bounding box center [756, 347] width 628 height 42
click at [660, 326] on li "Data-driven rigor: Actuarial forecasting, stop‑loss breakeven modeling, and Rx …" at bounding box center [756, 347] width 628 height 42
click at [518, 410] on li "PEO exit expertise: A 90–120 day, milestone-based plan that preserves continuit…" at bounding box center [756, 431] width 628 height 42
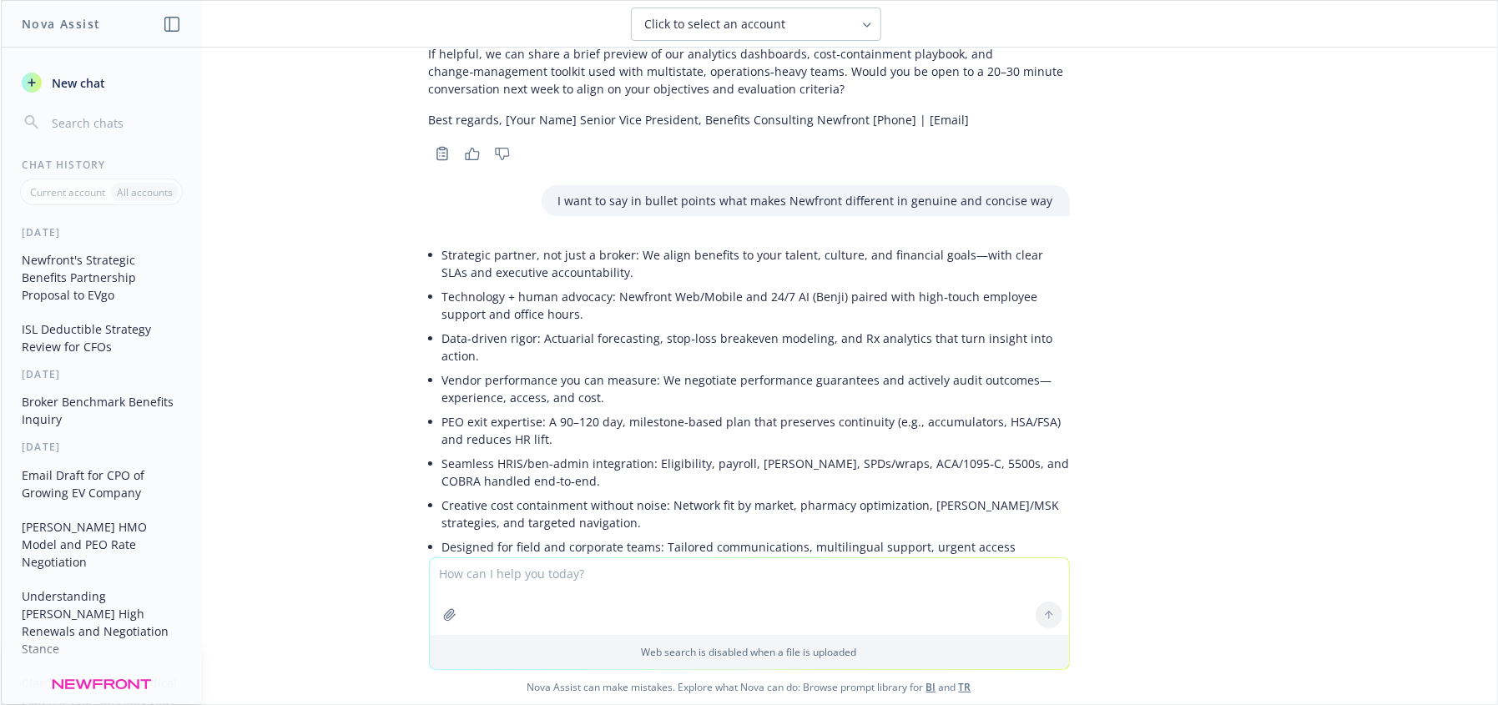
click at [562, 451] on li "Seamless HRIS/ben-admin integration: Eligibility, payroll, [PERSON_NAME], SPDs/…" at bounding box center [756, 472] width 628 height 42
click at [859, 451] on li "Seamless HRIS/ben-admin integration: Eligibility, payroll, [PERSON_NAME], SPDs/…" at bounding box center [756, 472] width 628 height 42
click at [532, 493] on li "Creative cost containment without noise: Network fit by market, pharmacy optimi…" at bounding box center [756, 514] width 628 height 42
drag, startPoint x: 619, startPoint y: 591, endPoint x: 640, endPoint y: 597, distance: 21.7
click at [620, 591] on textarea at bounding box center [749, 596] width 639 height 77
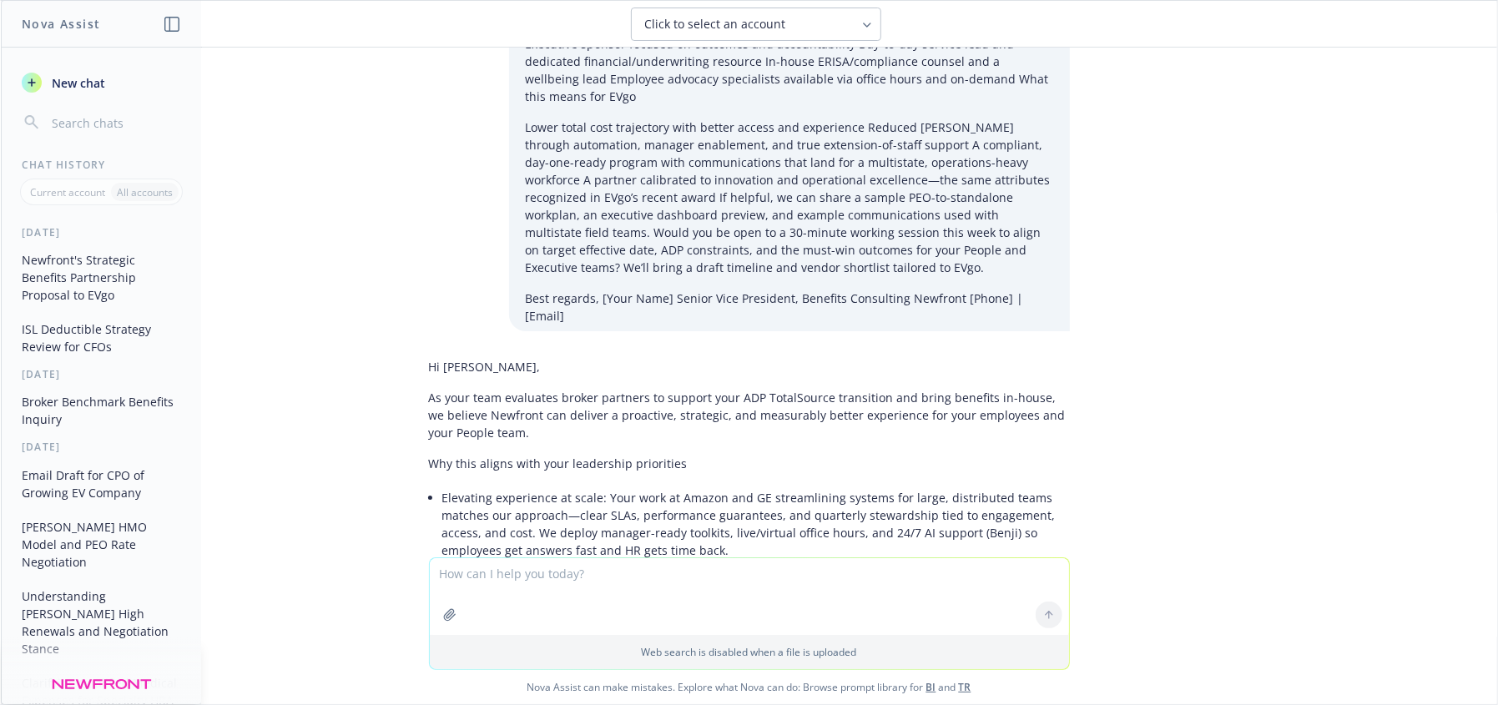
scroll to position [4804, 0]
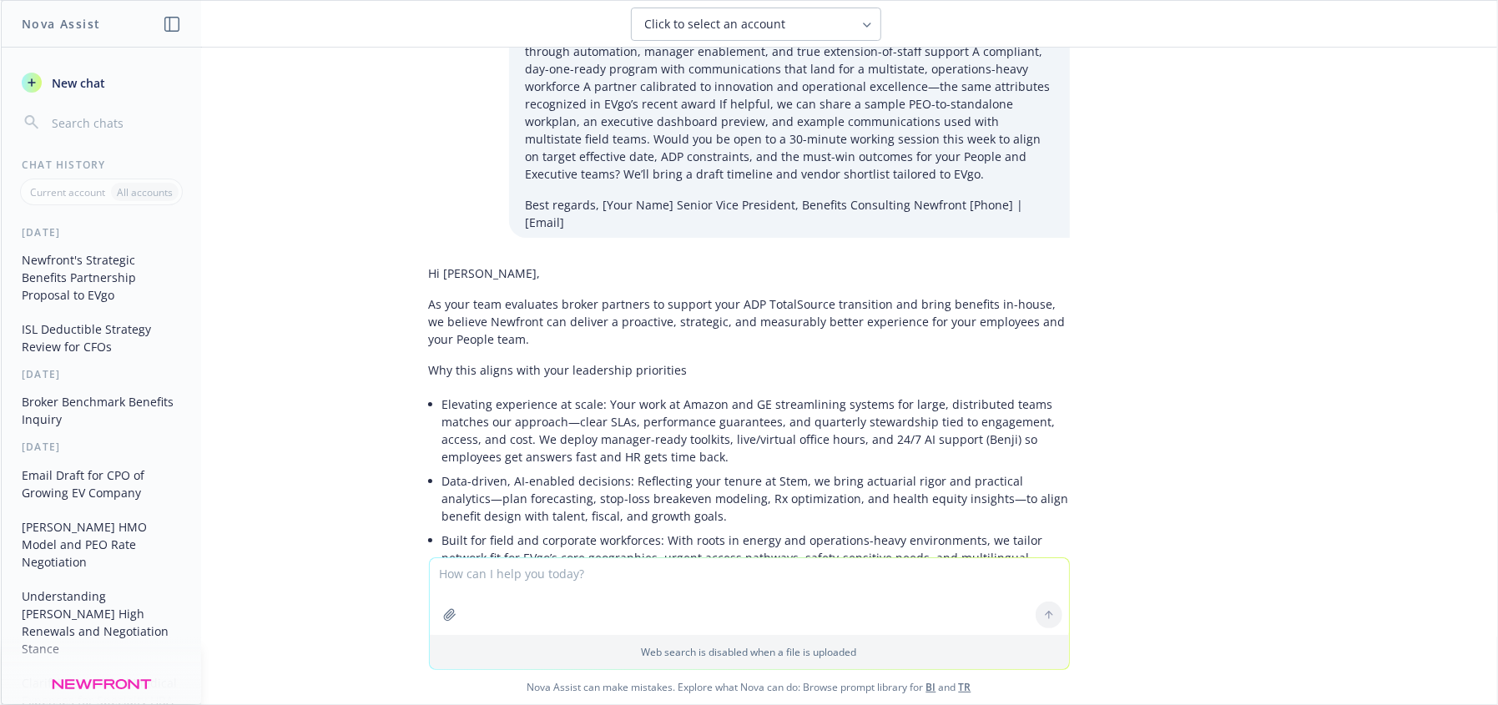
click at [656, 392] on li "Elevating experience at scale: Your work at Amazon and GE streamlining systems …" at bounding box center [756, 430] width 628 height 77
click at [764, 392] on li "Elevating experience at scale: Your work at Amazon and GE streamlining systems …" at bounding box center [756, 430] width 628 height 77
click at [1183, 310] on div "docx Newfront Response to RingCentral RFP.docx write as an experienced benefits…" at bounding box center [749, 303] width 1496 height 510
click at [825, 392] on li "Elevating experience at scale: Your work at Amazon and GE streamlining systems …" at bounding box center [756, 430] width 628 height 77
click at [621, 469] on li "Data-driven, AI-enabled decisions: Reflecting your tenure at Stem, we bring act…" at bounding box center [756, 498] width 628 height 59
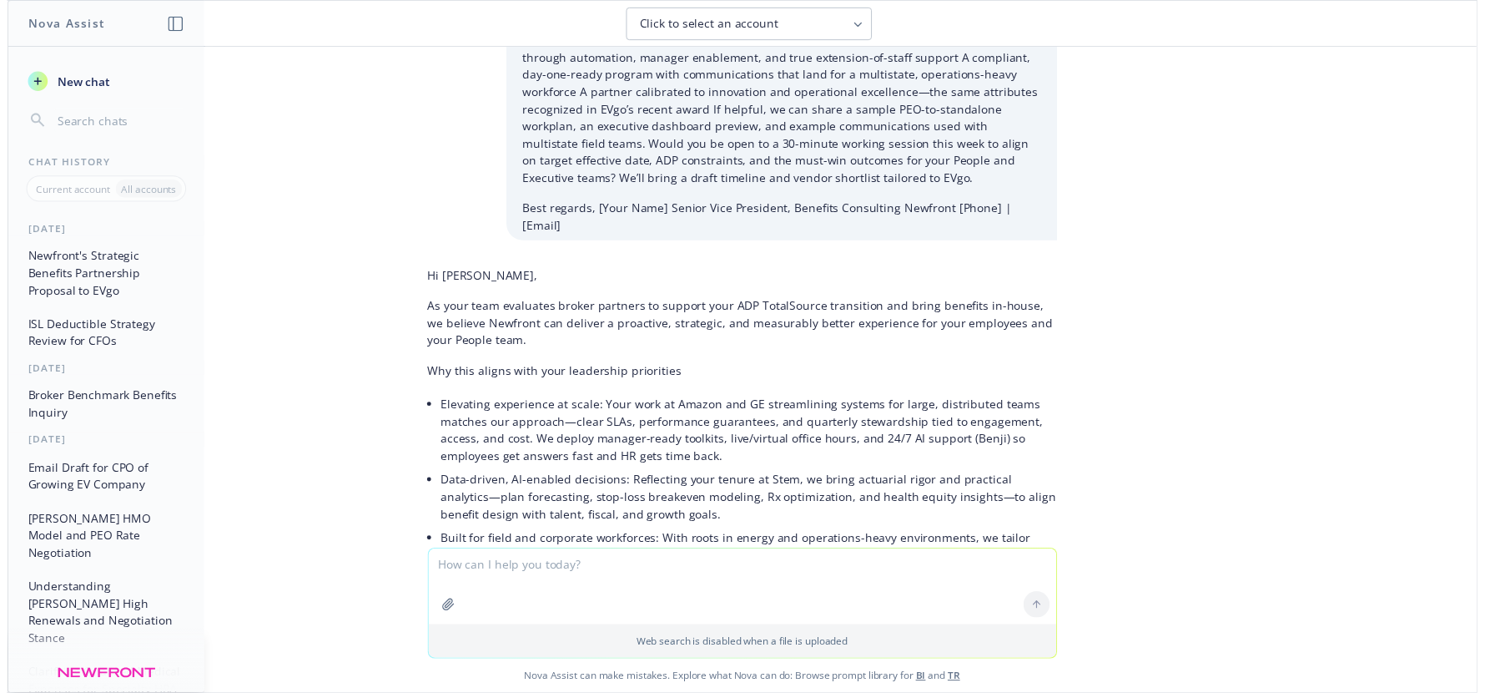
scroll to position [4784, 0]
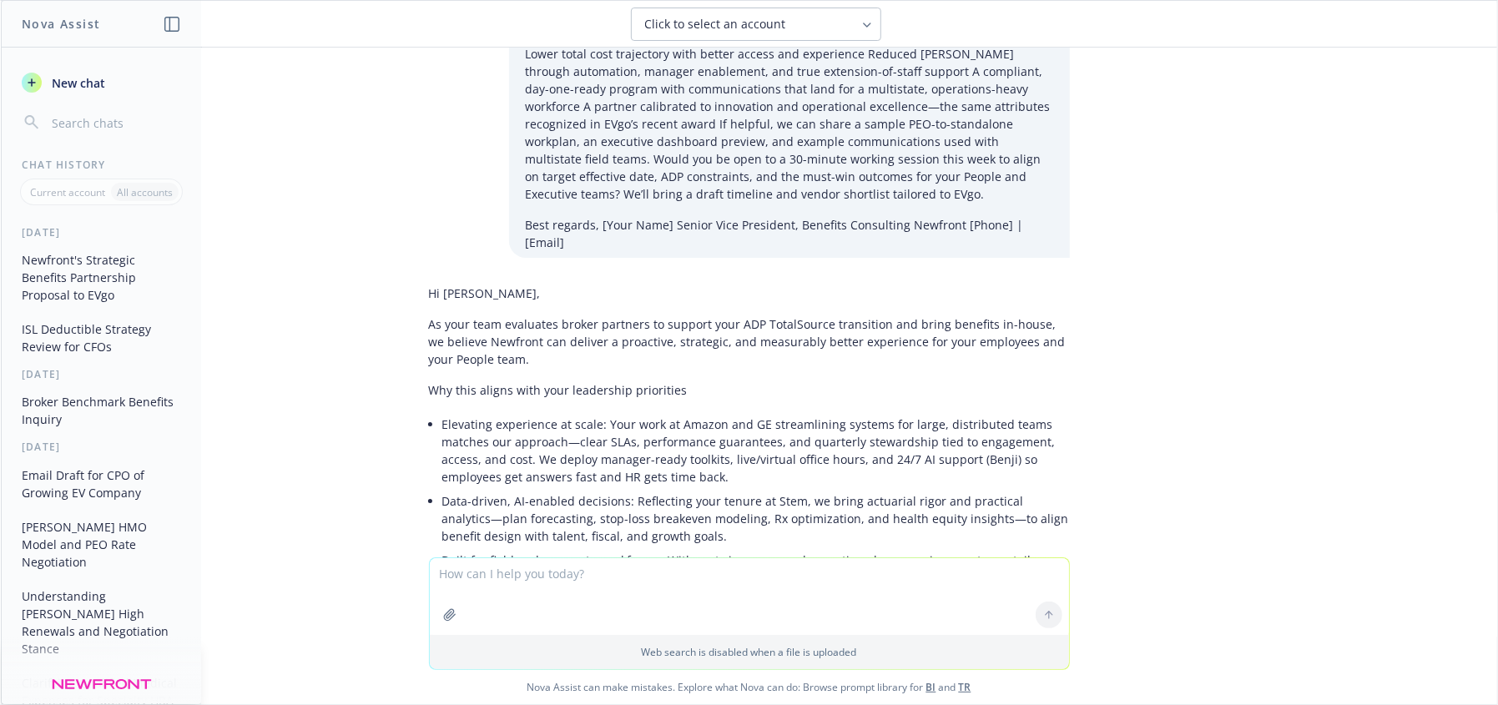
click at [752, 489] on li "Data-driven, AI-enabled decisions: Reflecting your tenure at Stem, we bring act…" at bounding box center [756, 518] width 628 height 59
click at [828, 548] on li "Built for field and corporate workforces: With roots in energy and operations-h…" at bounding box center [756, 577] width 628 height 59
click at [887, 548] on li "Built for field and corporate workforces: With roots in energy and operations-h…" at bounding box center [756, 577] width 628 height 59
click at [926, 548] on li "Built for field and corporate workforces: With roots in energy and operations-h…" at bounding box center [756, 577] width 628 height 59
drag, startPoint x: 1471, startPoint y: 355, endPoint x: 1470, endPoint y: 340, distance: 15.0
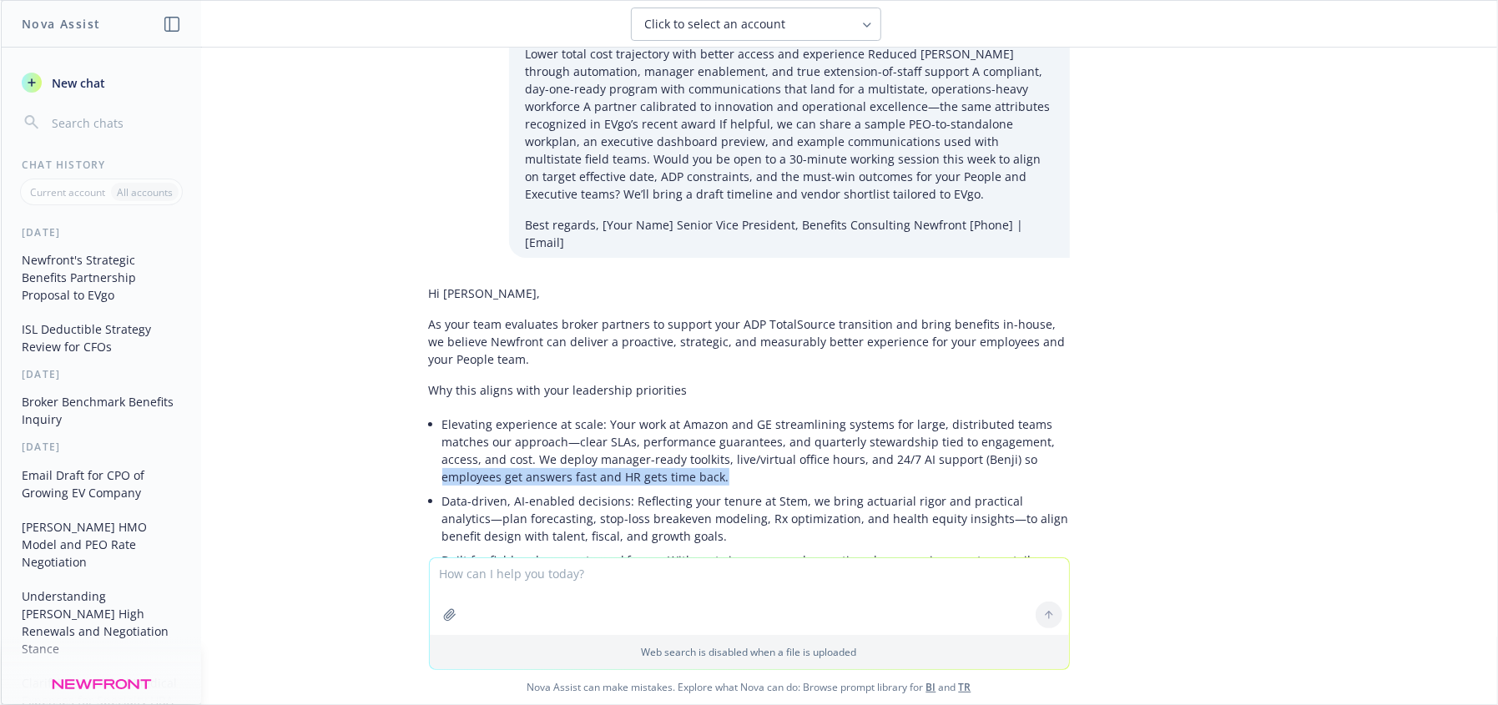
click at [1470, 340] on div "docx Newfront Response to RingCentral RFP.docx write as an experienced benefits…" at bounding box center [749, 303] width 1496 height 510
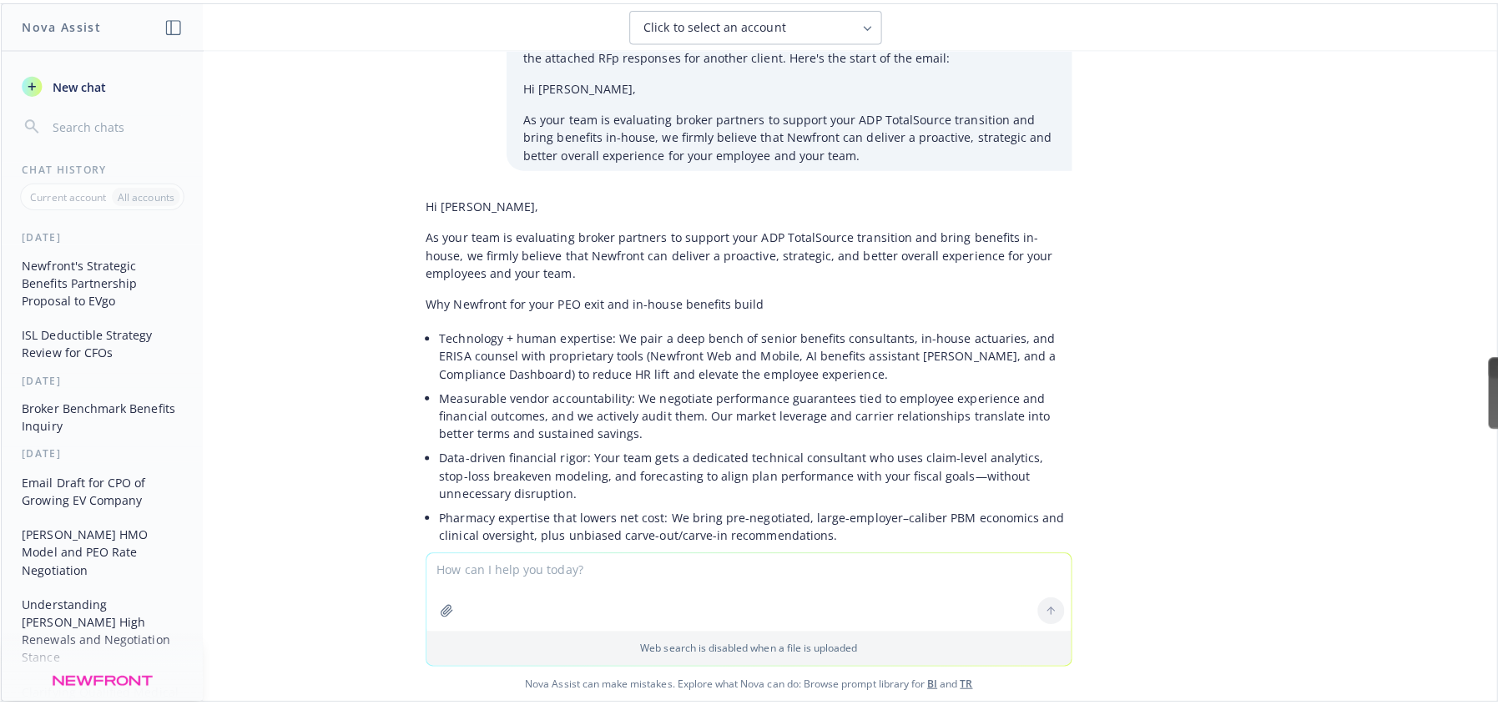
scroll to position [219, 0]
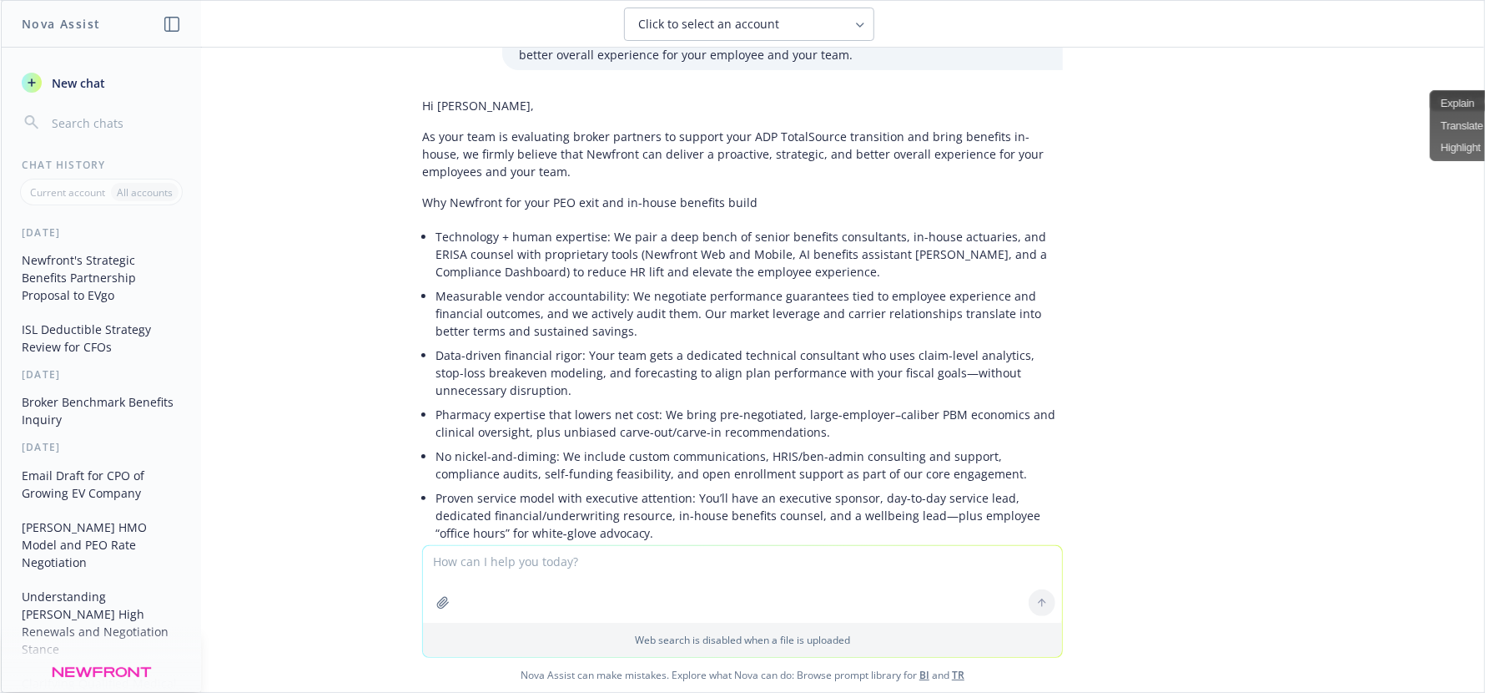
click at [610, 240] on li "Technology + human expertise: We pair a deep bench of senior benefits consultan…" at bounding box center [750, 253] width 628 height 59
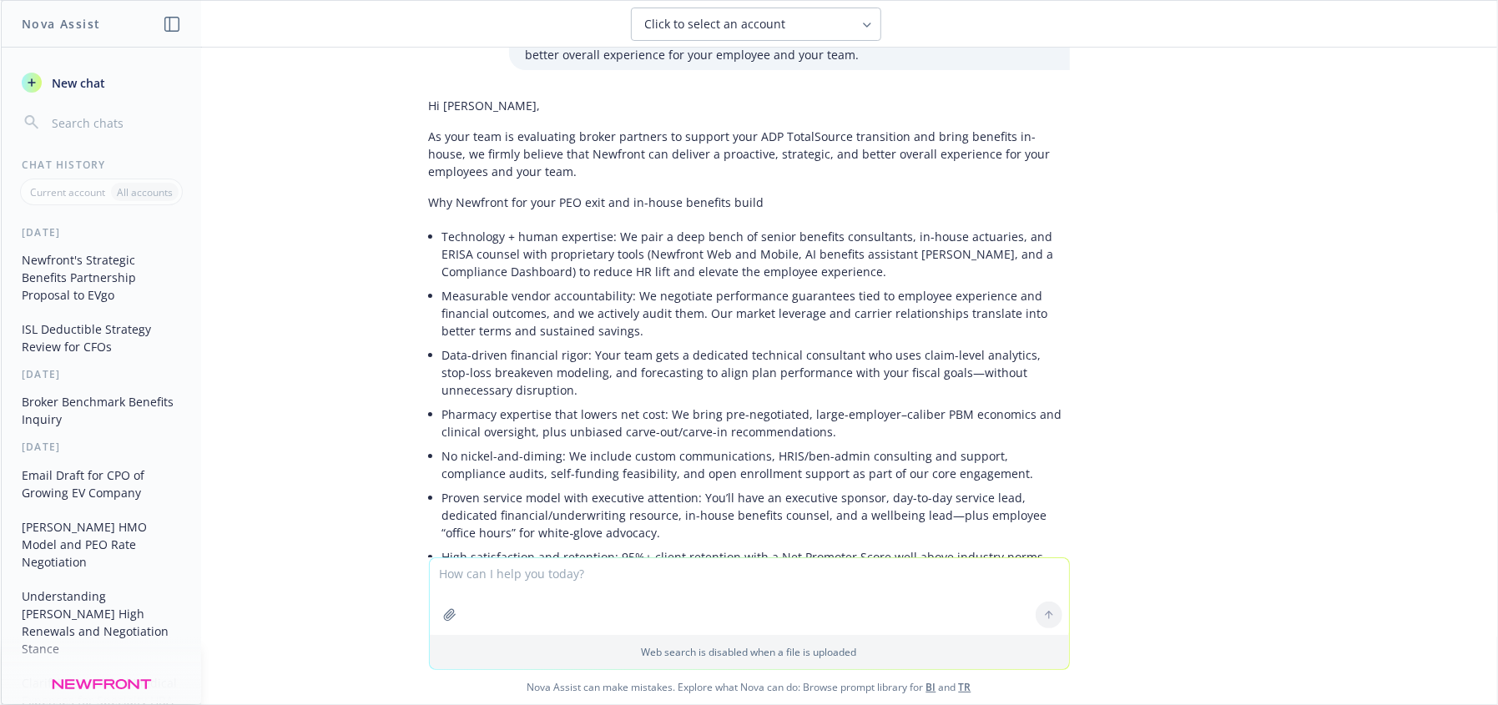
click at [536, 245] on li "Technology + human expertise: We pair a deep bench of senior benefits consultan…" at bounding box center [756, 253] width 628 height 59
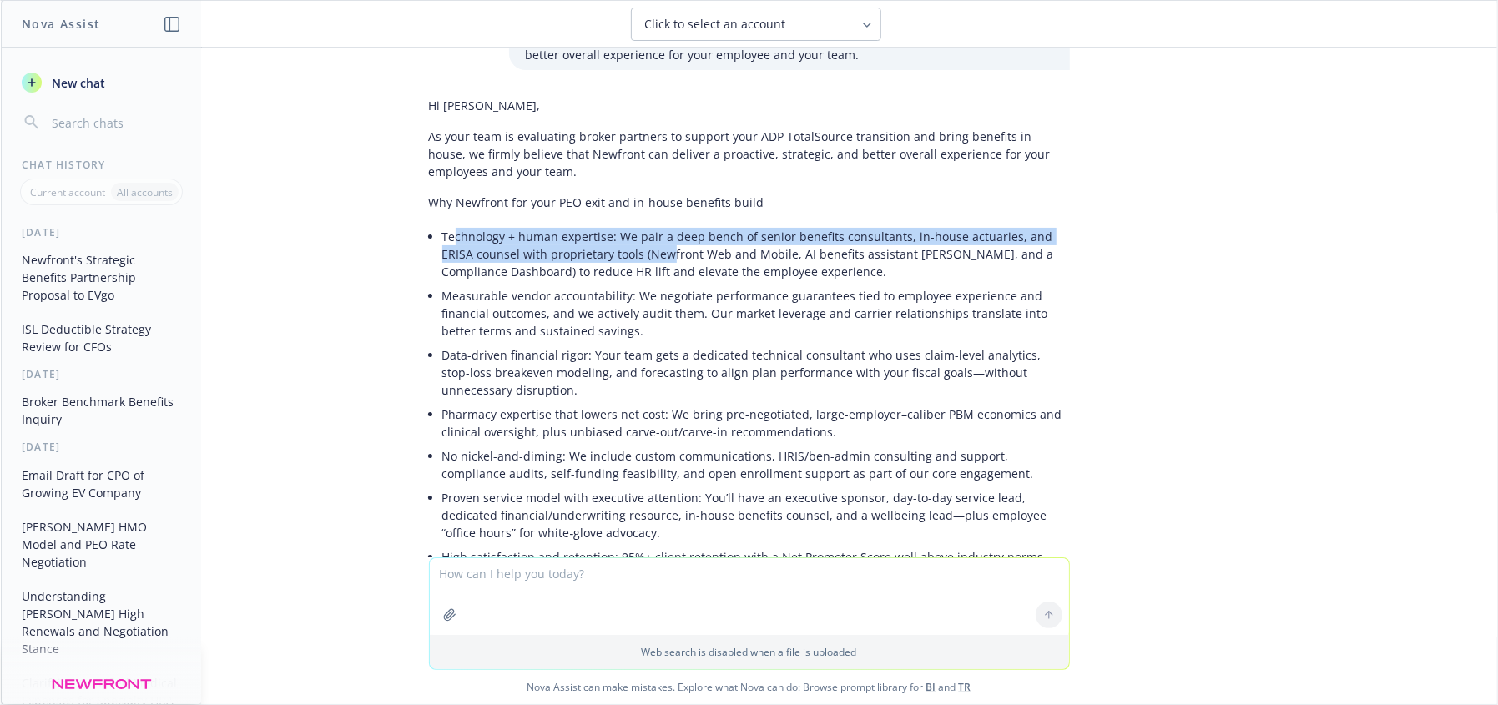
drag, startPoint x: 441, startPoint y: 234, endPoint x: 623, endPoint y: 256, distance: 183.2
click at [623, 256] on li "Technology + human expertise: We pair a deep bench of senior benefits consultan…" at bounding box center [756, 253] width 628 height 59
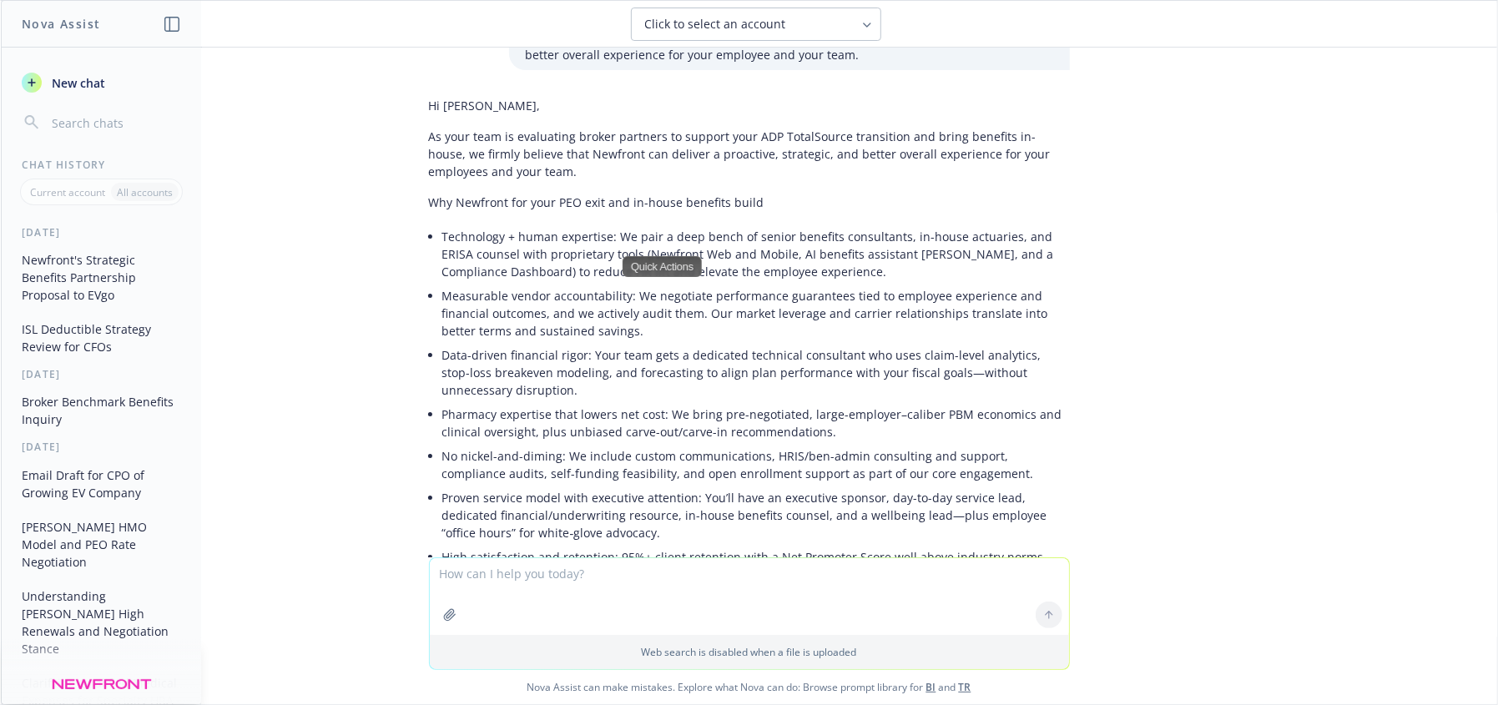
click at [812, 280] on li "Technology + human expertise: We pair a deep bench of senior benefits consultan…" at bounding box center [756, 253] width 628 height 59
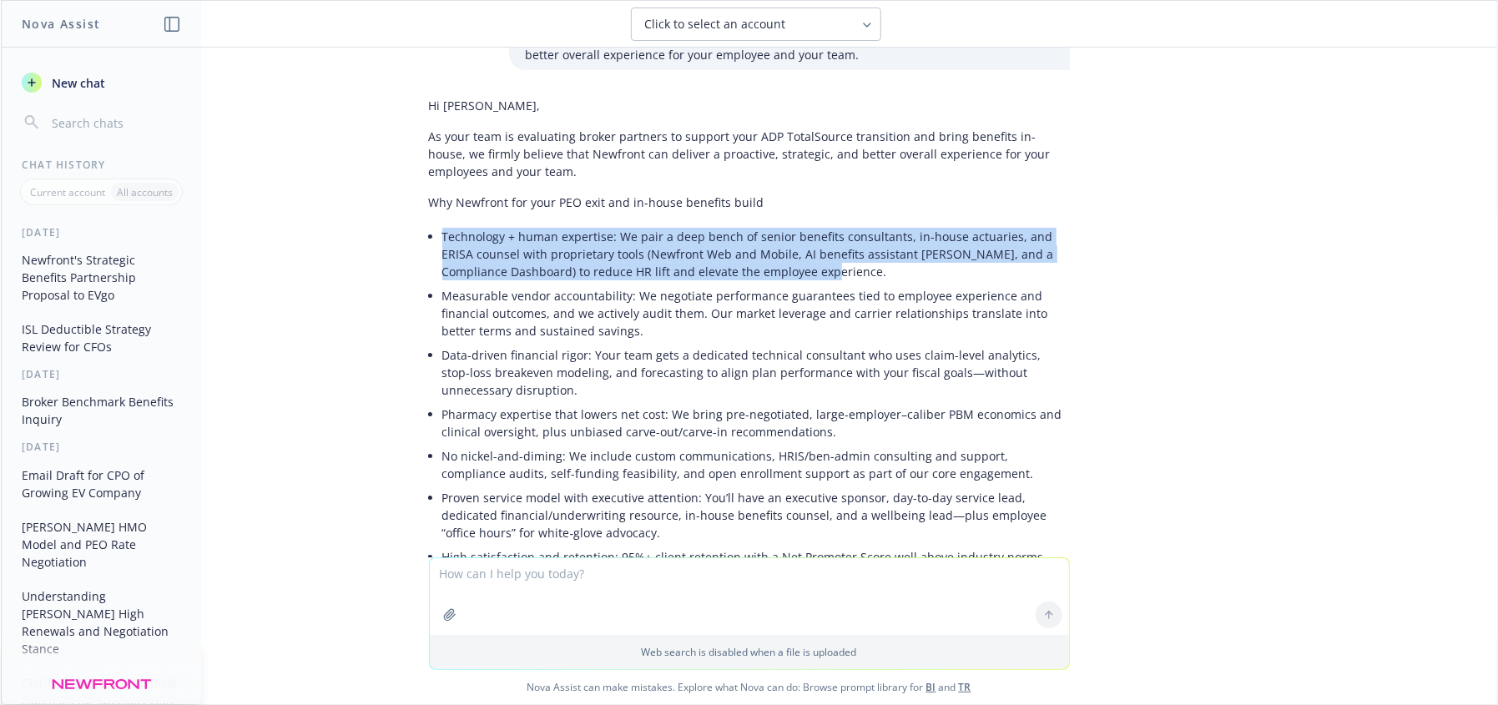
drag, startPoint x: 814, startPoint y: 266, endPoint x: 432, endPoint y: 232, distance: 382.9
click at [442, 232] on li "Technology + human expertise: We pair a deep bench of senior benefits consultan…" at bounding box center [756, 253] width 628 height 59
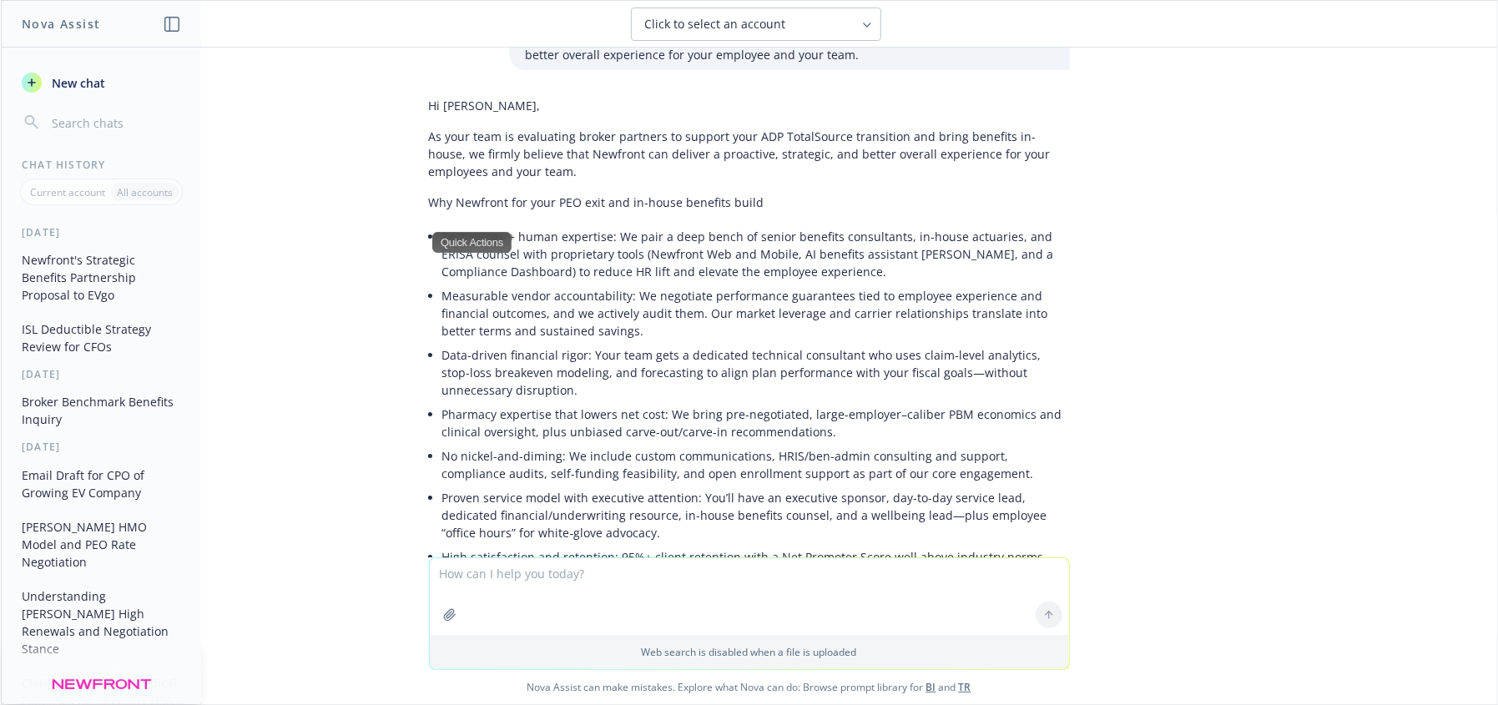
drag, startPoint x: 565, startPoint y: 443, endPoint x: 493, endPoint y: 424, distance: 74.3
click at [542, 431] on ul "Technology + human expertise: We pair a deep bench of senior benefits consultan…" at bounding box center [756, 396] width 628 height 345
click at [471, 275] on li "Technology + human expertise: We pair a deep bench of senior benefits consultan…" at bounding box center [756, 253] width 628 height 59
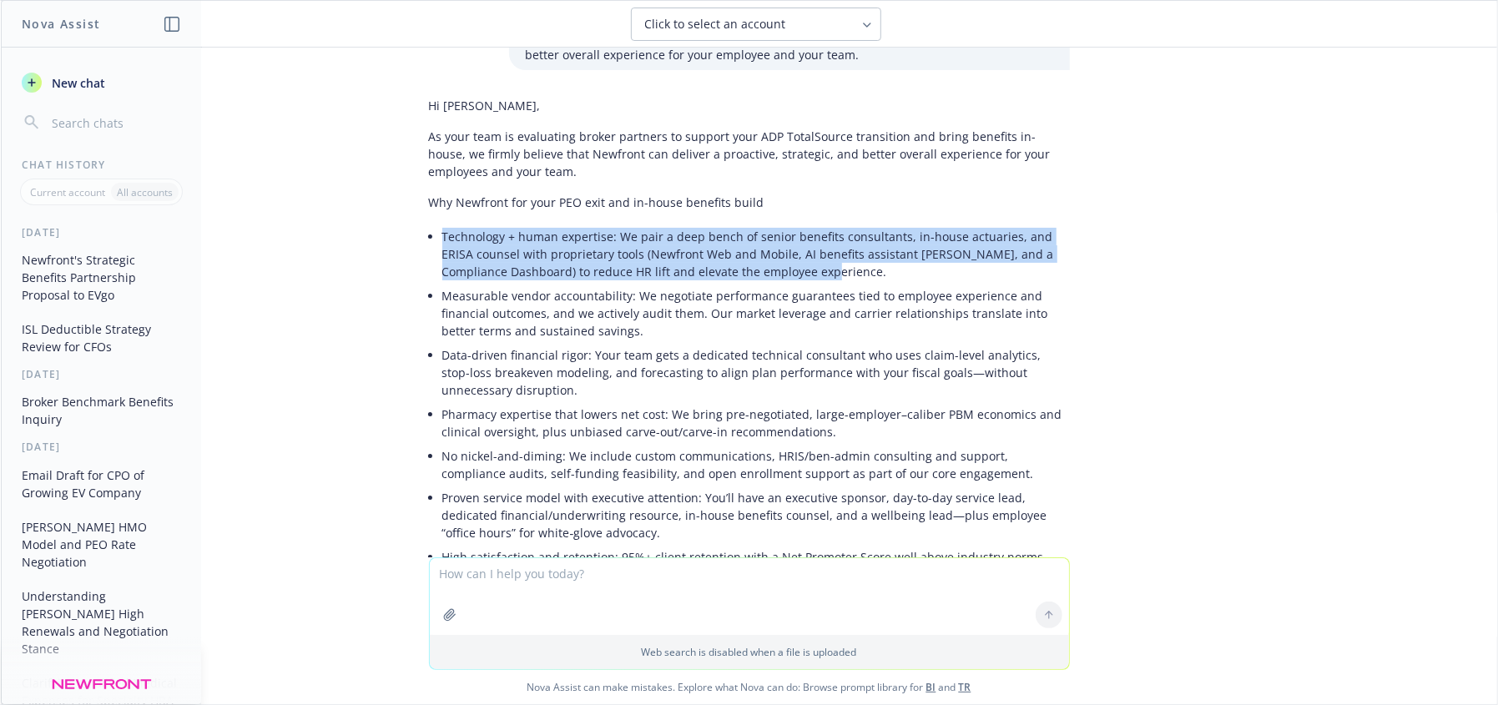
drag, startPoint x: 429, startPoint y: 234, endPoint x: 961, endPoint y: 270, distance: 532.7
click at [961, 270] on li "Technology + human expertise: We pair a deep bench of senior benefits consultan…" at bounding box center [756, 253] width 628 height 59
copy li "Technology + human expertise: We pair a deep bench of senior benefits consultan…"
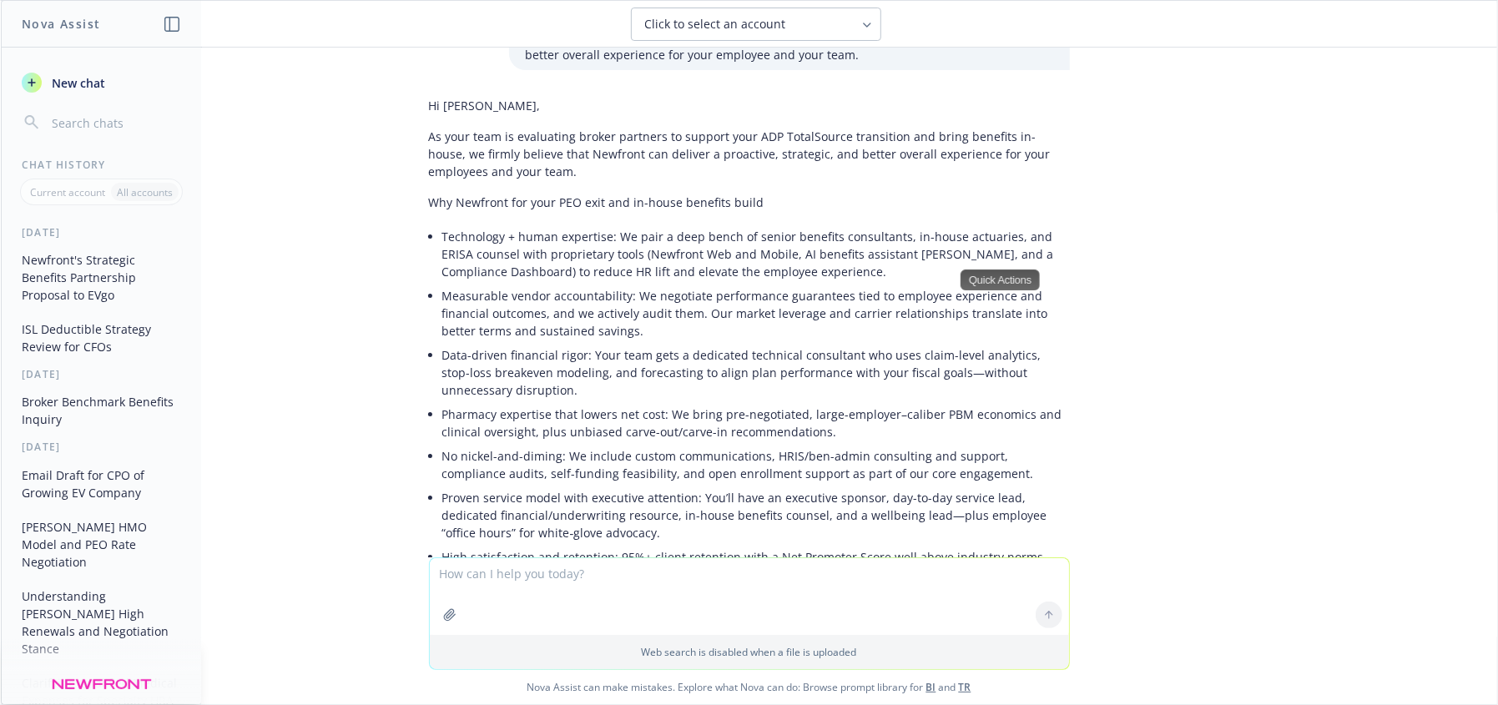
click at [829, 491] on li "Proven service model with executive attention: You’ll have an executive sponsor…" at bounding box center [756, 515] width 628 height 59
click at [625, 461] on li "No nickel-and-diming: We include custom communications, HRIS/ben-admin consulti…" at bounding box center [756, 465] width 628 height 42
click at [776, 458] on li "No nickel-and-diming: We include custom communications, HRIS/ben-admin consulti…" at bounding box center [756, 465] width 628 height 42
click at [767, 416] on li "Pharmacy expertise that lowers net cost: We bring pre-negotiated, large-employe…" at bounding box center [756, 423] width 628 height 42
drag, startPoint x: 786, startPoint y: 432, endPoint x: 578, endPoint y: 433, distance: 207.8
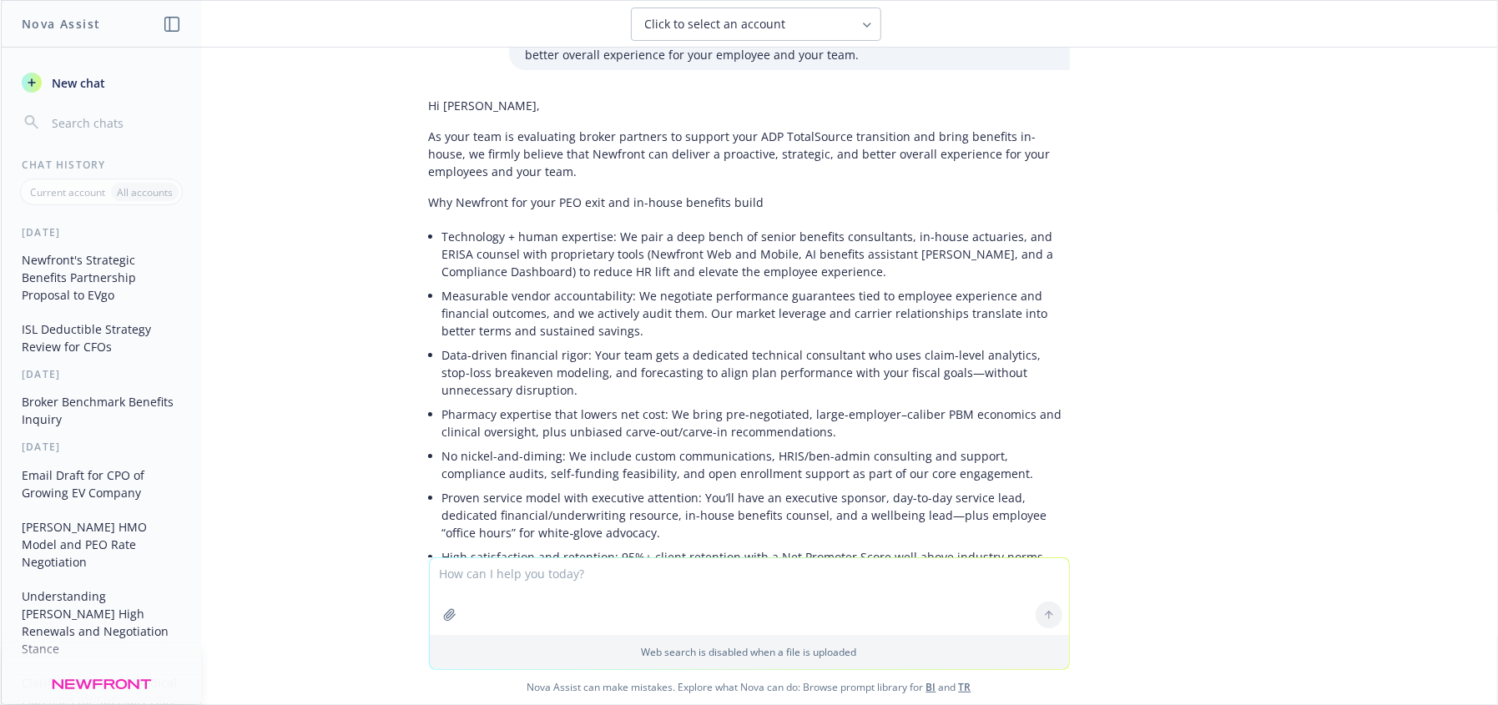
click at [783, 433] on li "Pharmacy expertise that lowers net cost: We bring pre-negotiated, large-employe…" at bounding box center [756, 423] width 628 height 42
click at [578, 433] on li "Pharmacy expertise that lowers net cost: We bring pre-negotiated, large-employe…" at bounding box center [756, 423] width 628 height 42
click at [548, 451] on li "No nickel-and-diming: We include custom communications, HRIS/ben-admin consulti…" at bounding box center [756, 465] width 628 height 42
click at [467, 389] on li "Data-driven financial rigor: Your team gets a dedicated technical consultant wh…" at bounding box center [756, 372] width 628 height 59
click at [487, 362] on li "Data-driven financial rigor: Your team gets a dedicated technical consultant wh…" at bounding box center [756, 372] width 628 height 59
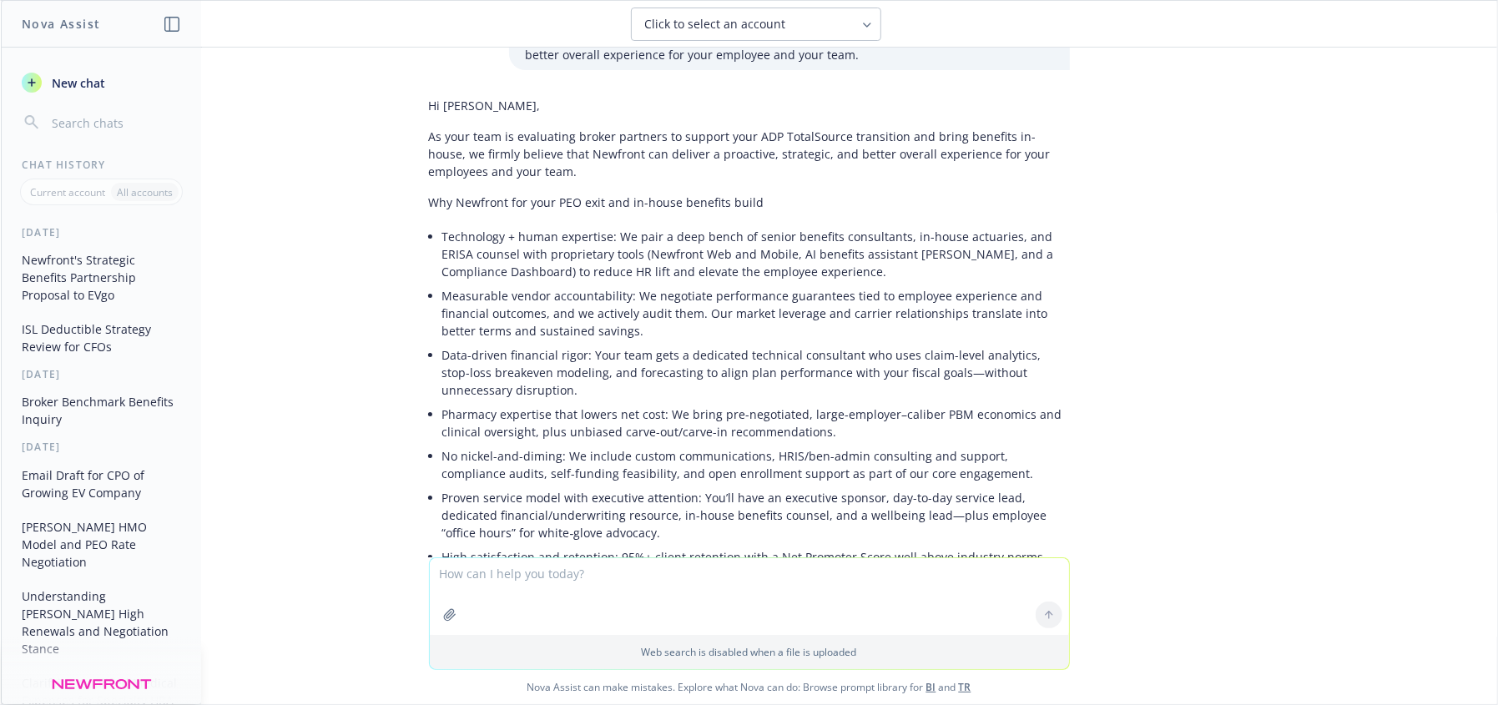
click at [618, 351] on li "Data-driven financial rigor: Your team gets a dedicated technical consultant wh…" at bounding box center [756, 372] width 628 height 59
click at [864, 343] on li "Data-driven financial rigor: Your team gets a dedicated technical consultant wh…" at bounding box center [756, 372] width 628 height 59
click at [910, 353] on li "Data-driven financial rigor: Your team gets a dedicated technical consultant wh…" at bounding box center [756, 372] width 628 height 59
click at [507, 374] on li "Data-driven financial rigor: Your team gets a dedicated technical consultant wh…" at bounding box center [756, 372] width 628 height 59
click at [664, 366] on li "Data-driven financial rigor: Your team gets a dedicated technical consultant wh…" at bounding box center [756, 372] width 628 height 59
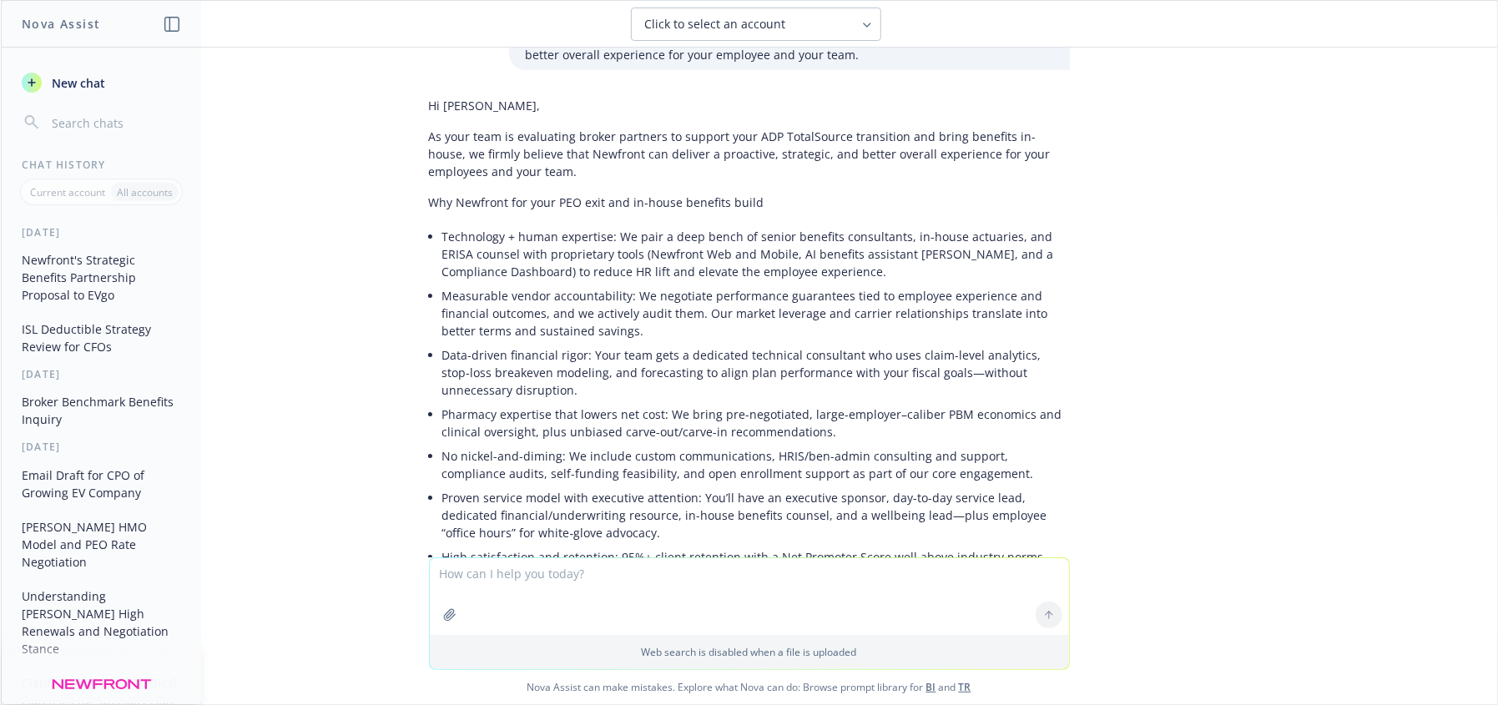
click at [635, 396] on li "Data-driven financial rigor: Your team gets a dedicated technical consultant wh…" at bounding box center [756, 372] width 628 height 59
click at [606, 315] on li "Measurable vendor accountability: We negotiate performance guarantees tied to e…" at bounding box center [756, 313] width 628 height 59
click at [777, 295] on li "Measurable vendor accountability: We negotiate performance guarantees tied to e…" at bounding box center [756, 313] width 628 height 59
click at [540, 302] on li "Measurable vendor accountability: We negotiate performance guarantees tied to e…" at bounding box center [756, 313] width 628 height 59
click at [760, 328] on li "Measurable vendor accountability: We negotiate performance guarantees tied to e…" at bounding box center [756, 313] width 628 height 59
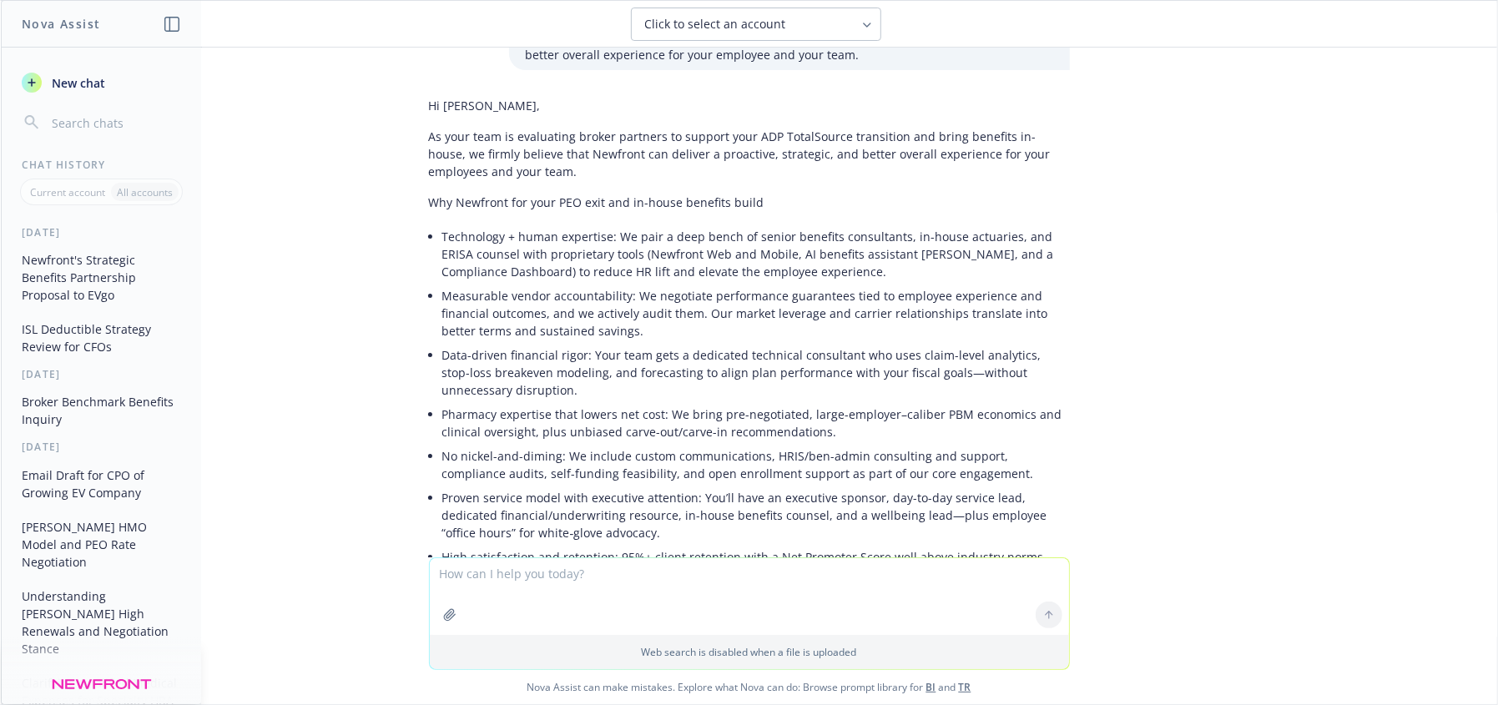
click at [767, 315] on li "Measurable vendor accountability: We negotiate performance guarantees tied to e…" at bounding box center [756, 313] width 628 height 59
click at [899, 300] on li "Measurable vendor accountability: We negotiate performance guarantees tied to e…" at bounding box center [756, 313] width 628 height 59
click at [552, 324] on li "Measurable vendor accountability: We negotiate performance guarantees tied to e…" at bounding box center [756, 313] width 628 height 59
click at [548, 234] on li "Technology + human expertise: We pair a deep bench of senior benefits consultan…" at bounding box center [756, 253] width 628 height 59
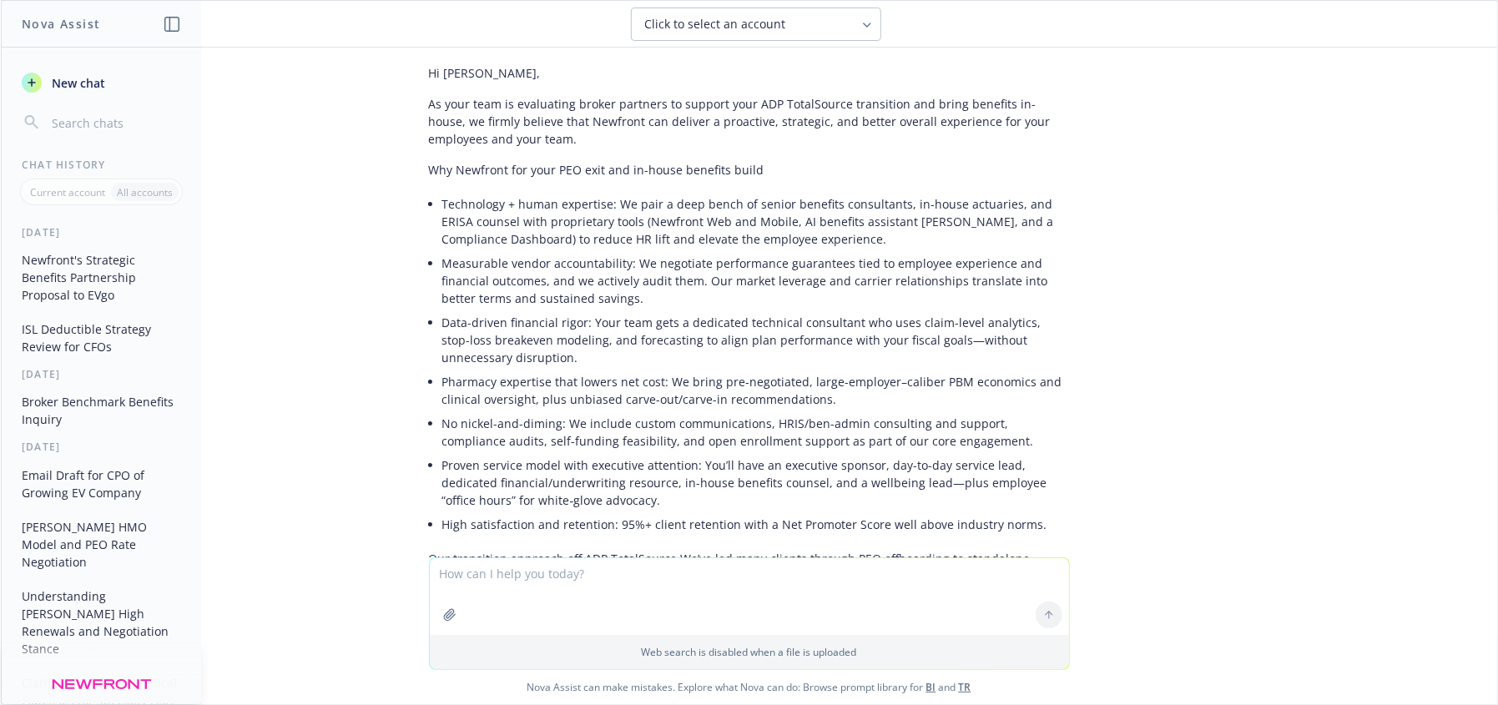
scroll to position [345, 0]
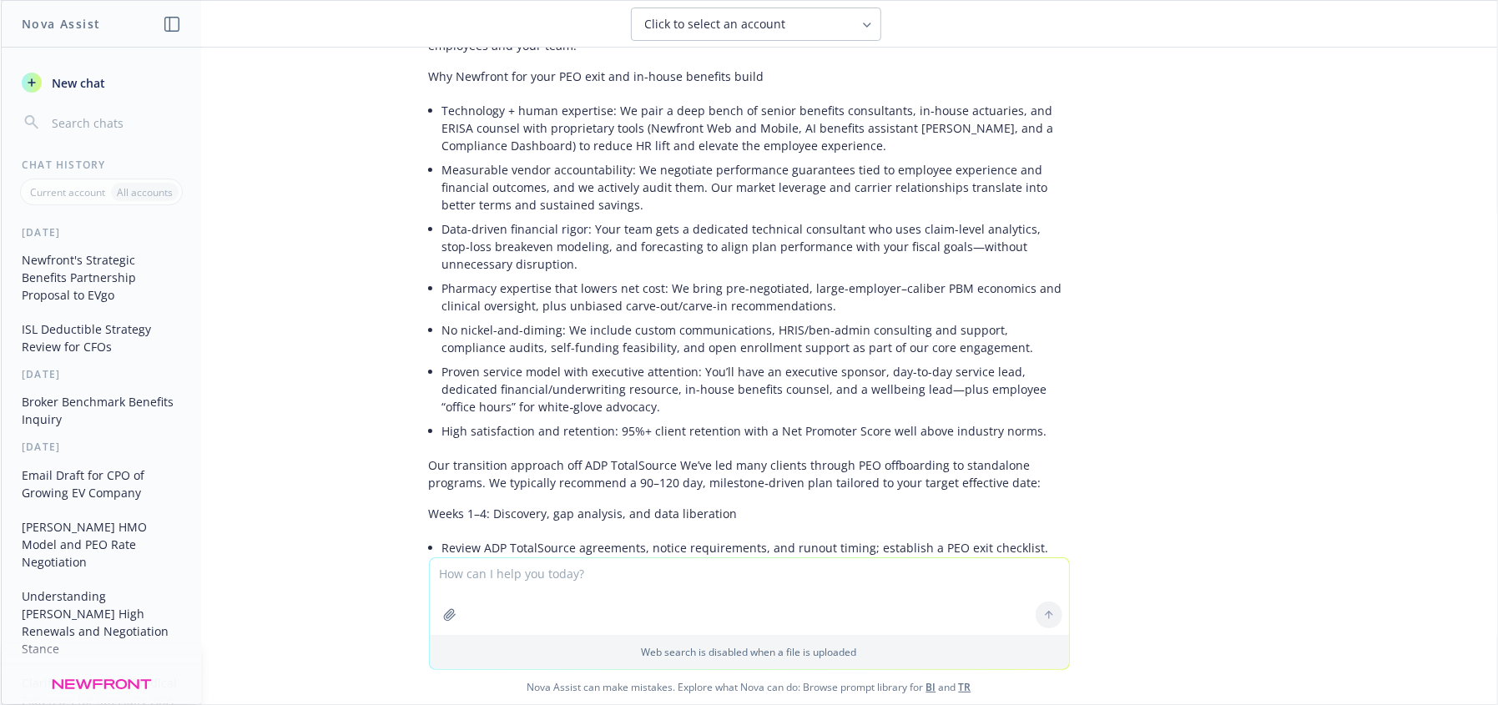
click at [974, 348] on li "No nickel-and-diming: We include custom communications, HRIS/ben-admin consulti…" at bounding box center [756, 339] width 628 height 42
click at [635, 426] on li "High satisfaction and retention: 95%+ client retention with a Net Promoter Scor…" at bounding box center [756, 431] width 628 height 24
click at [917, 399] on li "Proven service model with executive attention: You’ll have an executive sponsor…" at bounding box center [756, 389] width 628 height 59
click at [754, 472] on p "Our transition approach off ADP TotalSource We’ve led many clients through PEO …" at bounding box center [749, 473] width 641 height 35
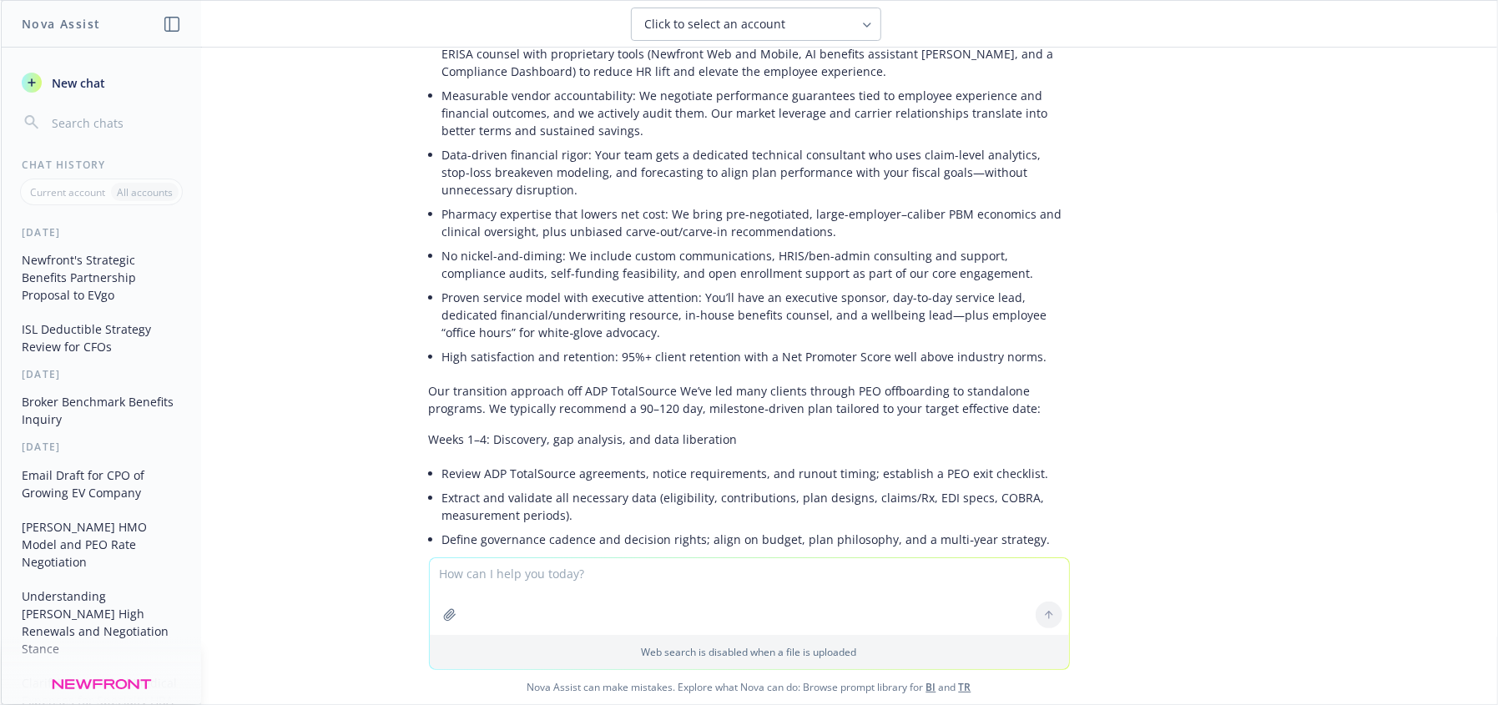
scroll to position [444, 0]
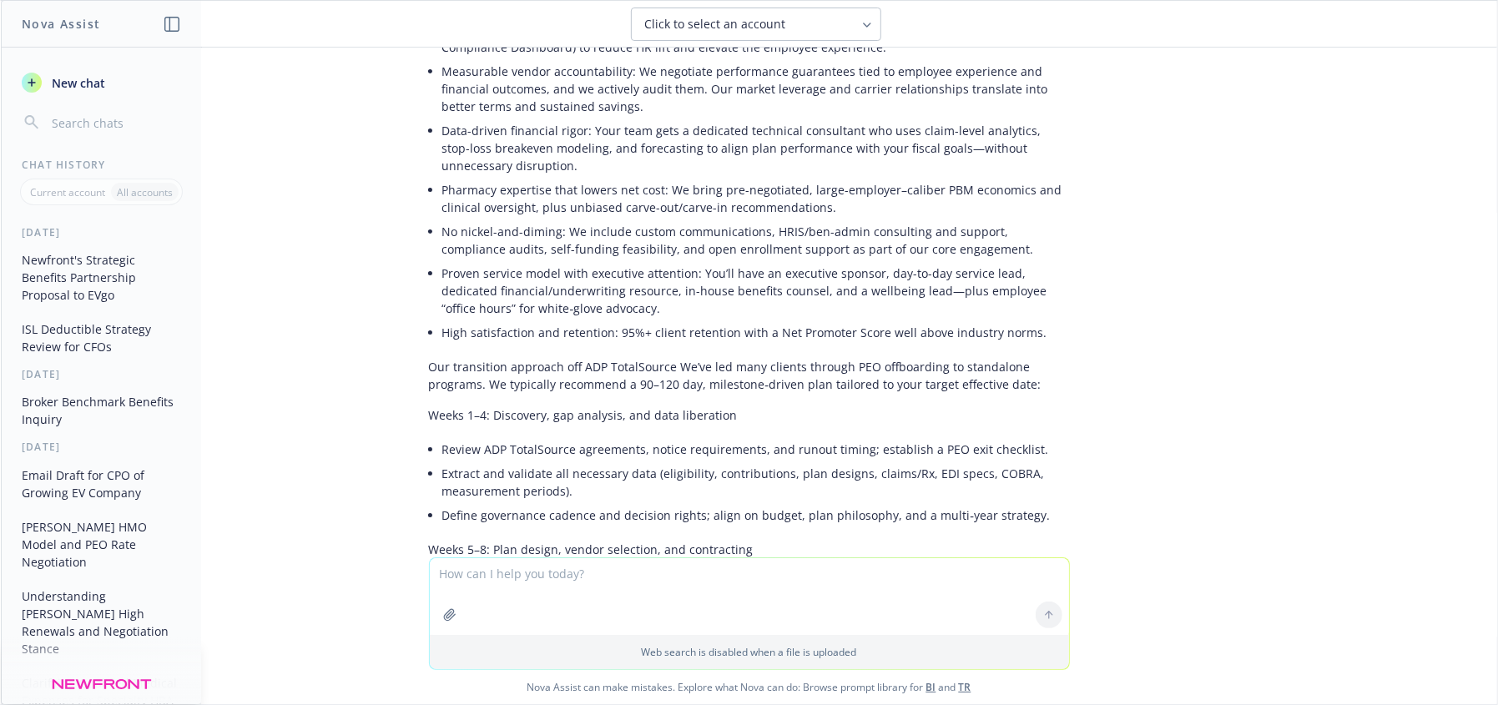
click at [575, 360] on p "Our transition approach off ADP TotalSource We’ve led many clients through PEO …" at bounding box center [749, 375] width 641 height 35
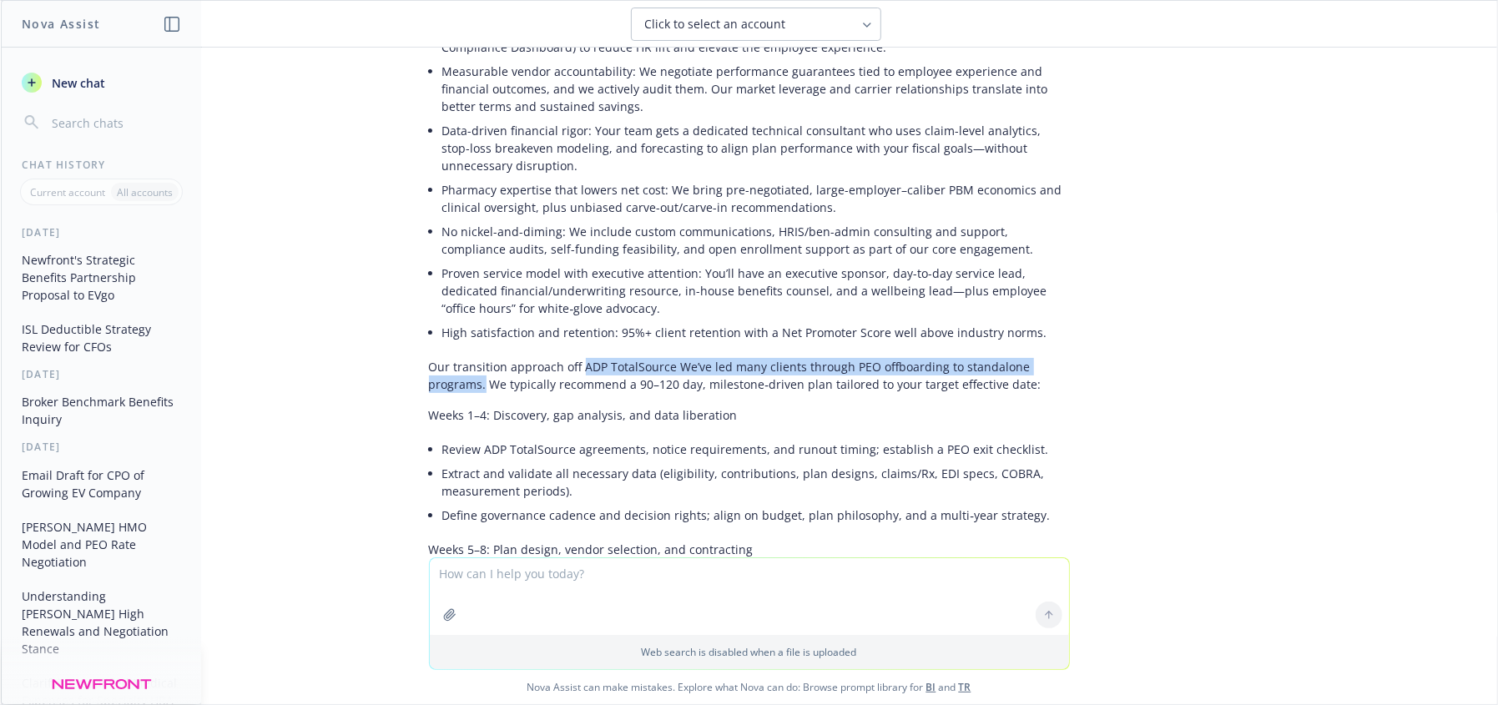
drag, startPoint x: 569, startPoint y: 364, endPoint x: 472, endPoint y: 390, distance: 100.2
click at [472, 390] on p "Our transition approach off ADP TotalSource We’ve led many clients through PEO …" at bounding box center [749, 375] width 641 height 35
copy p "ADP TotalSource We’ve led many clients through PEO offboarding to standalone pr…"
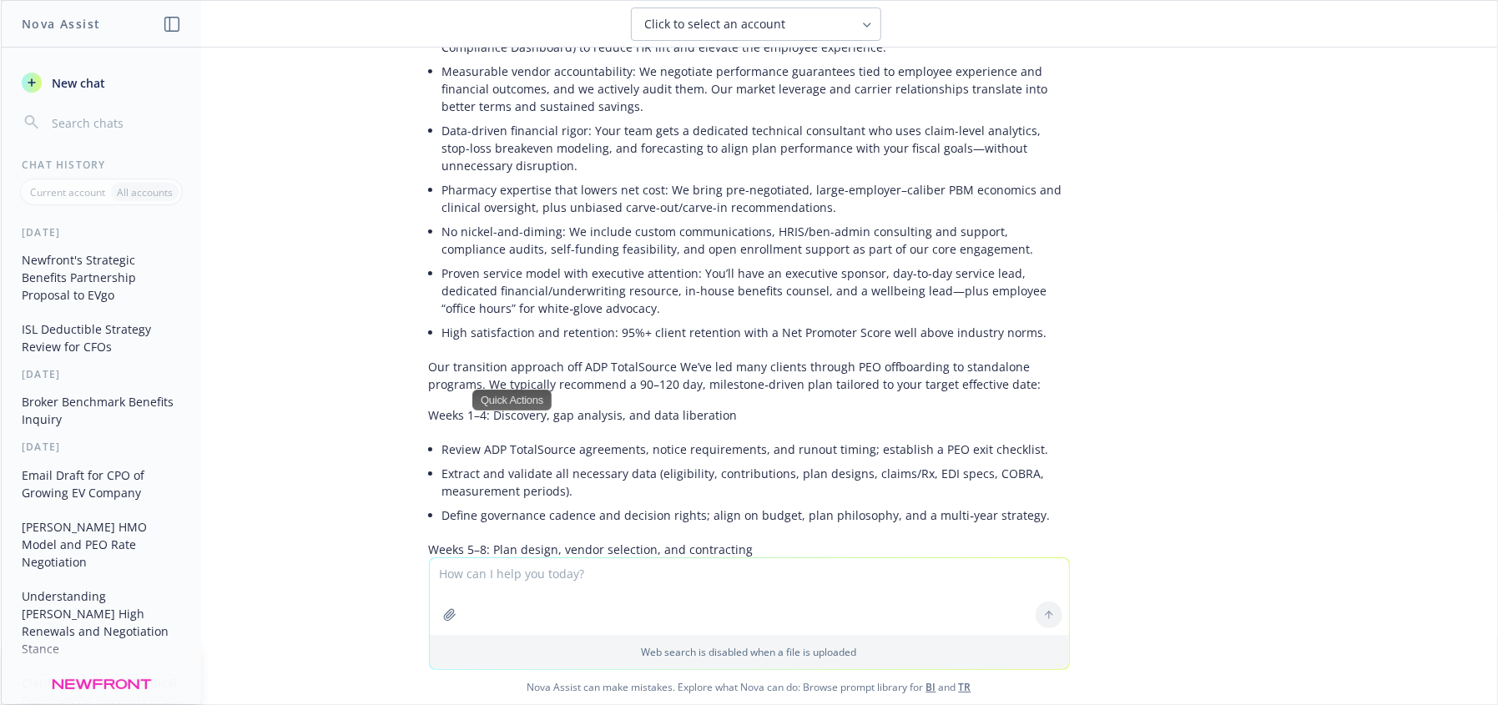
click at [1404, 460] on div "docx Newfront Response to RingCentral RFP.docx write as an experienced benefits…" at bounding box center [749, 303] width 1496 height 510
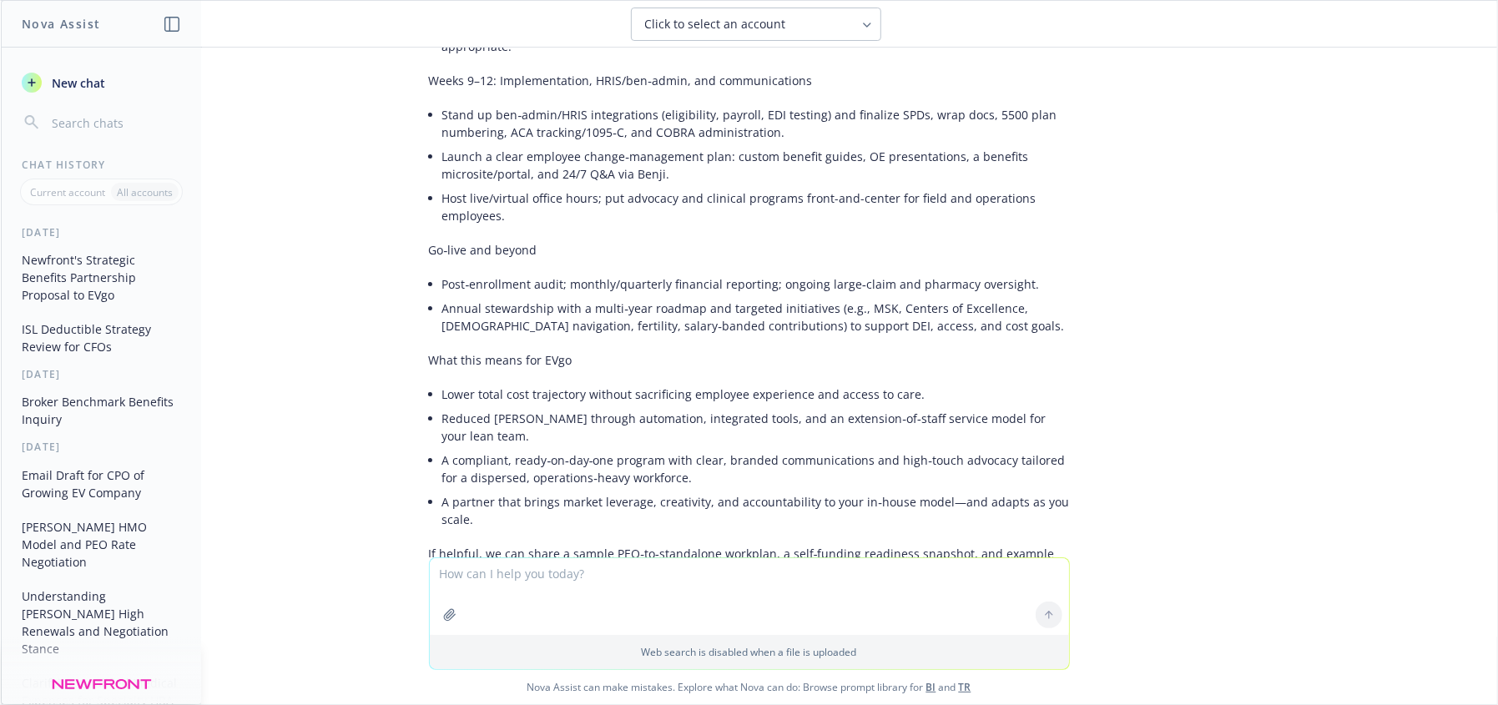
scroll to position [1389, 0]
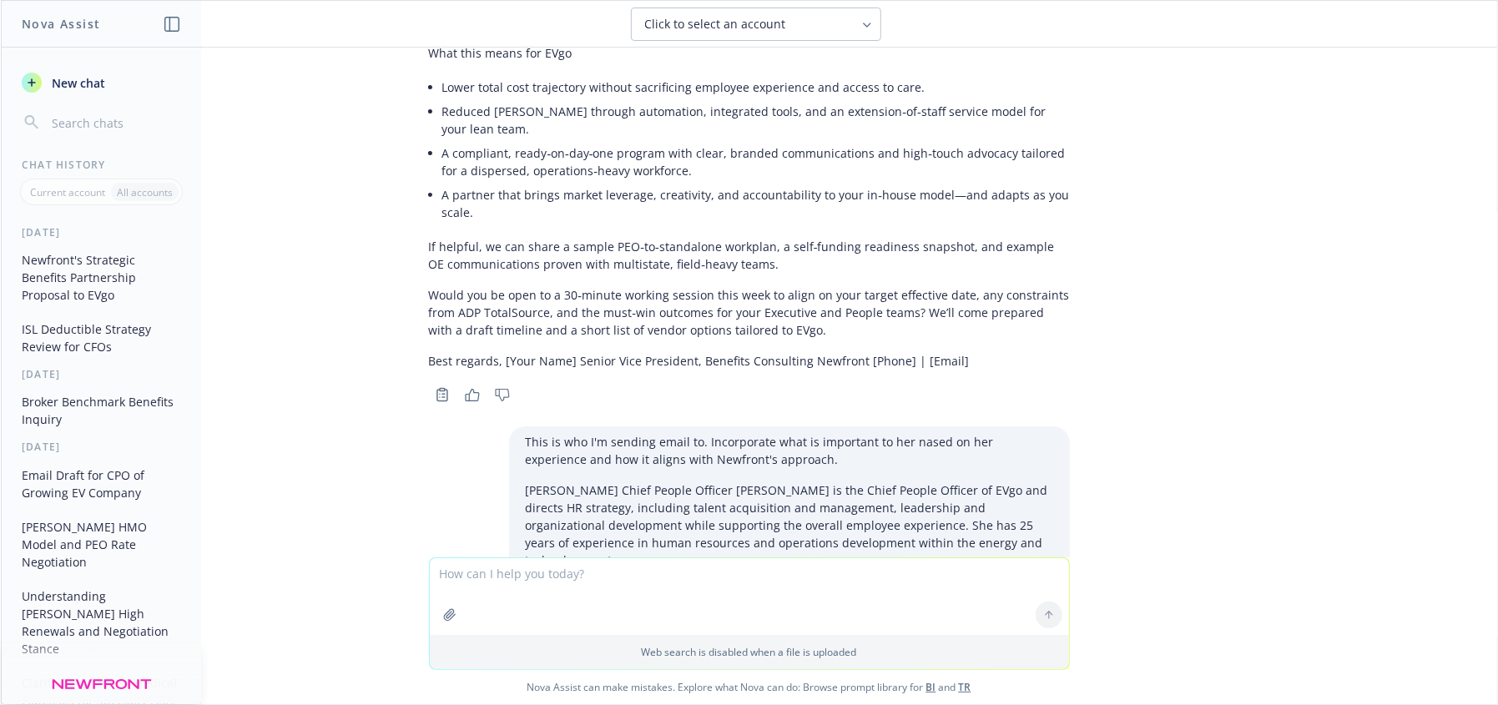
drag, startPoint x: 963, startPoint y: 313, endPoint x: 935, endPoint y: 313, distance: 27.5
click at [954, 313] on p "Would you be open to a 30‑minute working session this week to align on your tar…" at bounding box center [749, 312] width 641 height 53
click at [603, 315] on p "Would you be open to a 30‑minute working session this week to align on your tar…" at bounding box center [749, 312] width 641 height 53
click at [741, 293] on p "Would you be open to a 30‑minute working session this week to align on your tar…" at bounding box center [749, 312] width 641 height 53
click at [846, 287] on p "Would you be open to a 30‑minute working session this week to align on your tar…" at bounding box center [749, 312] width 641 height 53
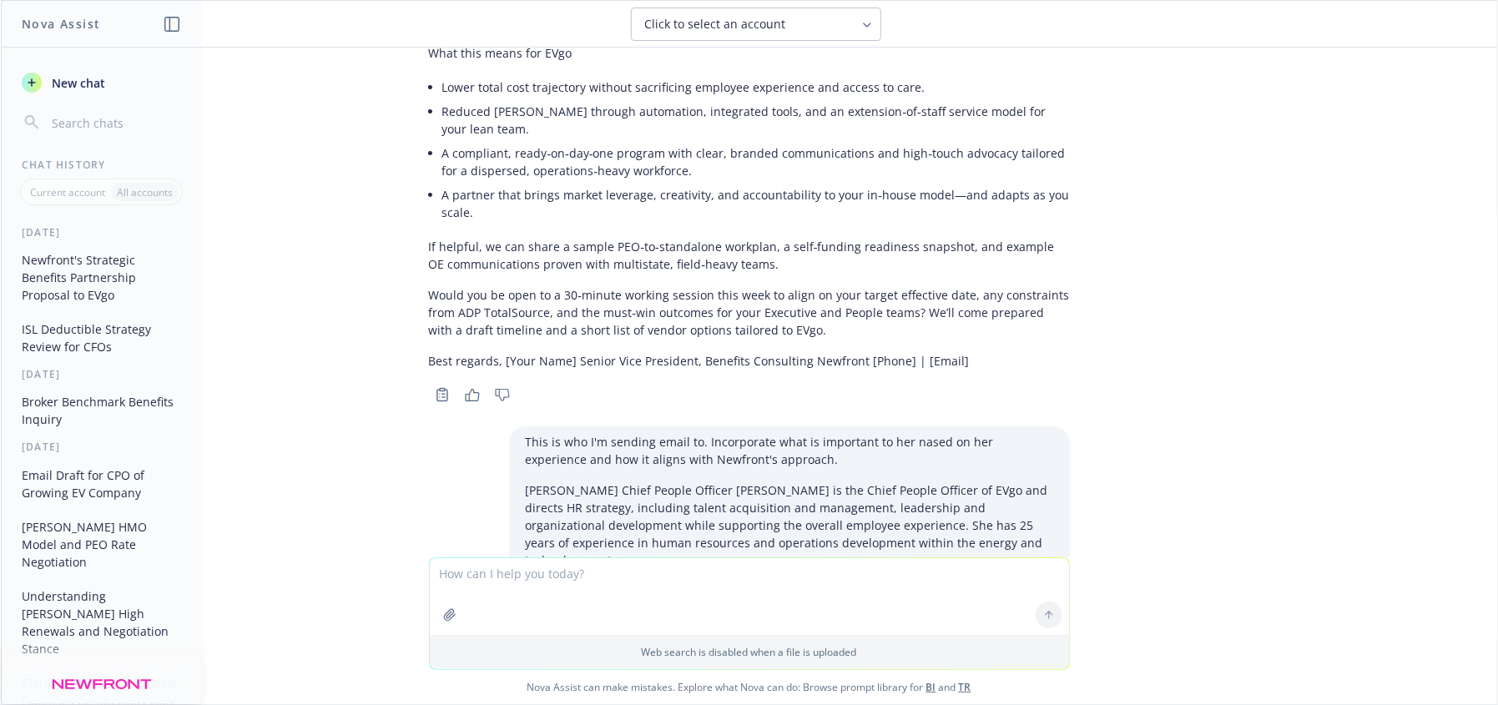
click at [1041, 306] on p "Would you be open to a 30‑minute working session this week to align on your tar…" at bounding box center [749, 312] width 641 height 53
click at [587, 316] on p "Would you be open to a 30‑minute working session this week to align on your tar…" at bounding box center [749, 312] width 641 height 53
click at [809, 315] on p "Would you be open to a 30‑minute working session this week to align on your tar…" at bounding box center [749, 312] width 641 height 53
click at [1378, 355] on div "docx Newfront Response to RingCentral RFP.docx write as an experienced benefits…" at bounding box center [749, 303] width 1496 height 510
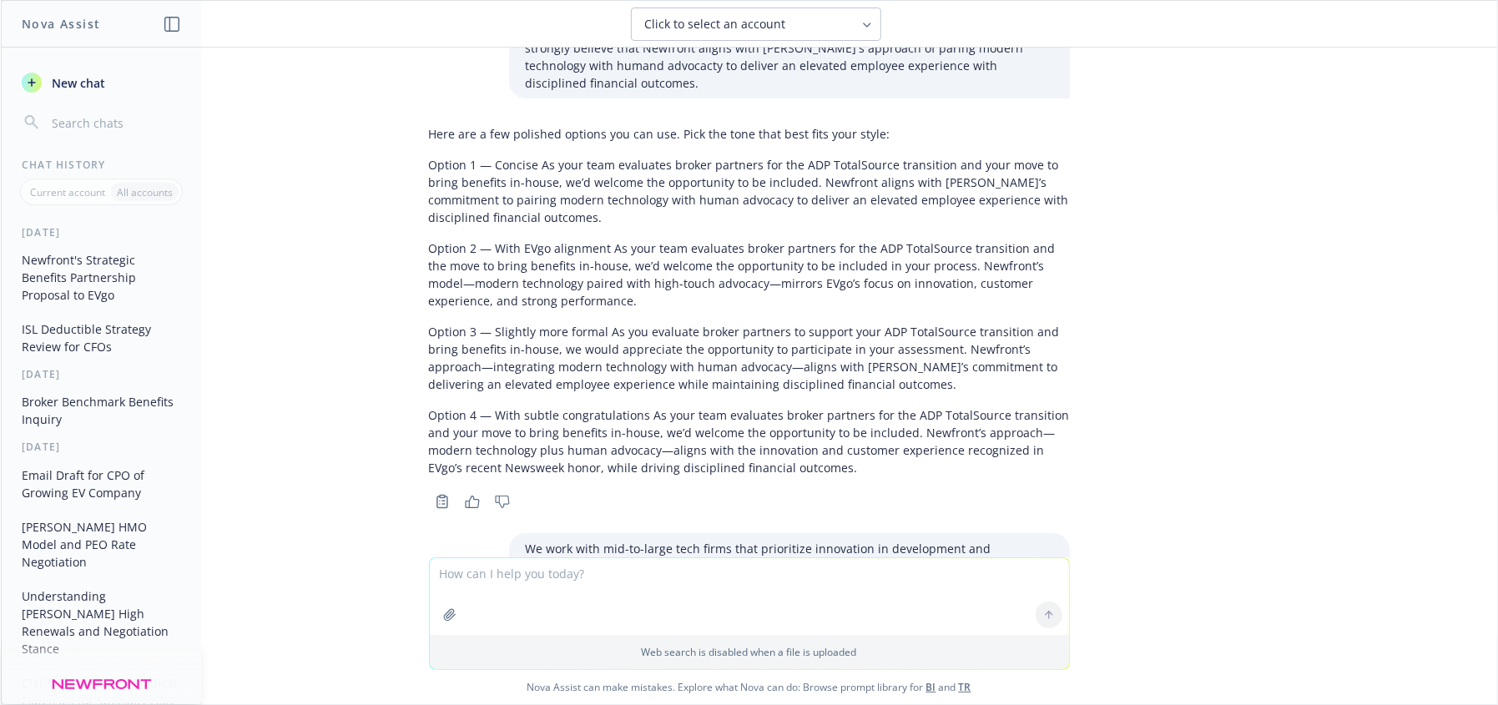
scroll to position [7213, 0]
